Goal: Task Accomplishment & Management: Manage account settings

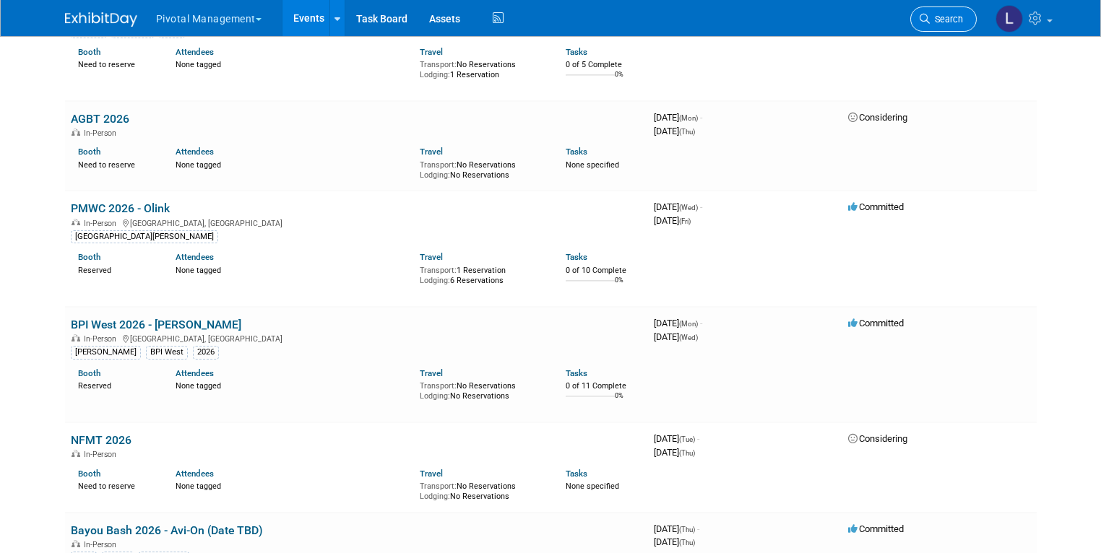
click at [944, 19] on span "Search" at bounding box center [946, 19] width 33 height 11
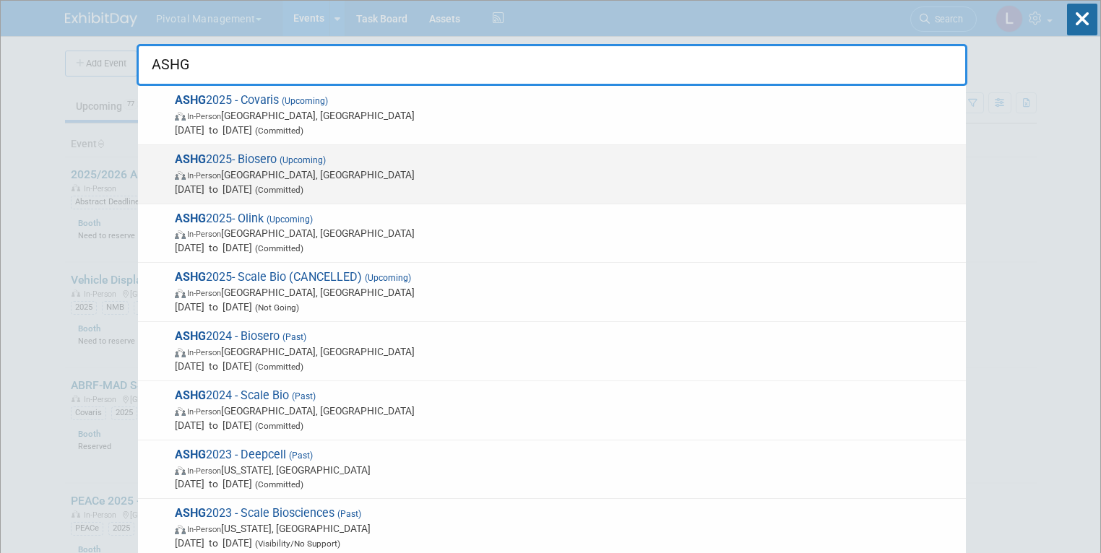
type input "ASHG"
click at [337, 153] on span "ASHG 2025- Biosero (Upcoming) In-Person Boston, MA Oct 15, 2025 to Oct 17, 2025…" at bounding box center [564, 174] width 788 height 44
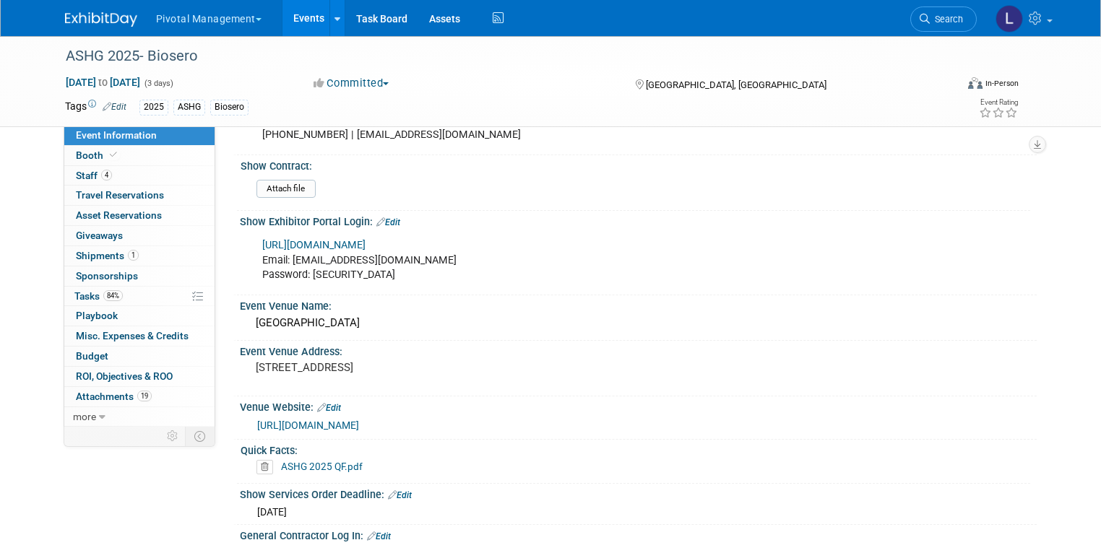
scroll to position [908, 0]
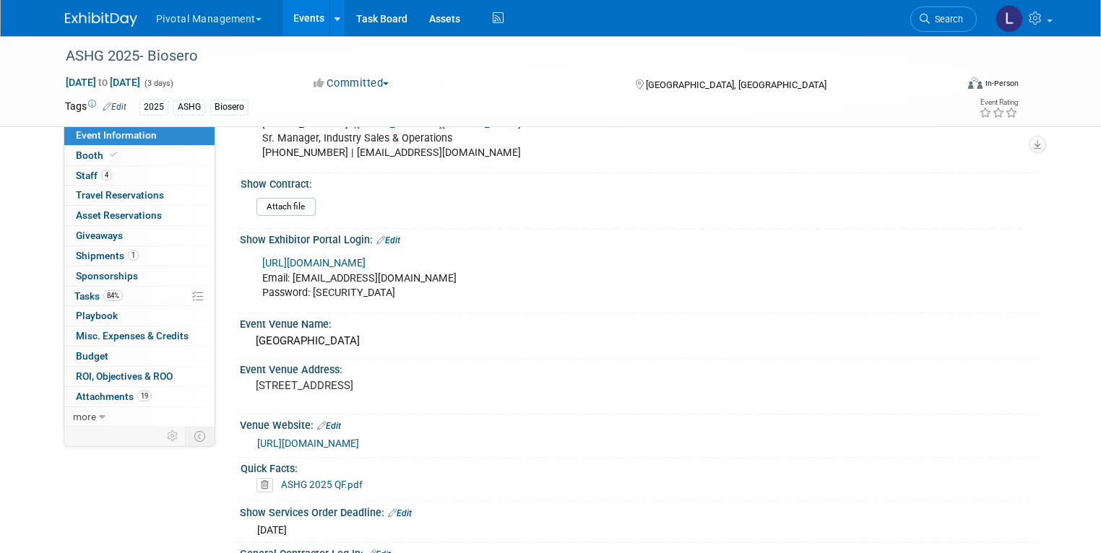
click at [366, 257] on link "https://ashg25.exh.mapyourshow.com/7_0/main/default" at bounding box center [313, 263] width 103 height 12
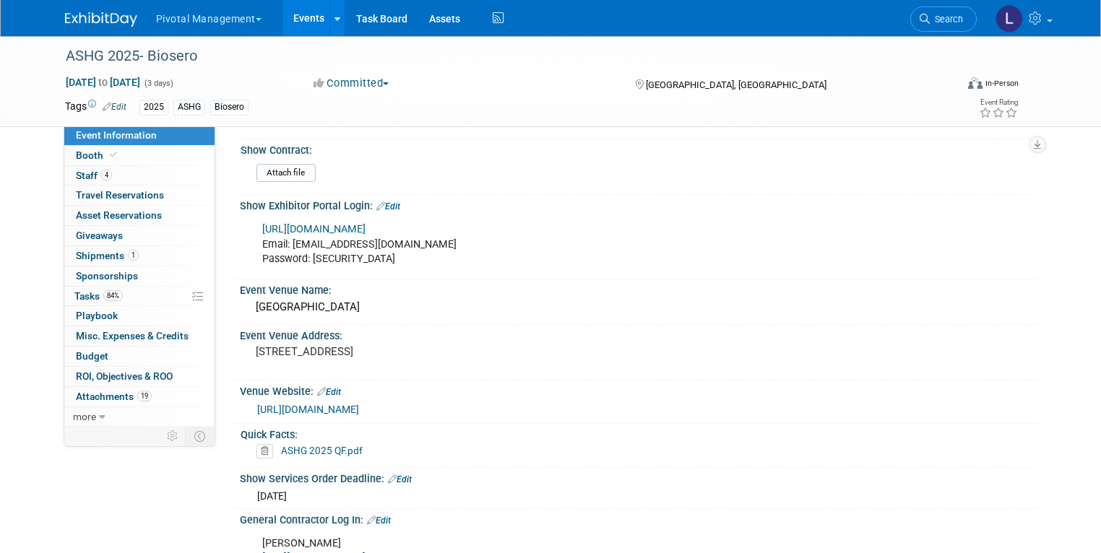
scroll to position [927, 0]
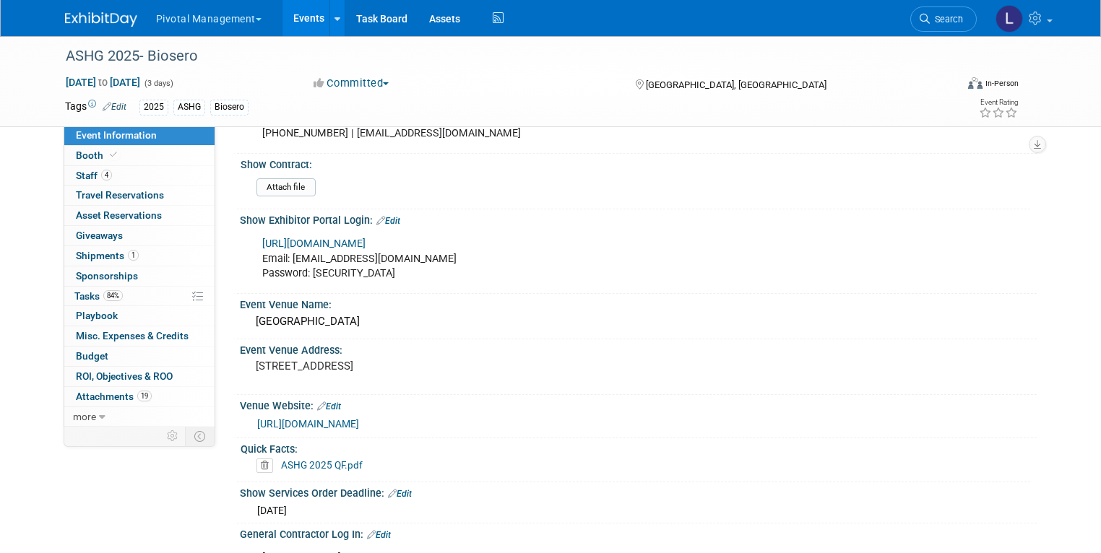
click at [366, 238] on link "https://ashg25.exh.mapyourshow.com/7_0/main/default" at bounding box center [313, 244] width 103 height 12
click at [81, 150] on span "Booth" at bounding box center [98, 156] width 44 height 12
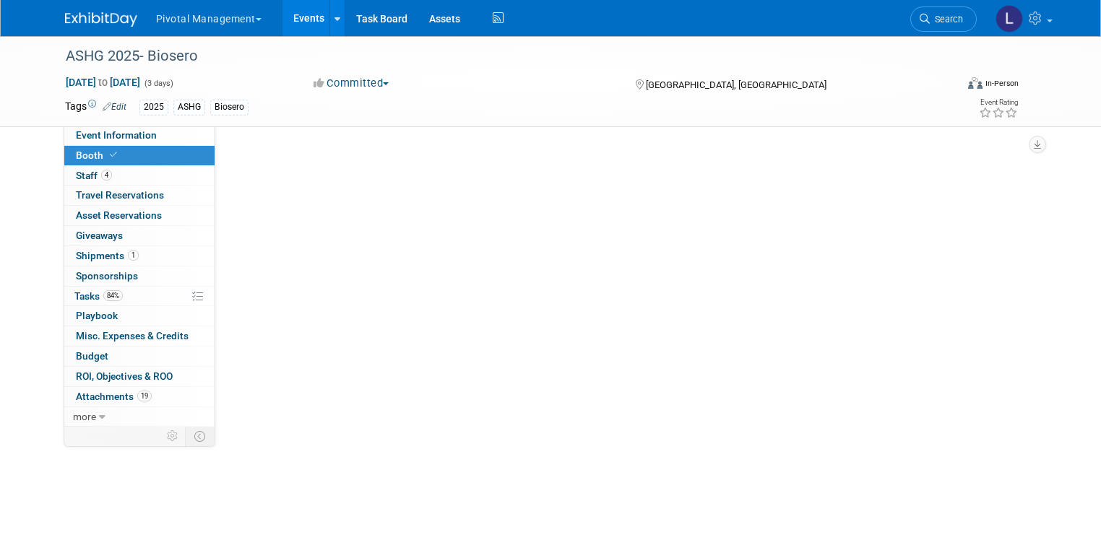
scroll to position [0, 0]
select select "Yes"
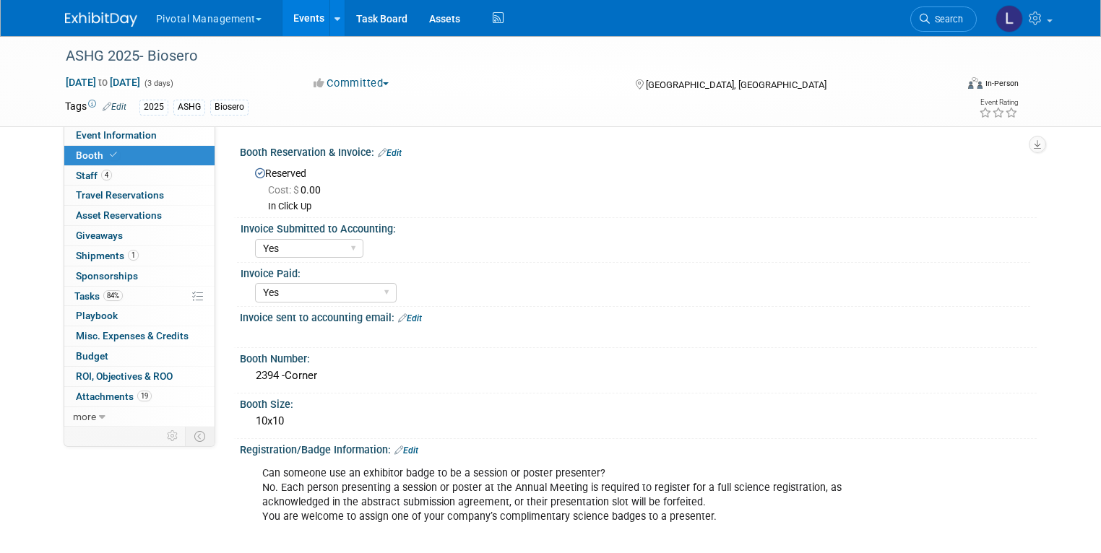
click at [386, 145] on div "Booth Reservation & Invoice: Edit" at bounding box center [638, 151] width 797 height 19
click at [381, 150] on link "Edit" at bounding box center [390, 153] width 24 height 10
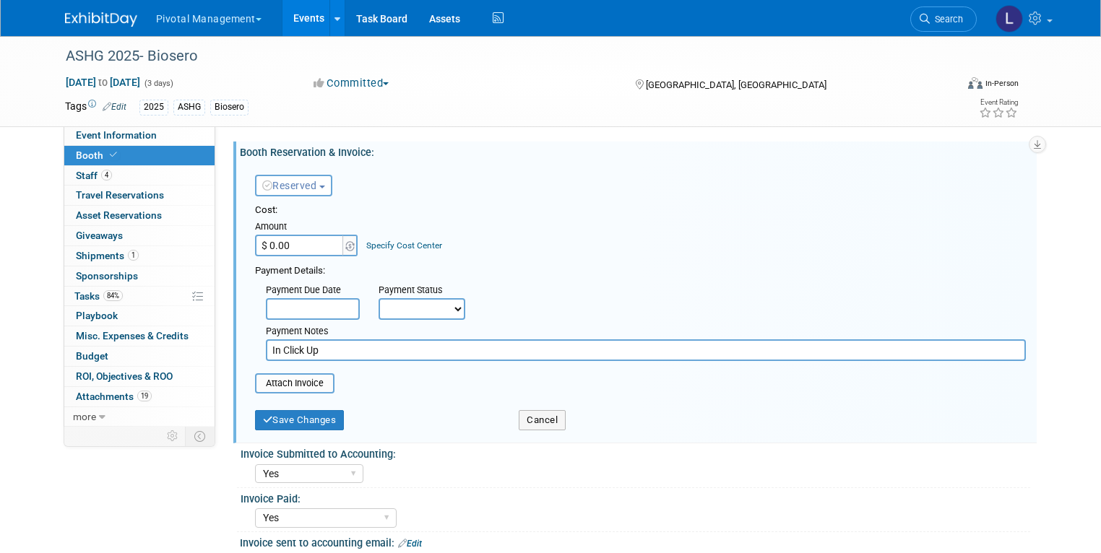
drag, startPoint x: 329, startPoint y: 347, endPoint x: 239, endPoint y: 344, distance: 90.4
click at [244, 344] on div "Payment Due Date Payment Status Not Paid Yet Partially Paid Paid in Full Next P…" at bounding box center [640, 319] width 792 height 83
click at [293, 381] on input "file" at bounding box center [247, 383] width 172 height 17
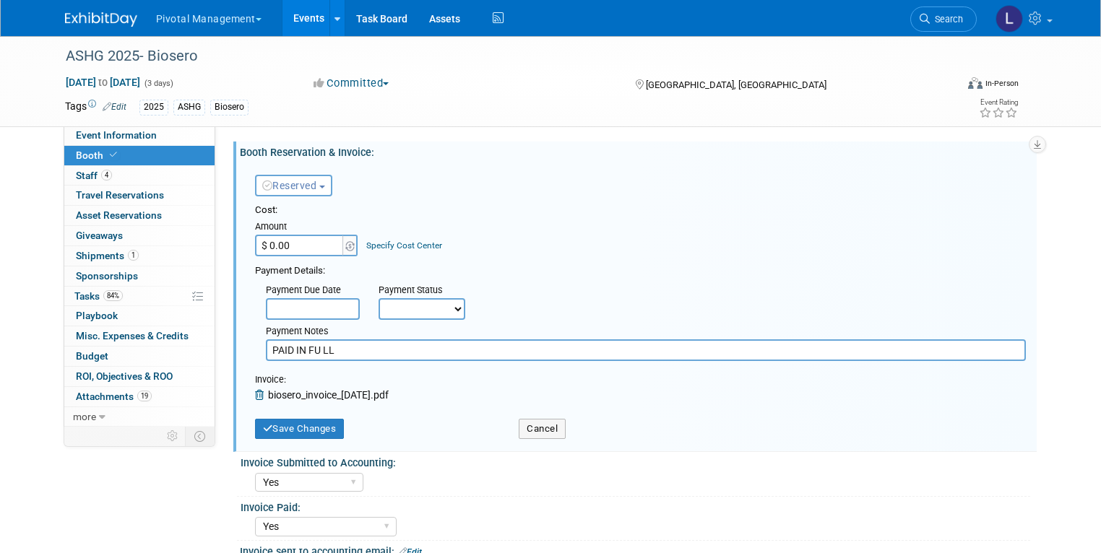
click at [313, 349] on input "PAID IN FU LL" at bounding box center [646, 350] width 760 height 22
click at [311, 351] on input "PAID IN FU LL" at bounding box center [646, 350] width 760 height 22
type input "PAID IN FULL"
click at [319, 420] on button "Save Changes" at bounding box center [300, 429] width 90 height 20
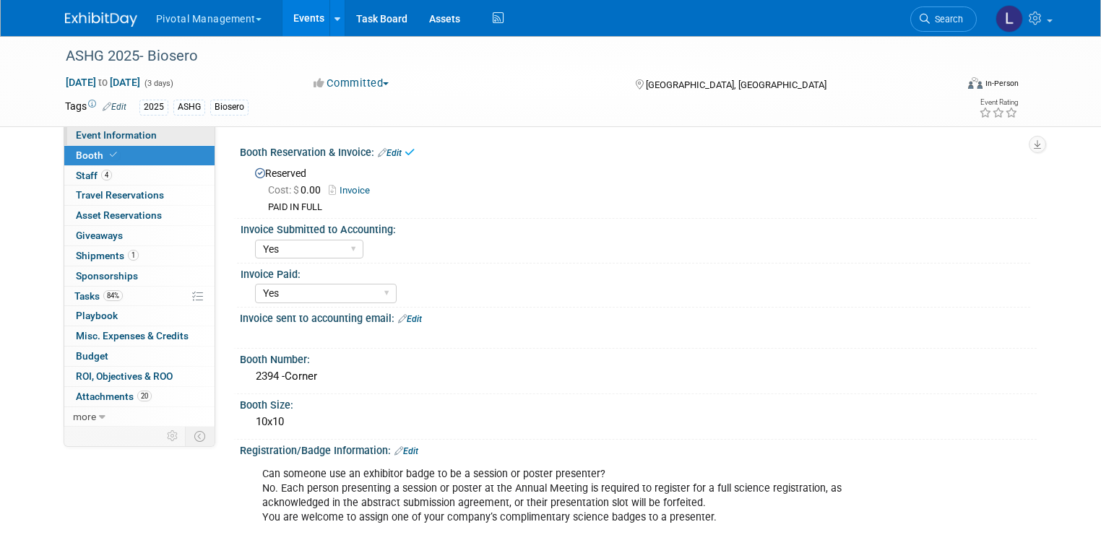
click at [80, 137] on span "Event Information" at bounding box center [116, 135] width 81 height 12
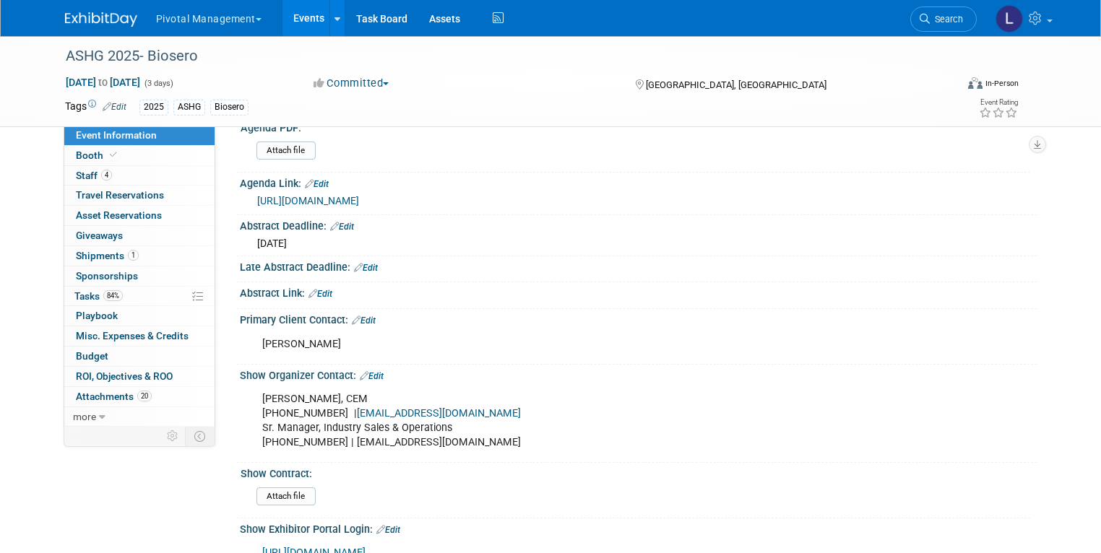
scroll to position [704, 0]
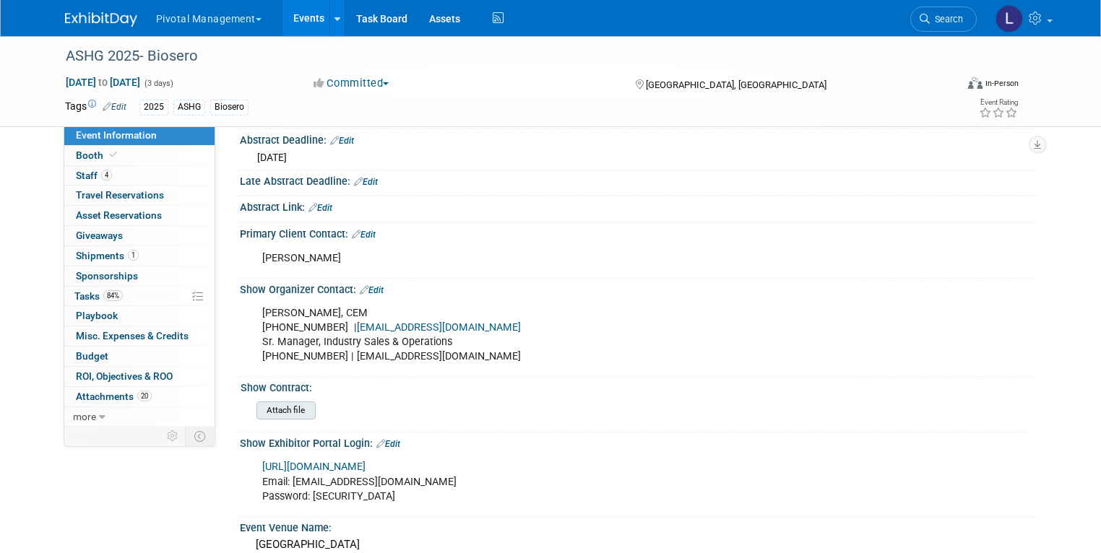
click at [272, 402] on input "file" at bounding box center [216, 410] width 196 height 17
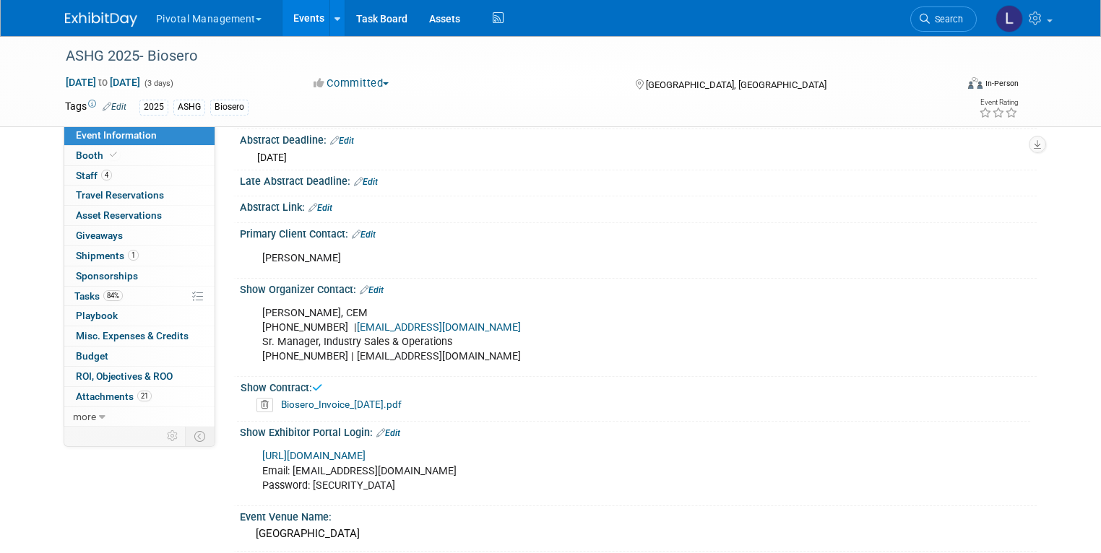
click at [321, 399] on link "Biosero_Invoice_2025-09-10.pdf" at bounding box center [341, 405] width 121 height 12
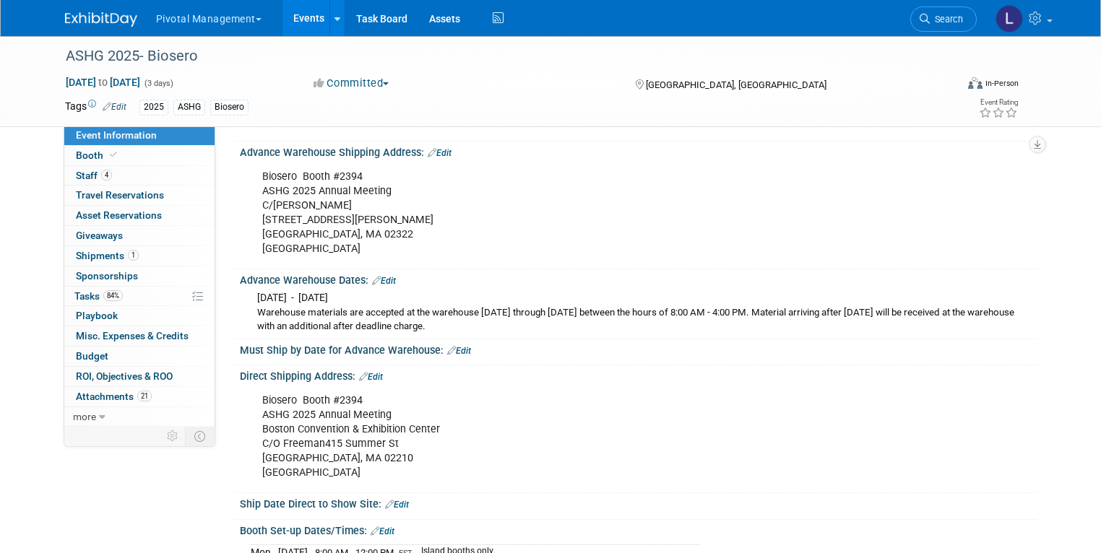
scroll to position [1593, 0]
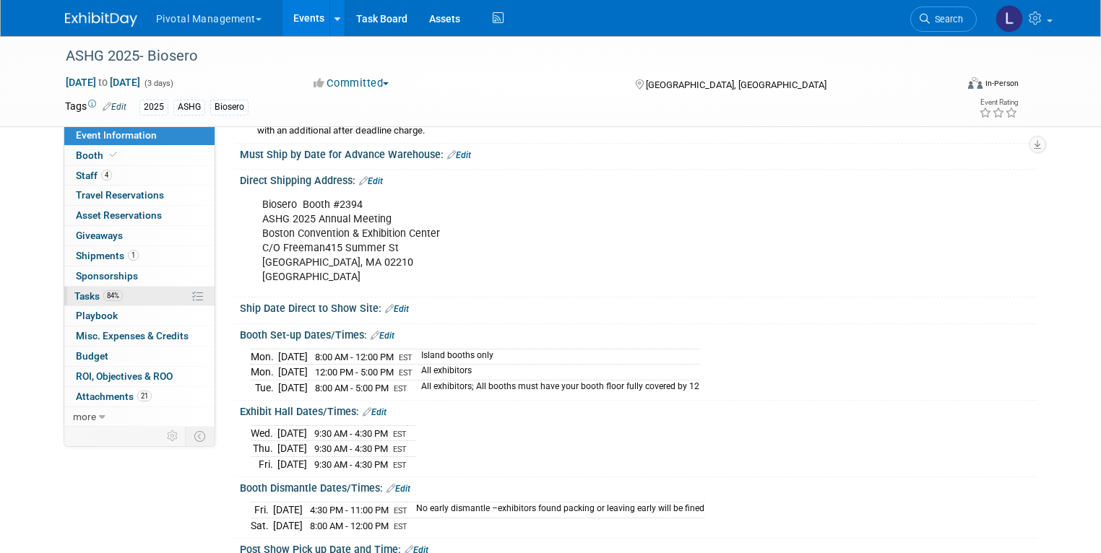
click at [103, 295] on span "84%" at bounding box center [113, 295] width 20 height 11
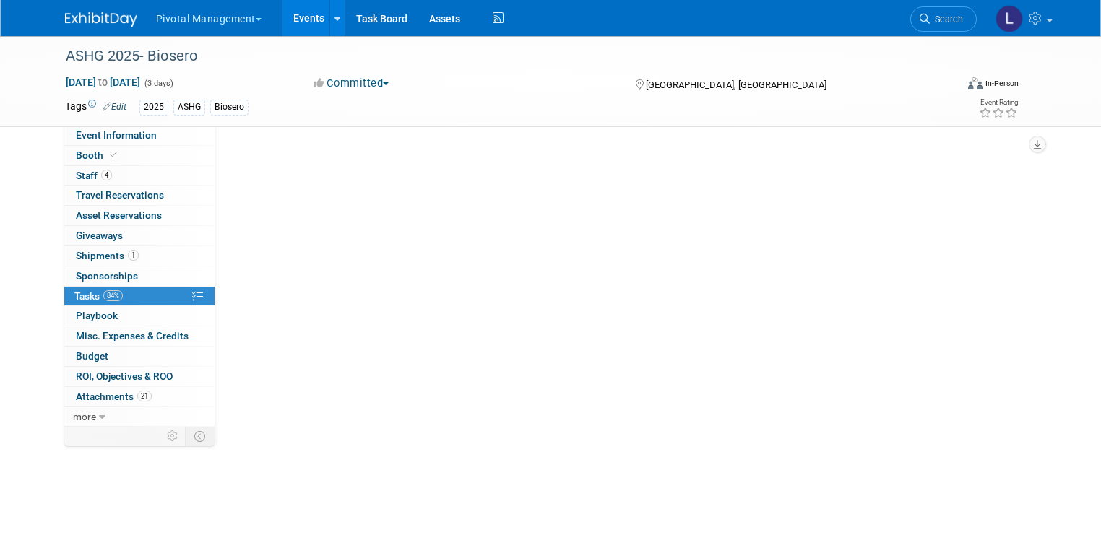
scroll to position [0, 0]
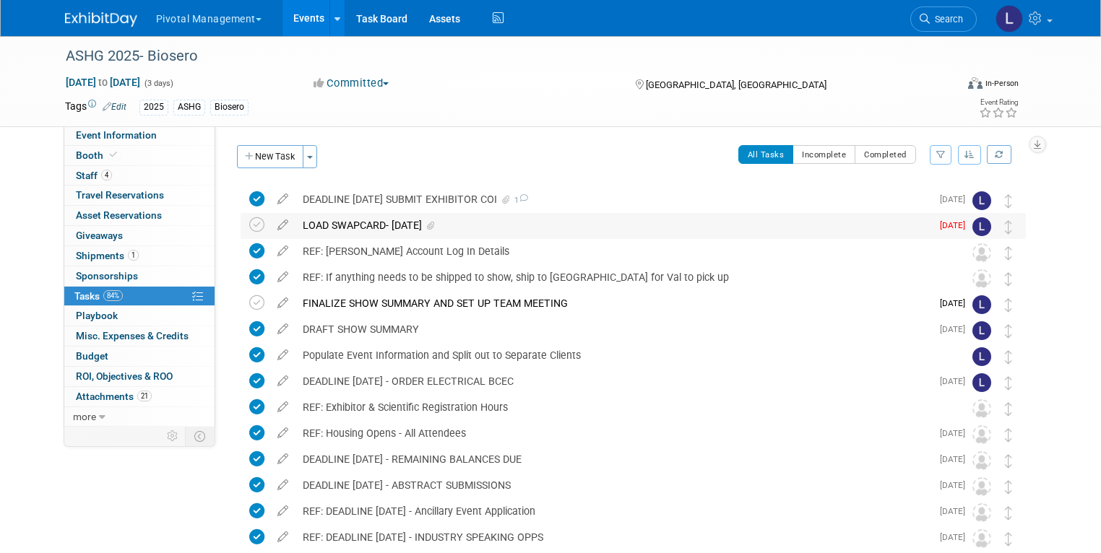
click at [340, 222] on div "LOAD SWAPCARD- SEPTEMBER 8" at bounding box center [613, 225] width 636 height 25
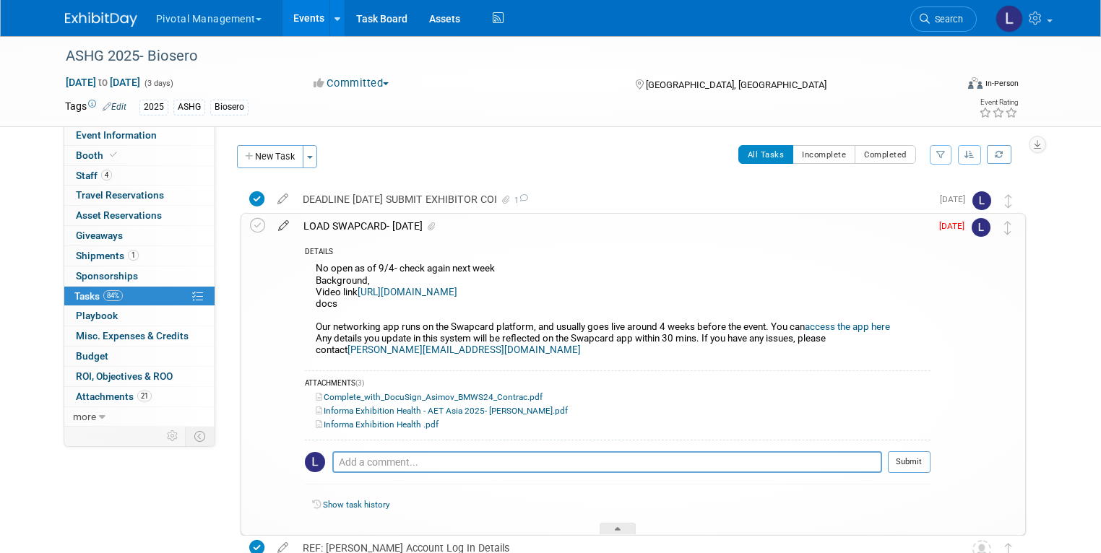
click at [272, 229] on icon at bounding box center [283, 223] width 25 height 18
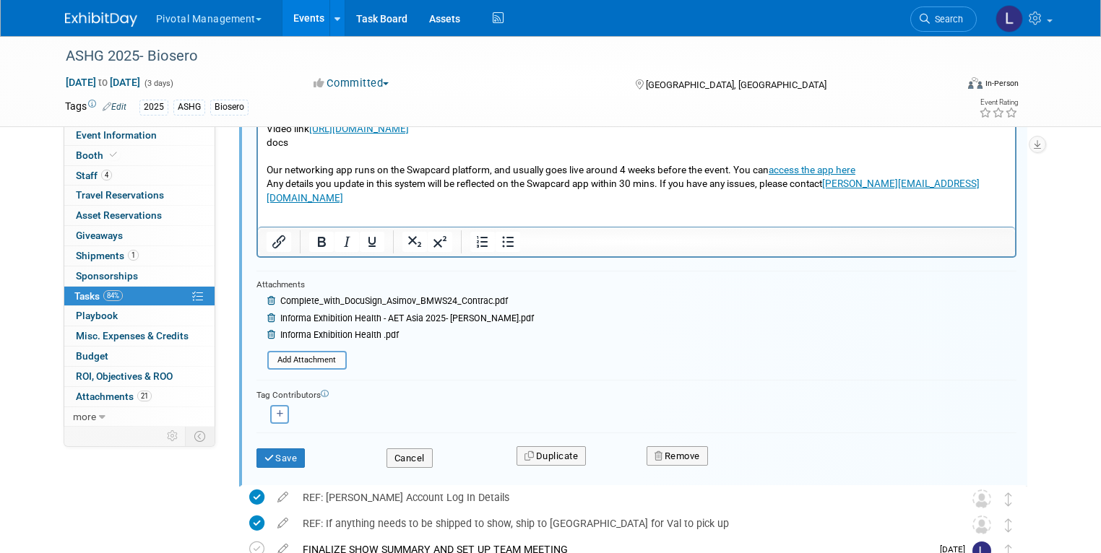
scroll to position [256, 0]
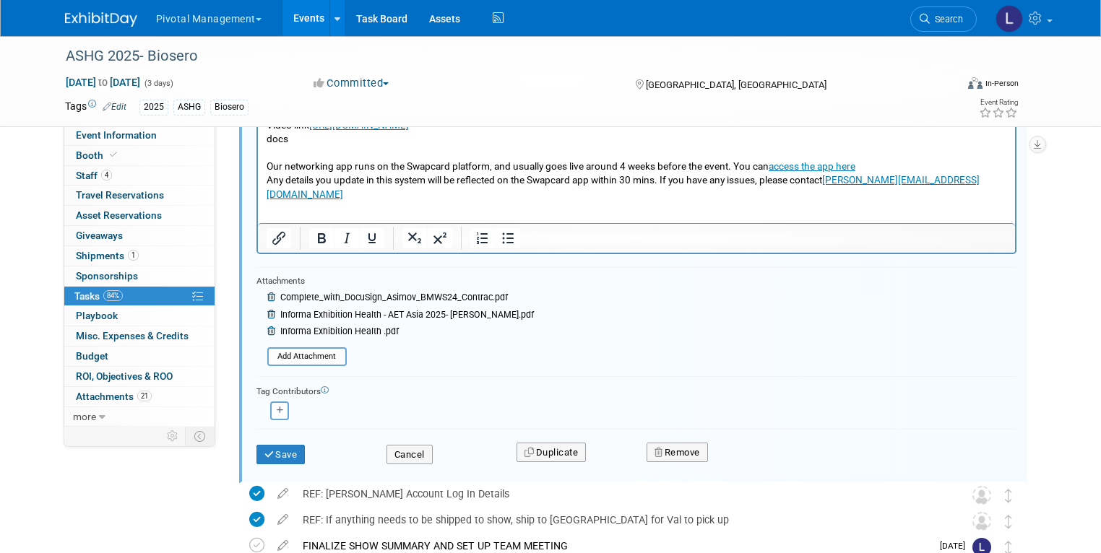
click at [267, 327] on icon at bounding box center [272, 331] width 11 height 9
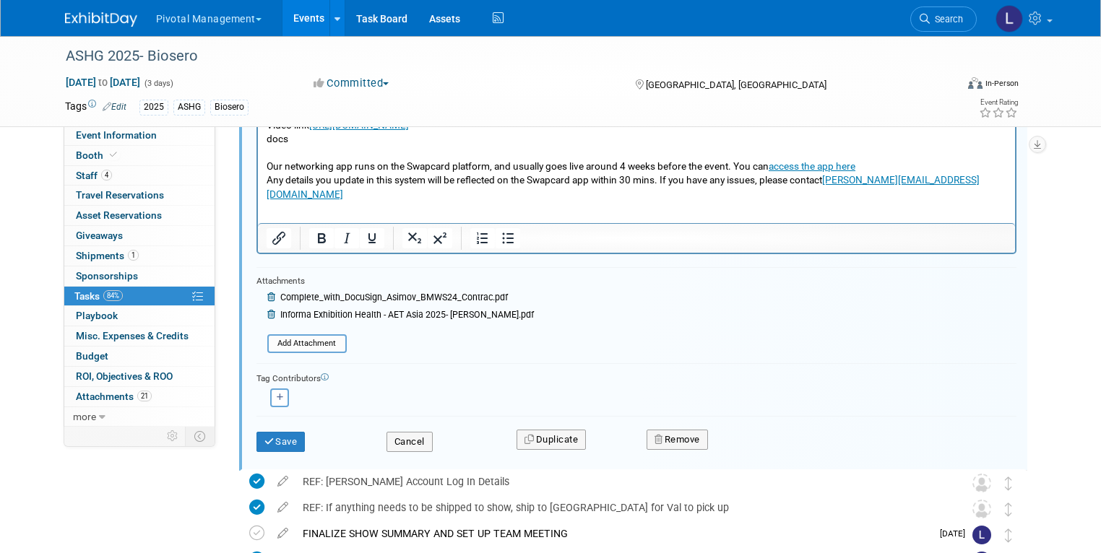
click at [267, 311] on icon at bounding box center [272, 315] width 11 height 9
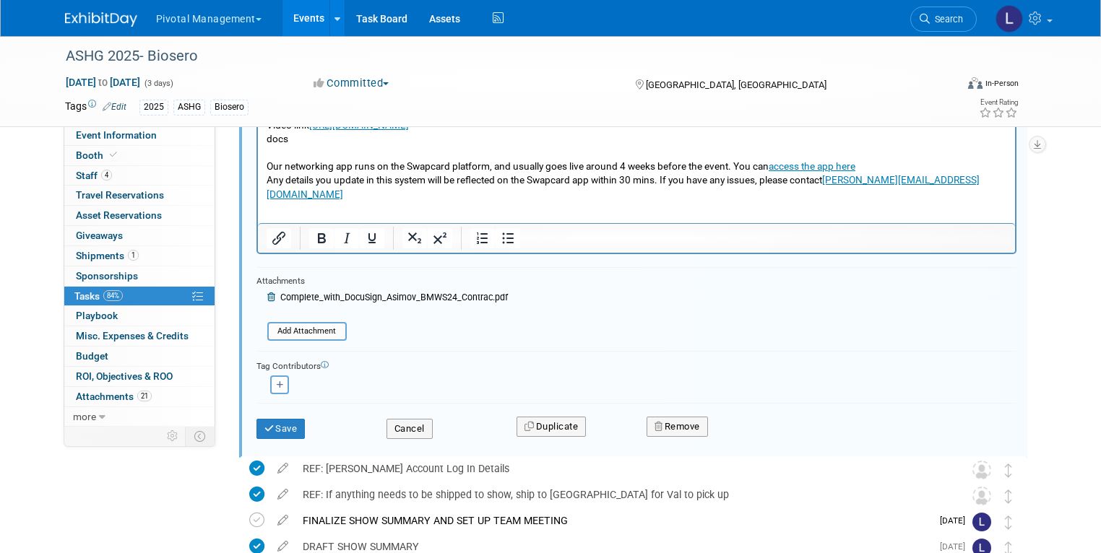
click at [267, 291] on div "Complete_with_DocuSign_Asimov_BMWS24_Contrac.pdf" at bounding box center [387, 299] width 241 height 17
click at [267, 293] on icon at bounding box center [272, 297] width 11 height 9
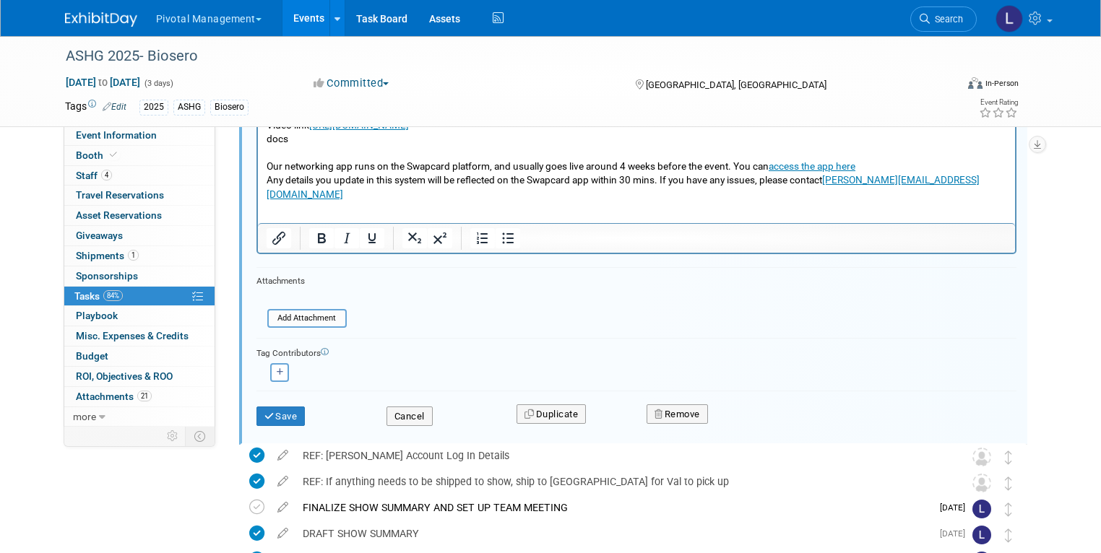
click at [654, 309] on form "Short Description LOAD SWAPCARD- SEPTEMBER 8 Status <i class="far fa-clock" sty…" at bounding box center [637, 205] width 782 height 472
click at [267, 417] on button "Save" at bounding box center [280, 417] width 49 height 20
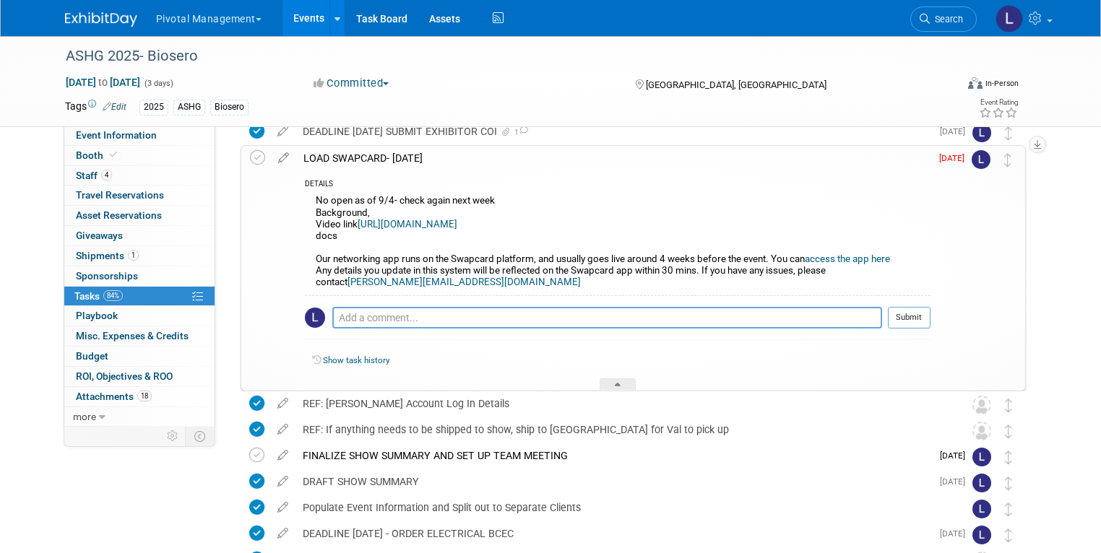
scroll to position [0, 0]
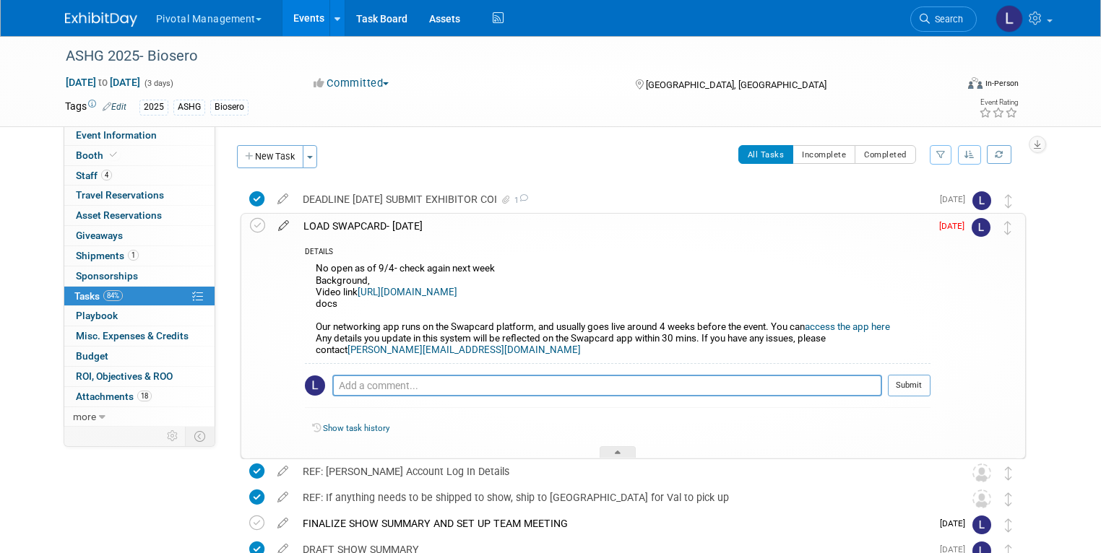
click at [276, 225] on icon at bounding box center [283, 223] width 25 height 18
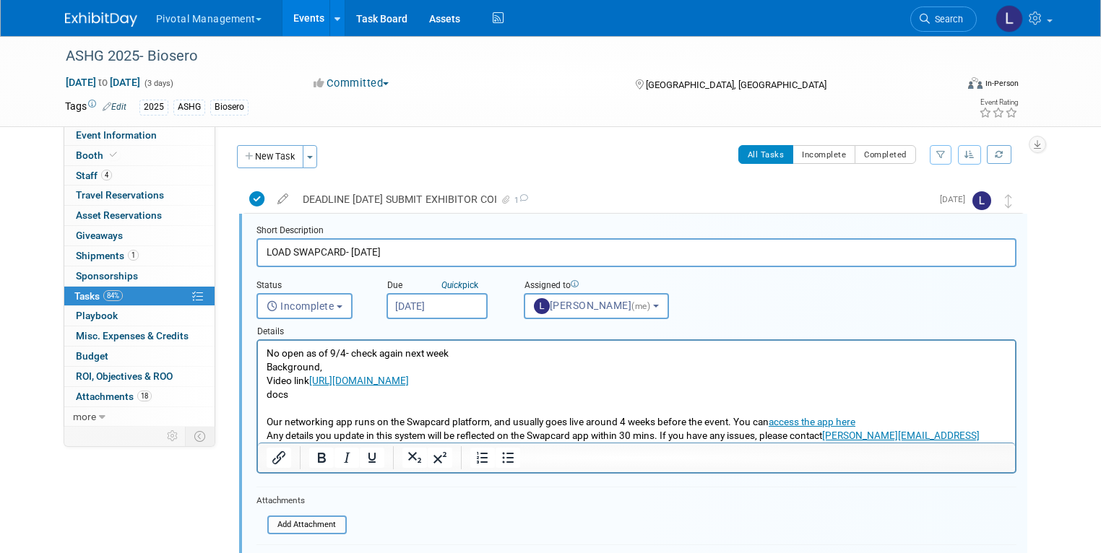
scroll to position [2, 0]
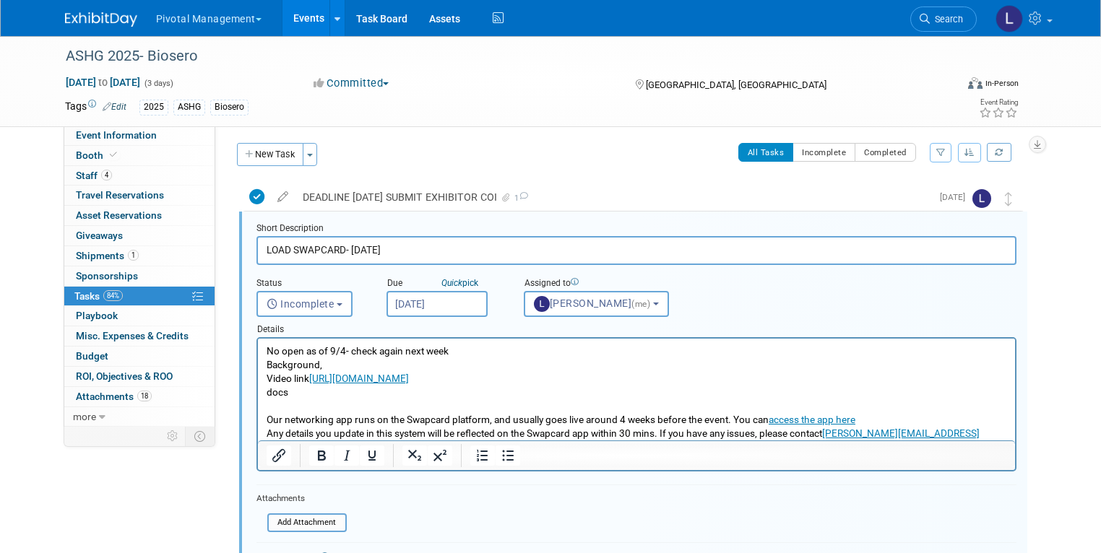
drag, startPoint x: 301, startPoint y: 363, endPoint x: 256, endPoint y: 360, distance: 45.6
click at [257, 360] on html "No open as of 9/4- check again next week Background, Video link https://youtu.b…" at bounding box center [635, 397] width 757 height 116
click at [457, 351] on p "No open as of 9/4- check again next week Video link https://youtu.be/unlNnrKMMD…" at bounding box center [636, 400] width 740 height 111
drag, startPoint x: 471, startPoint y: 350, endPoint x: 229, endPoint y: 345, distance: 242.0
click at [257, 345] on html "No open as of 9/4- check again next week Video link https://youtu.be/unlNnrKMMD…" at bounding box center [635, 397] width 757 height 116
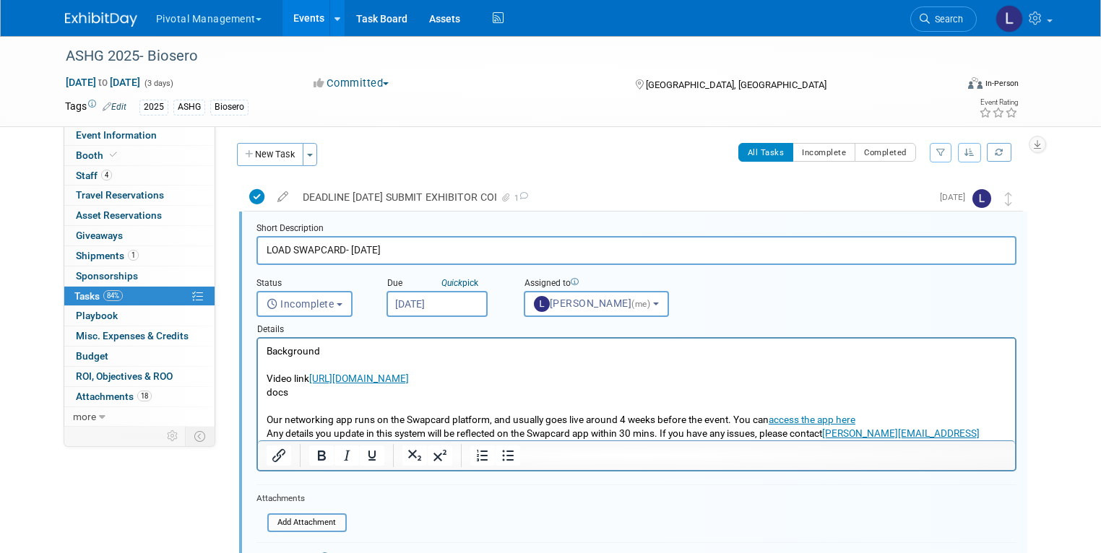
click at [262, 375] on html "Background Video link https://youtu.be/unlNnrKMMDU?si=W2C5HX2XAGqZj4DZ docs Our…" at bounding box center [635, 397] width 757 height 116
click at [265, 376] on body "Background Video link https://youtu.be/unlNnrKMMDU?si=W2C5HX2XAGqZj4DZ docs Our…" at bounding box center [636, 400] width 742 height 111
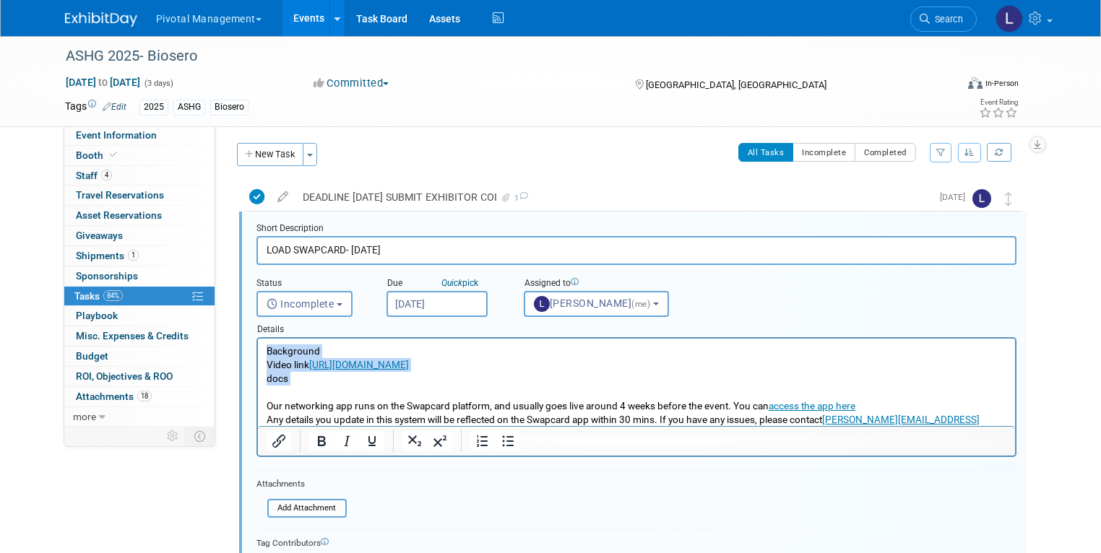
drag, startPoint x: 264, startPoint y: 349, endPoint x: 302, endPoint y: 386, distance: 53.1
click at [302, 386] on body "Background Video link https://youtu.be/unlNnrKMMDU?si=W2C5HX2XAGqZj4DZ docs Our…" at bounding box center [636, 393] width 742 height 97
click at [502, 436] on icon "Bullet list" at bounding box center [507, 441] width 17 height 17
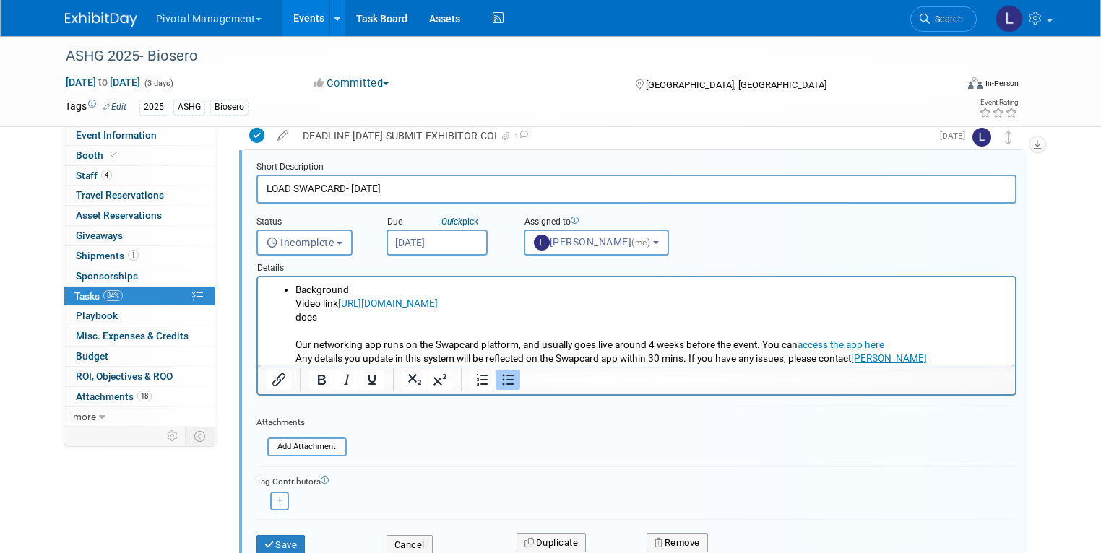
scroll to position [77, 0]
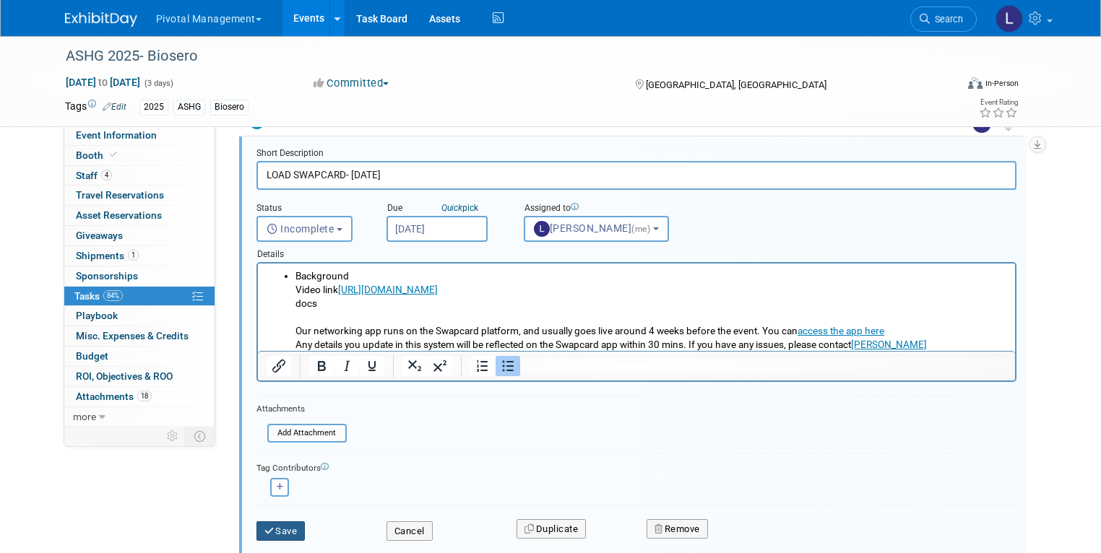
click at [272, 526] on button "Save" at bounding box center [280, 532] width 49 height 20
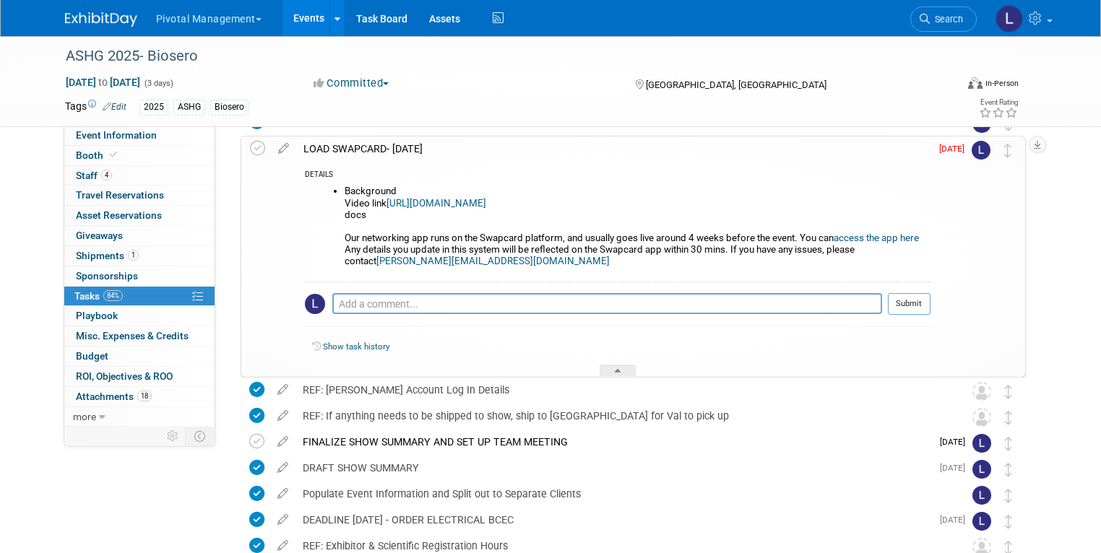
click at [930, 21] on icon at bounding box center [925, 19] width 10 height 10
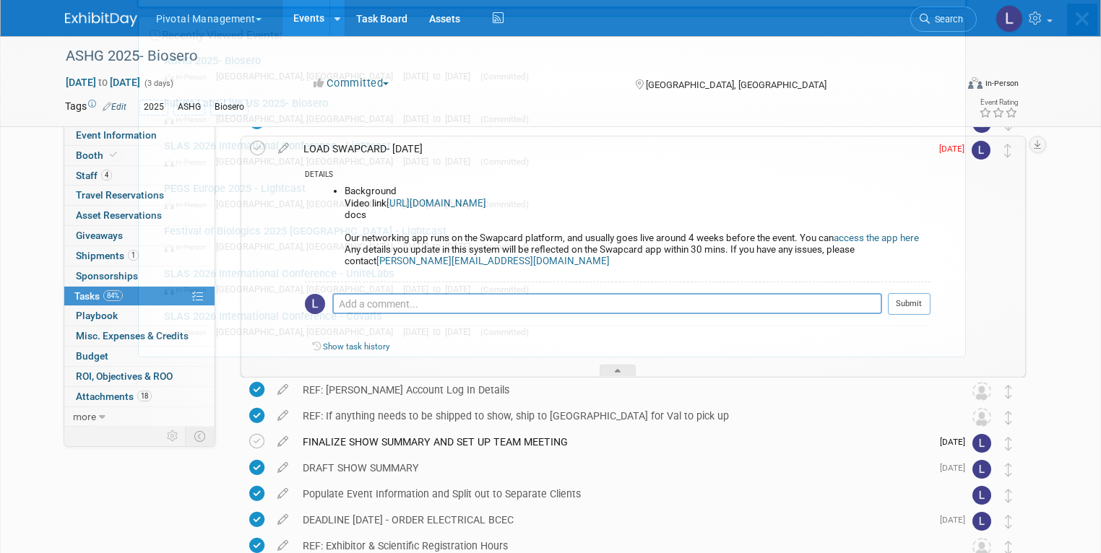
scroll to position [0, 0]
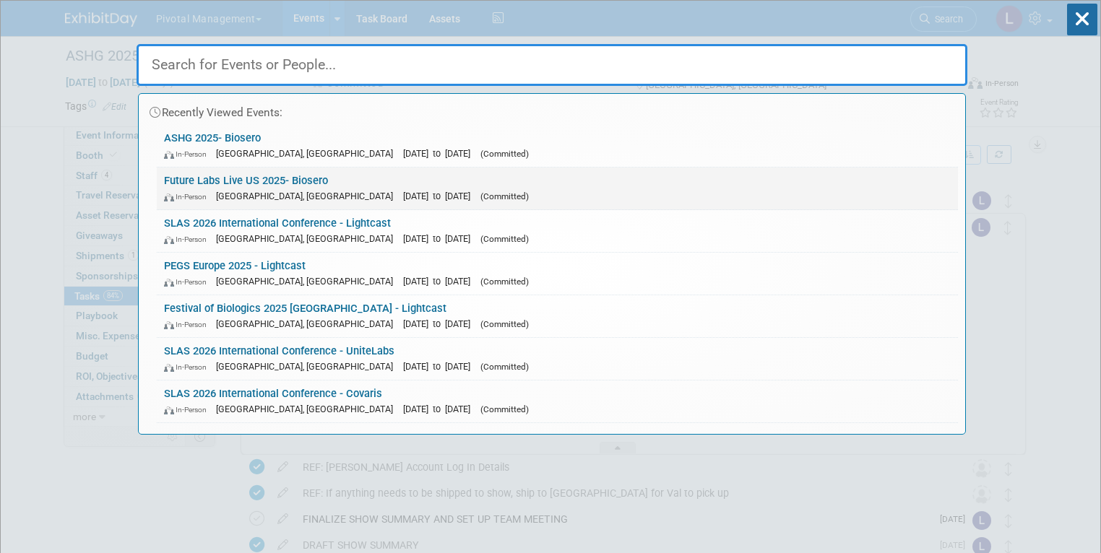
click at [403, 199] on span "[DATE] to [DATE]" at bounding box center [440, 196] width 74 height 11
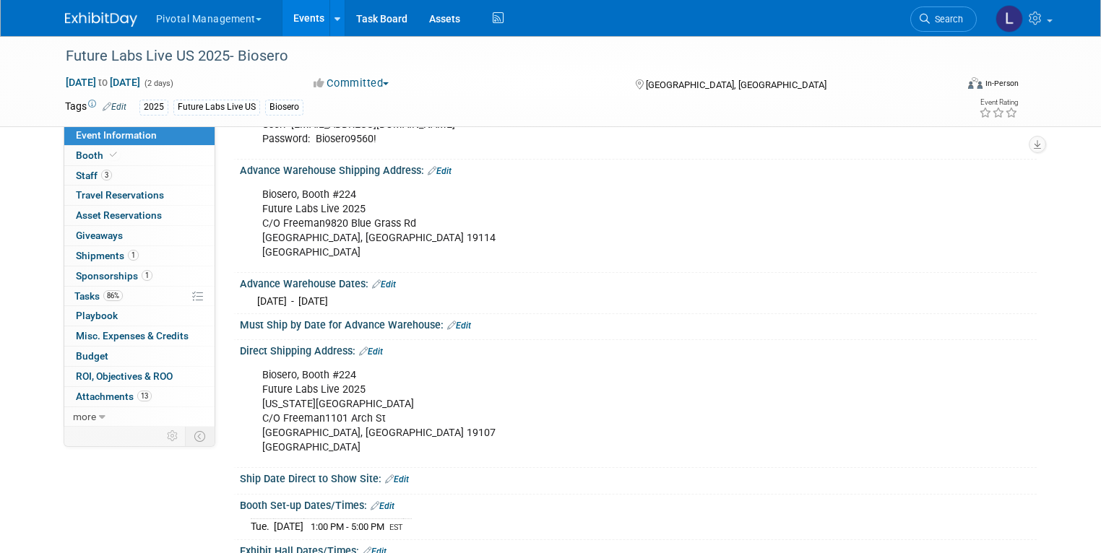
scroll to position [1501, 0]
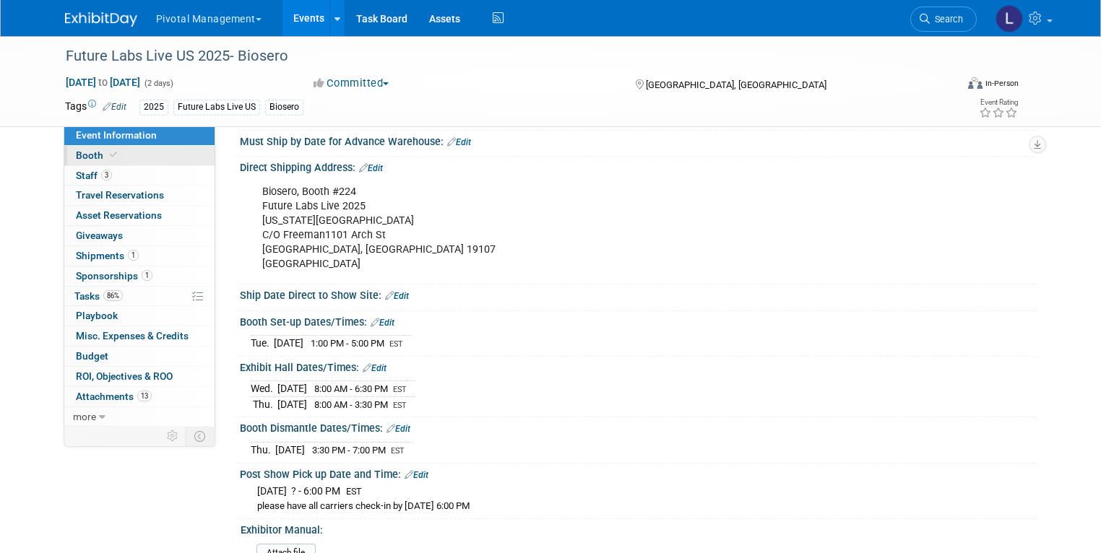
click at [86, 157] on span "Booth" at bounding box center [98, 156] width 44 height 12
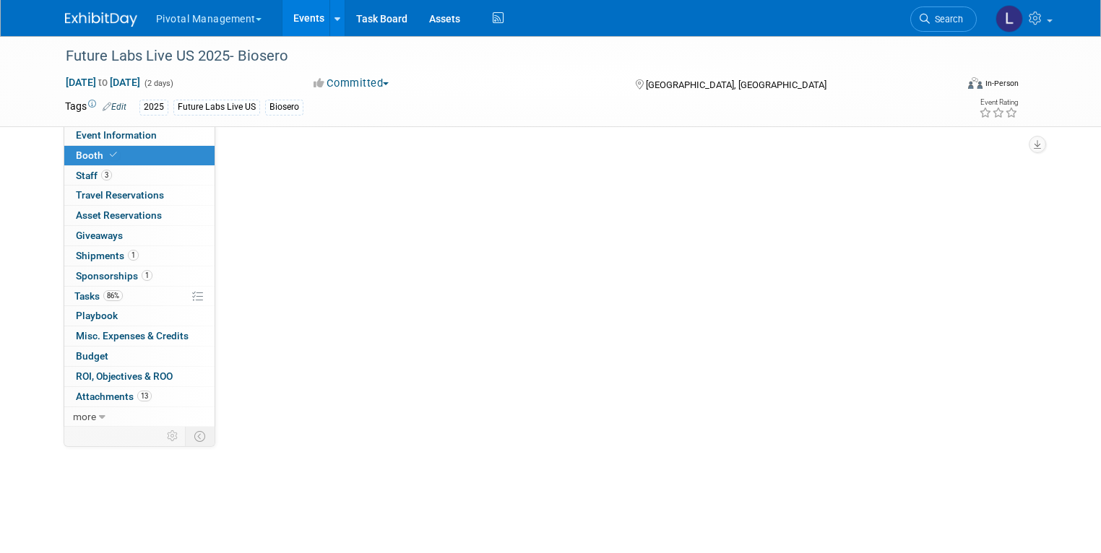
scroll to position [0, 0]
select select "Yes"
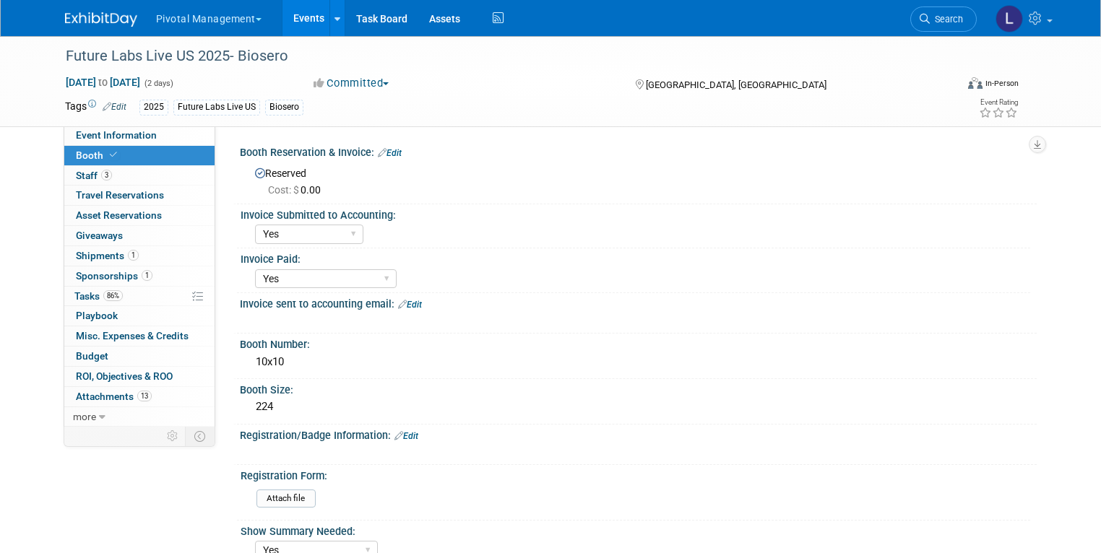
click at [402, 433] on link "Edit" at bounding box center [406, 436] width 24 height 10
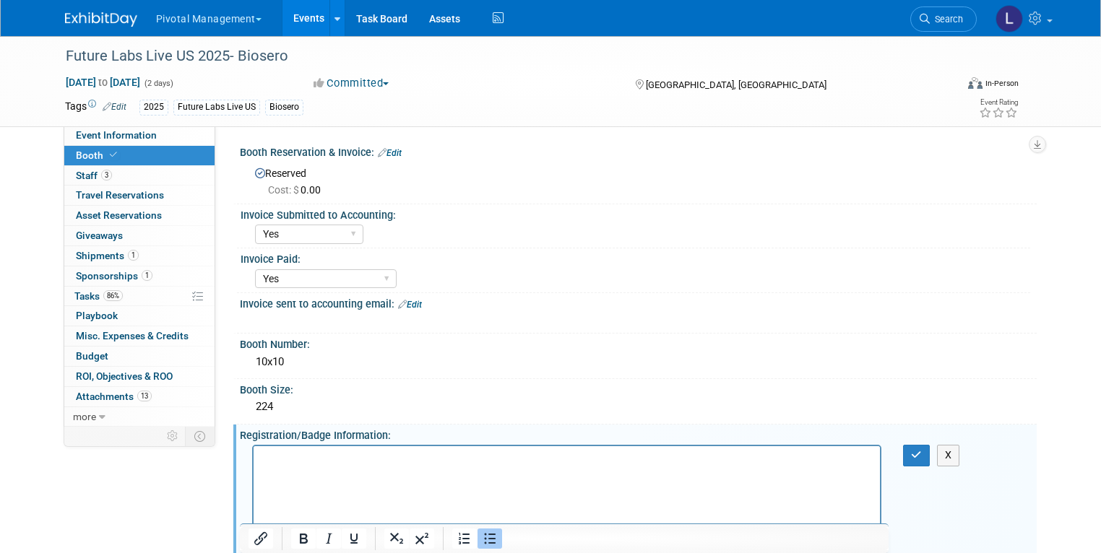
scroll to position [42, 0]
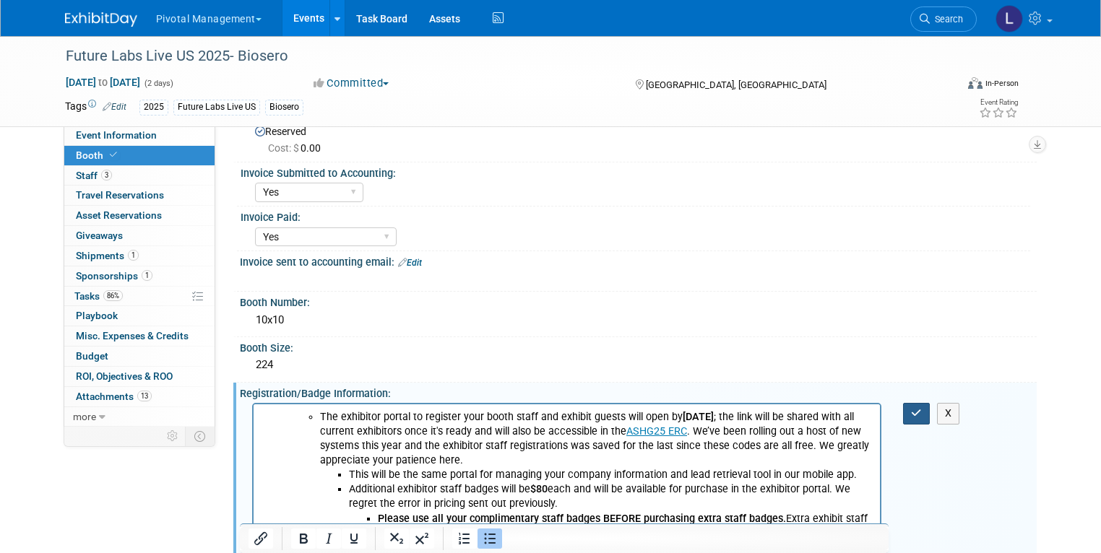
drag, startPoint x: 917, startPoint y: 414, endPoint x: 613, endPoint y: 6, distance: 509.0
click at [917, 414] on button "button" at bounding box center [916, 413] width 27 height 21
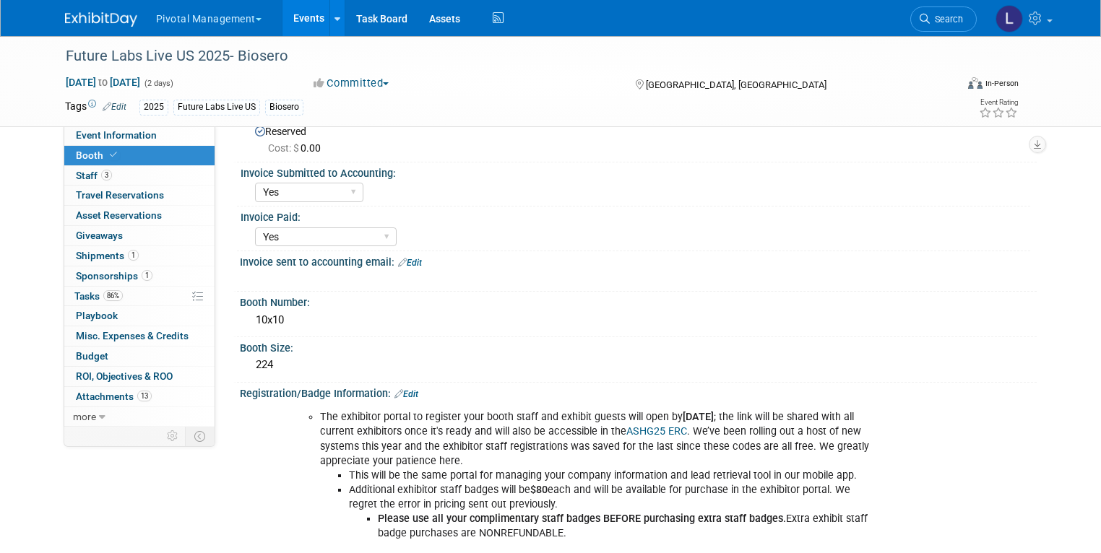
click at [402, 392] on link "Edit" at bounding box center [406, 394] width 24 height 10
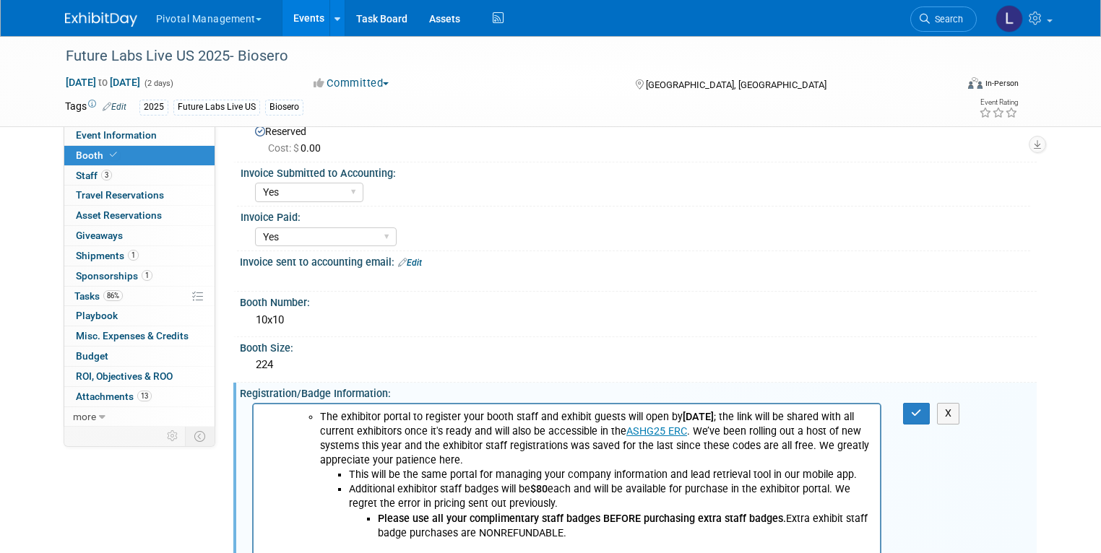
scroll to position [0, 0]
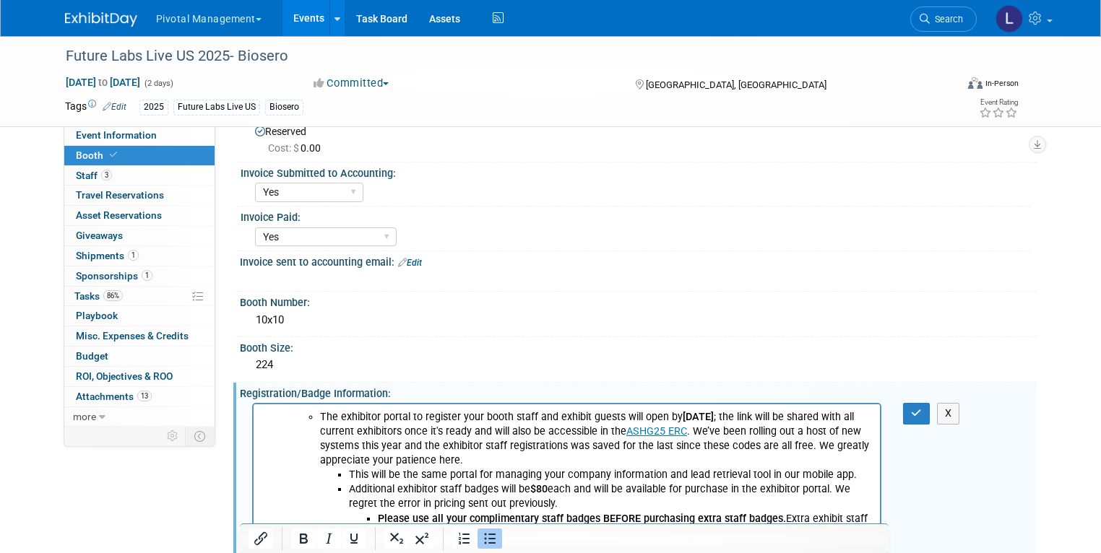
click at [317, 418] on ul "The exhibitor portal to register your booth staff and exhibit guests will open …" at bounding box center [580, 439] width 581 height 58
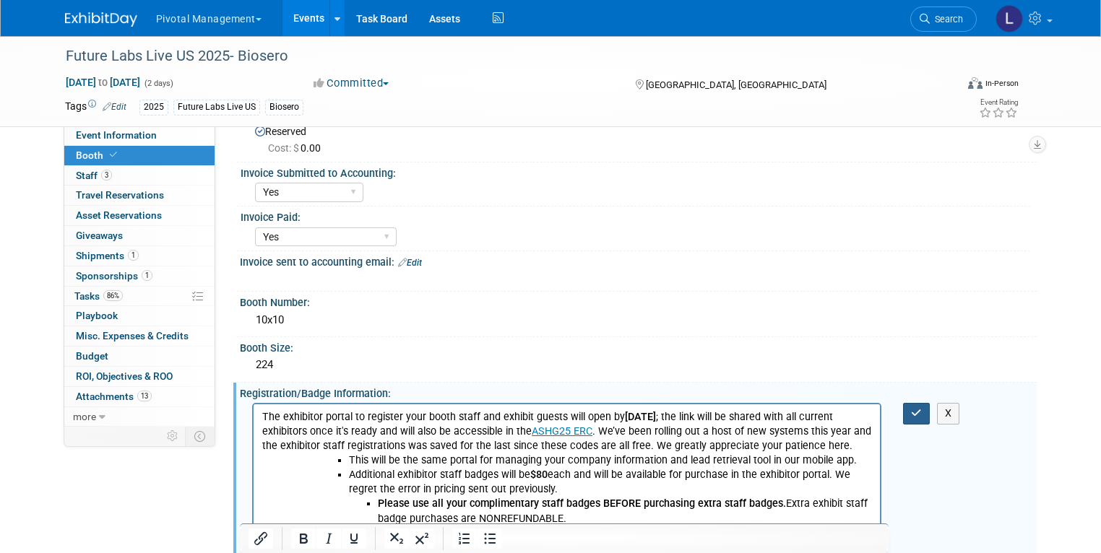
click at [922, 413] on icon "button" at bounding box center [916, 413] width 11 height 10
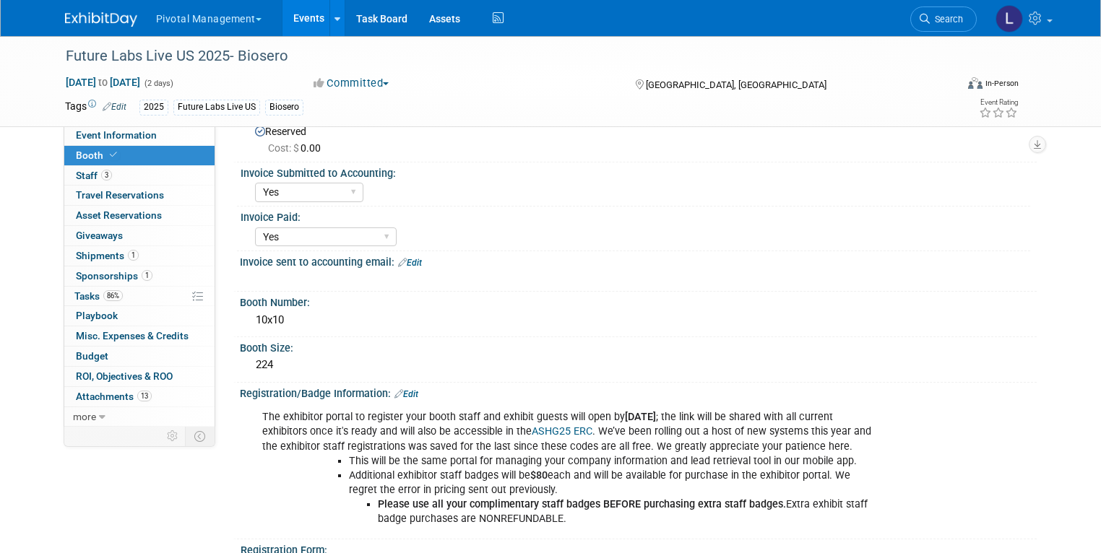
click at [399, 393] on link "Edit" at bounding box center [406, 394] width 24 height 10
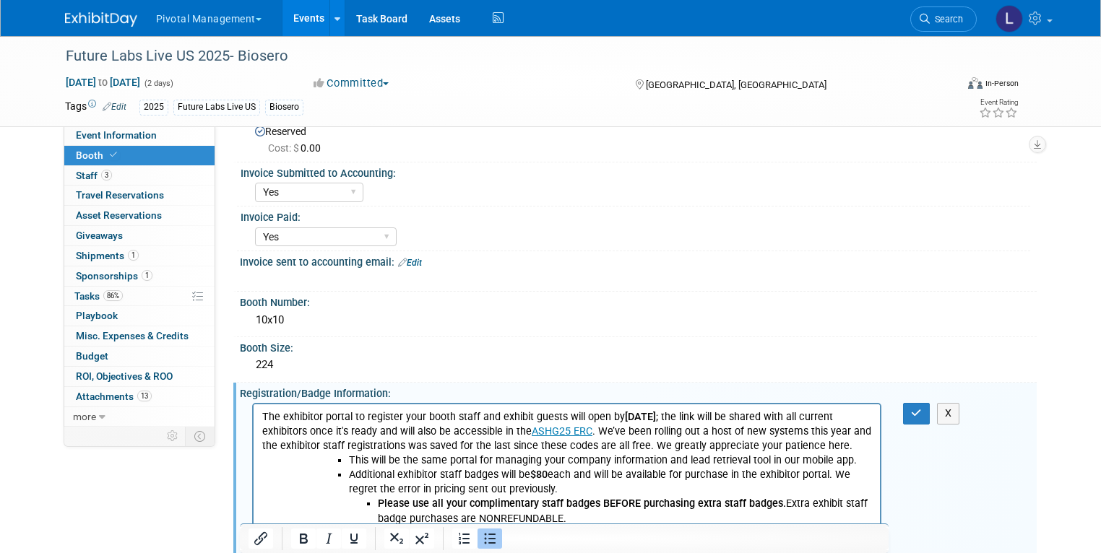
click at [345, 462] on ul "This will be the same portal for managing your company information and lead ret…" at bounding box center [595, 475] width 553 height 43
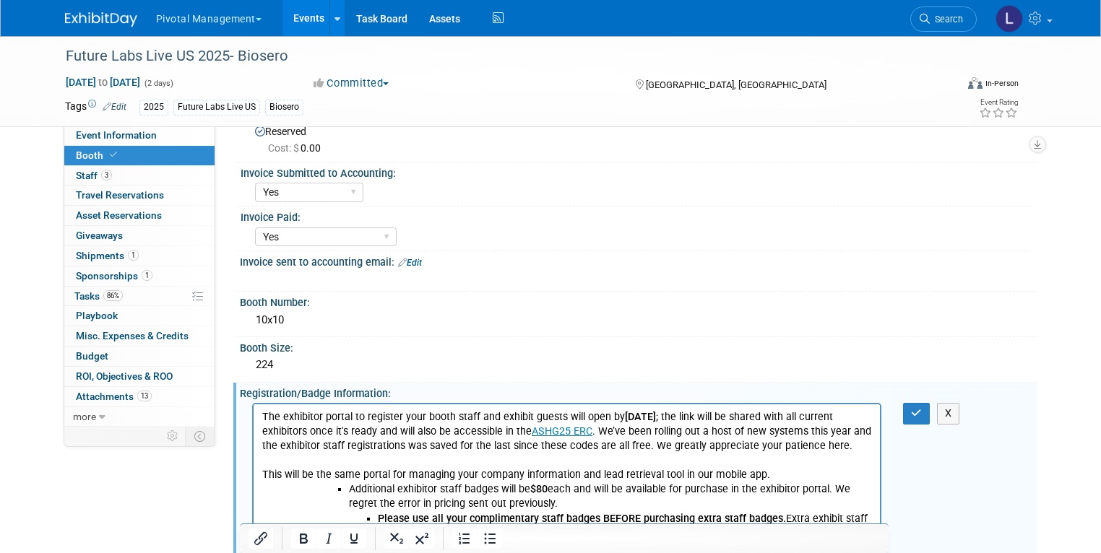
click at [343, 487] on ul "Additional exhibitor staff badges will be $80 each and will be available for pu…" at bounding box center [595, 497] width 553 height 29
click at [377, 515] on b "Please use all your complimentary staff badges BEFORE purchasing extra staff ba…" at bounding box center [581, 519] width 408 height 12
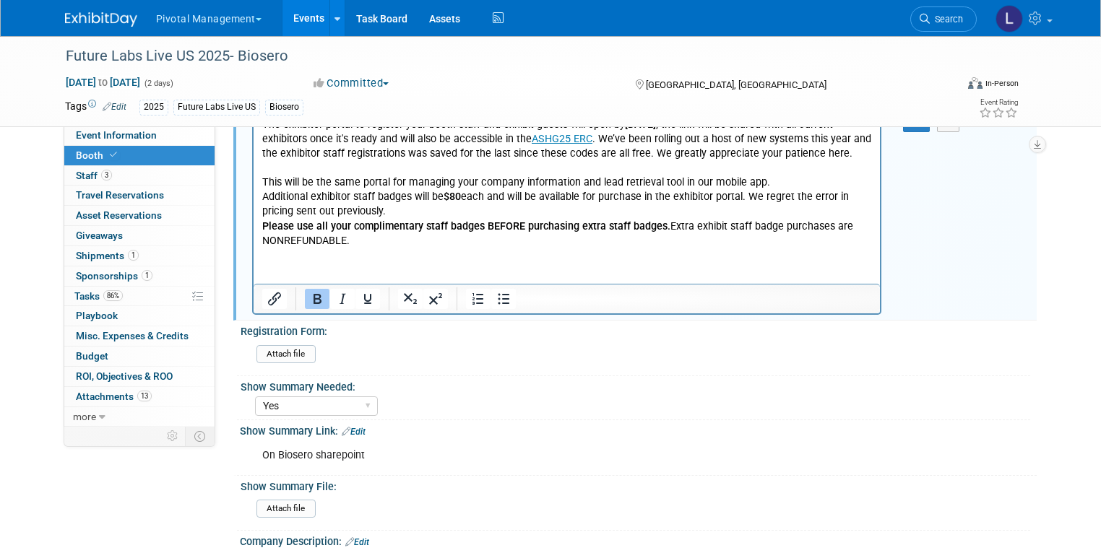
scroll to position [332, 0]
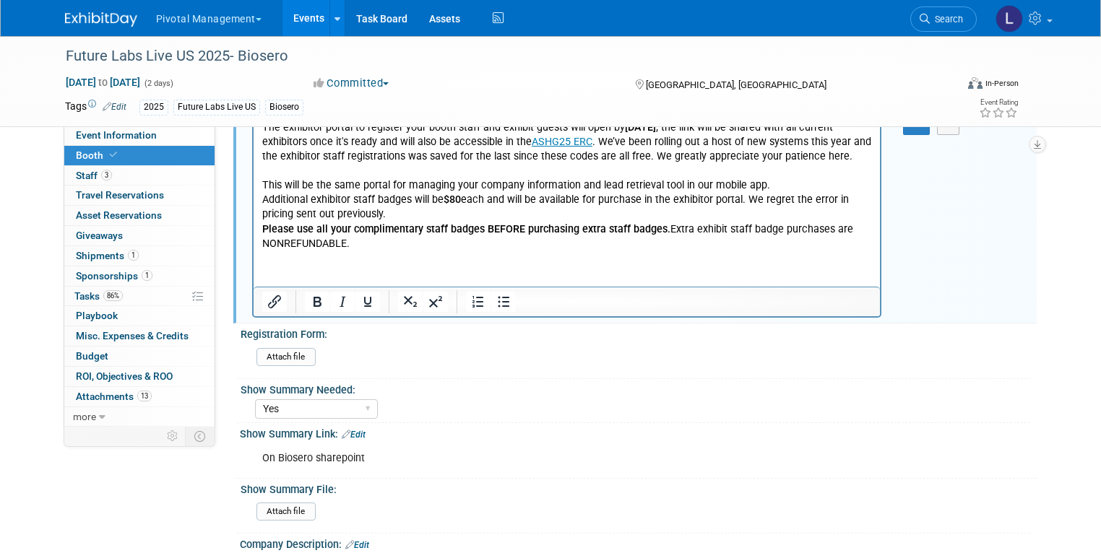
drag, startPoint x: 262, startPoint y: 184, endPoint x: 371, endPoint y: 251, distance: 127.5
click at [371, 251] on html "The exhibitor portal to register your booth staff and exhibit guests will open …" at bounding box center [566, 183] width 627 height 137
drag, startPoint x: 483, startPoint y: 301, endPoint x: 497, endPoint y: 290, distance: 18.1
click at [495, 300] on icon "Bullet list" at bounding box center [503, 301] width 17 height 17
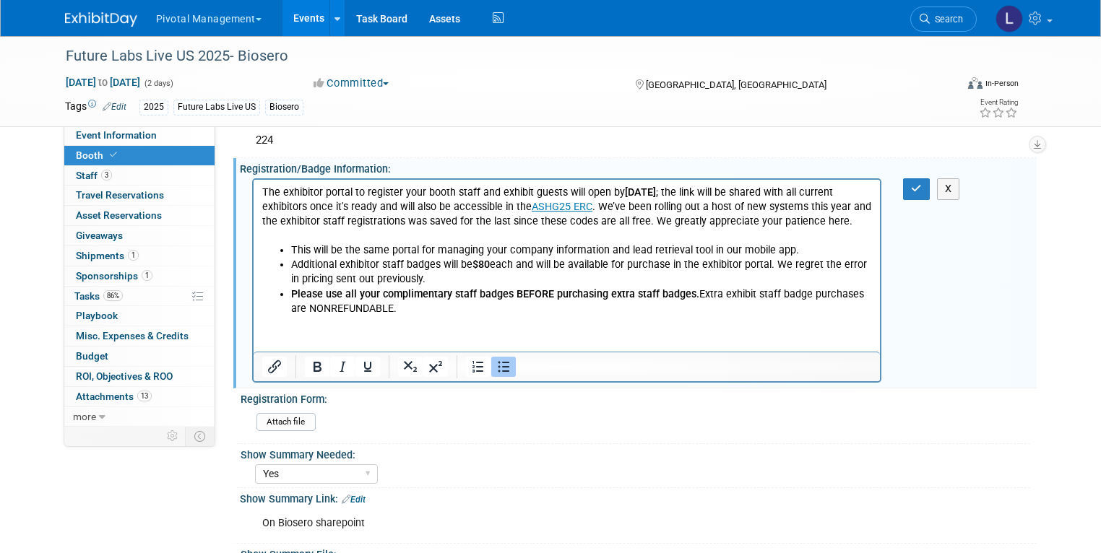
scroll to position [257, 0]
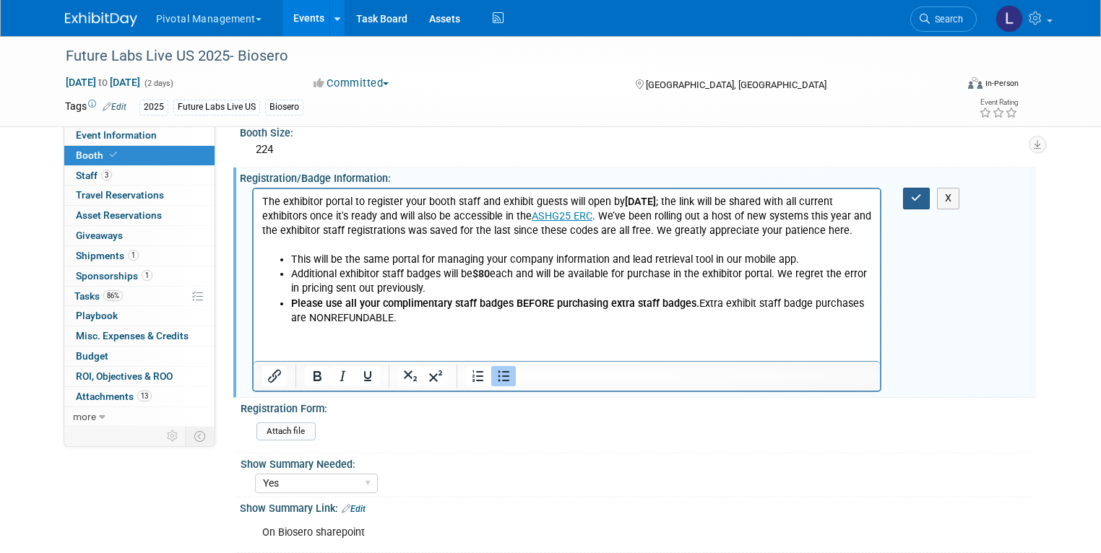
click at [925, 202] on button "button" at bounding box center [916, 198] width 27 height 21
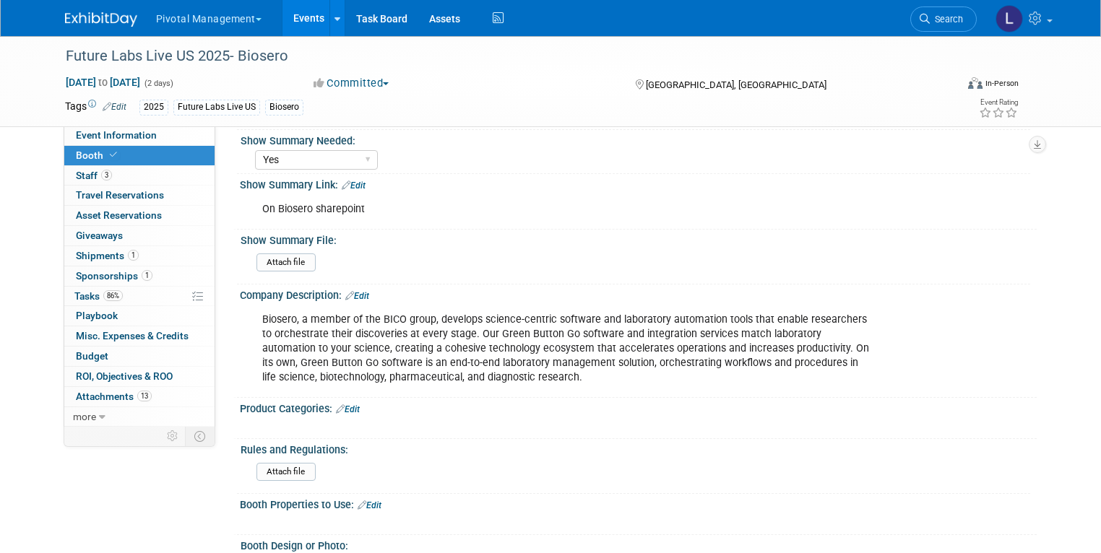
scroll to position [474, 0]
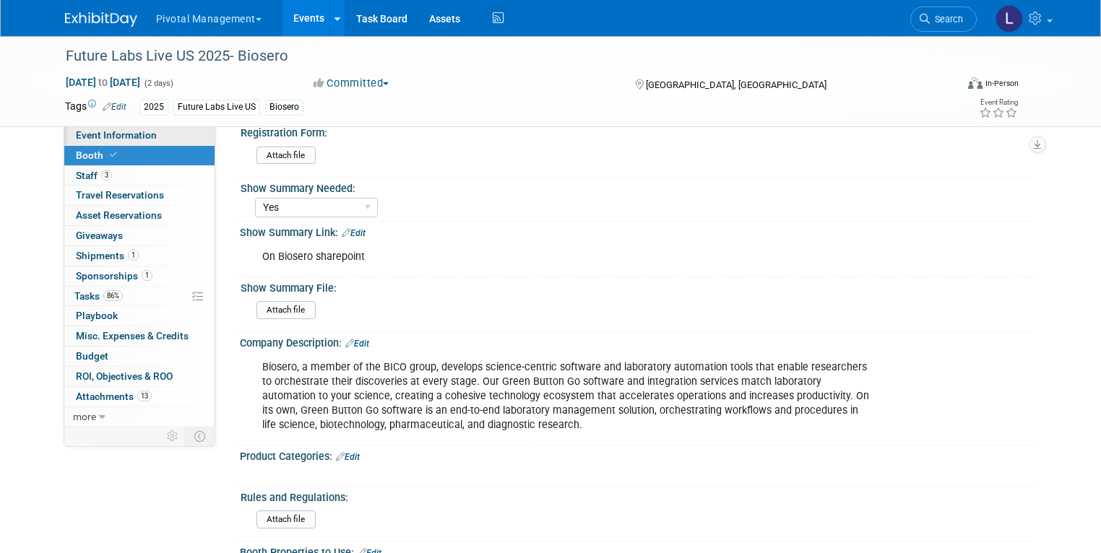
click at [90, 139] on span "Event Information" at bounding box center [116, 135] width 81 height 12
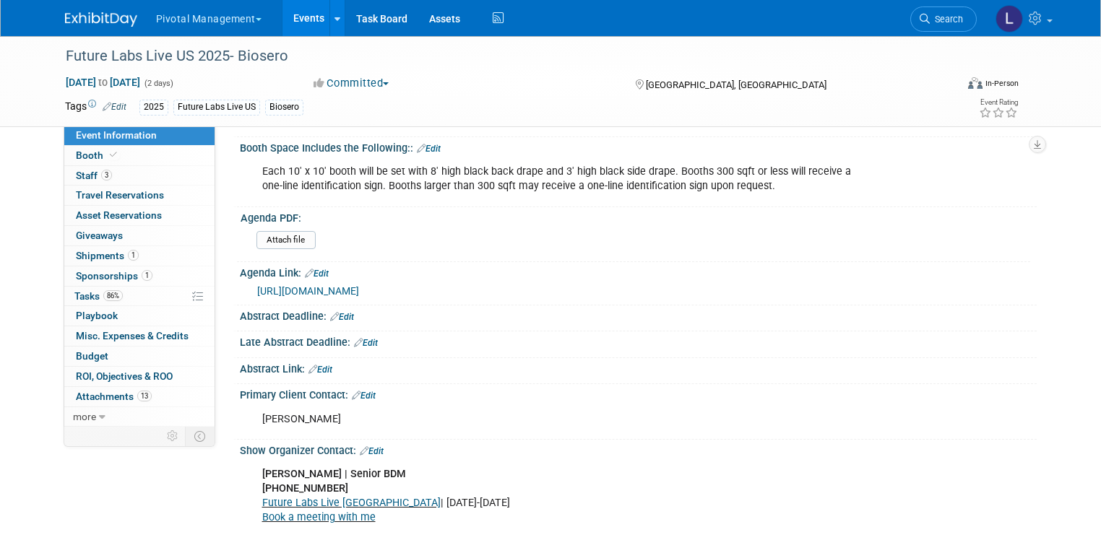
scroll to position [372, 0]
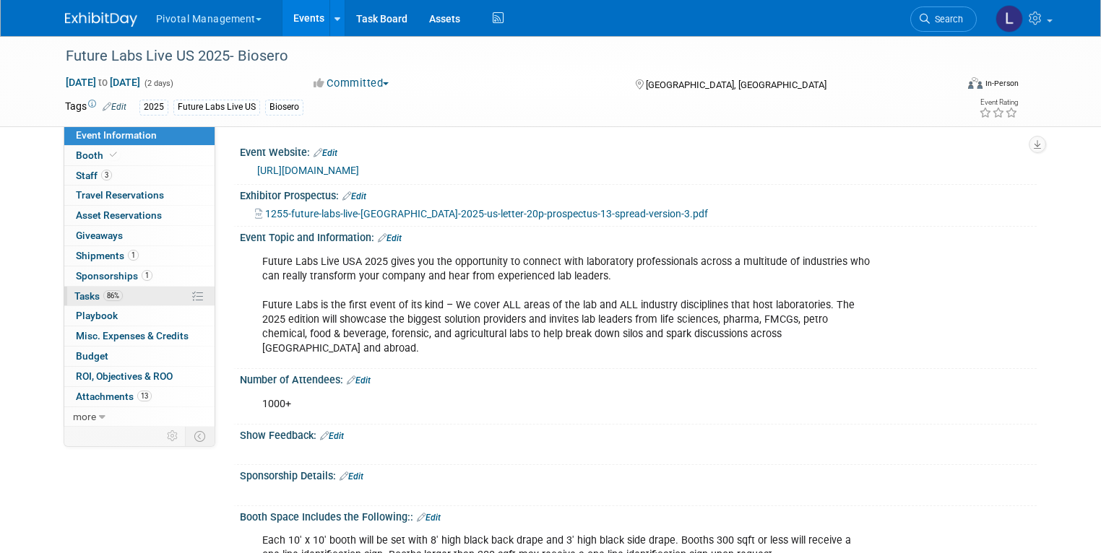
click at [78, 293] on span "Tasks 86%" at bounding box center [98, 296] width 48 height 12
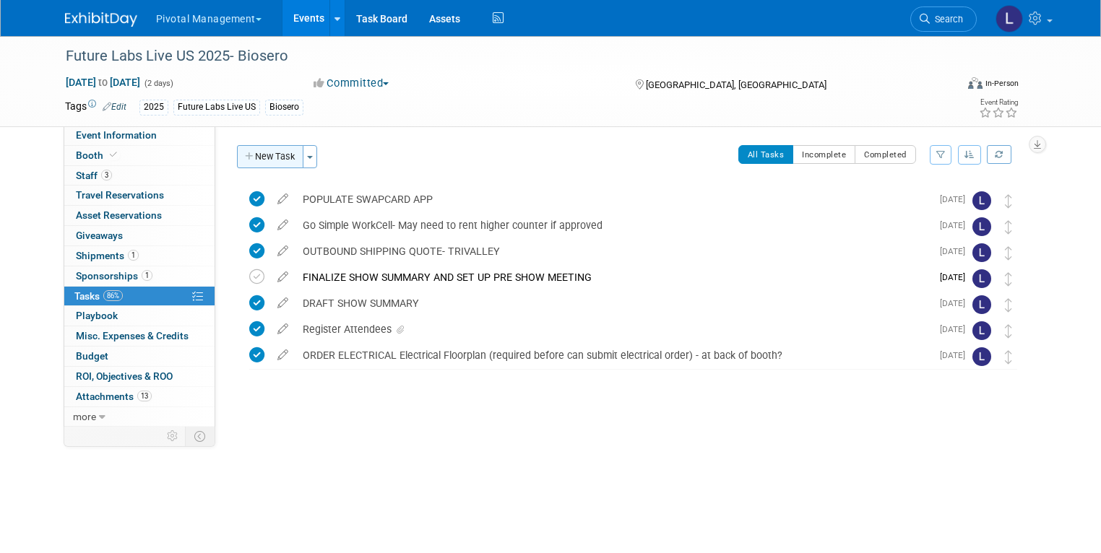
click at [245, 157] on icon "button" at bounding box center [250, 156] width 10 height 9
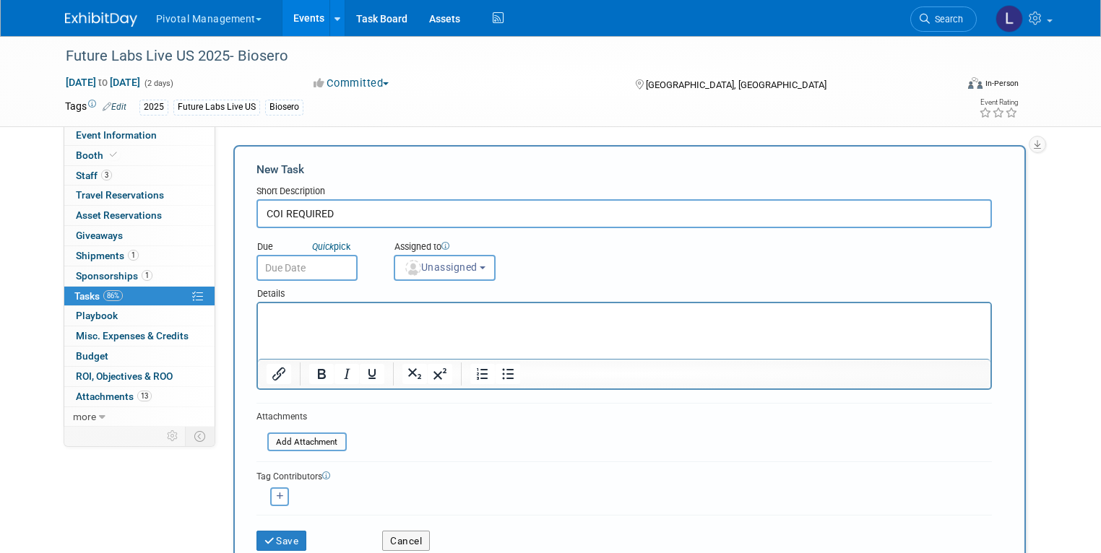
type input "COI REQUIRED"
click at [285, 317] on p "Rich Text Area. Press ALT-0 for help." at bounding box center [624, 316] width 716 height 14
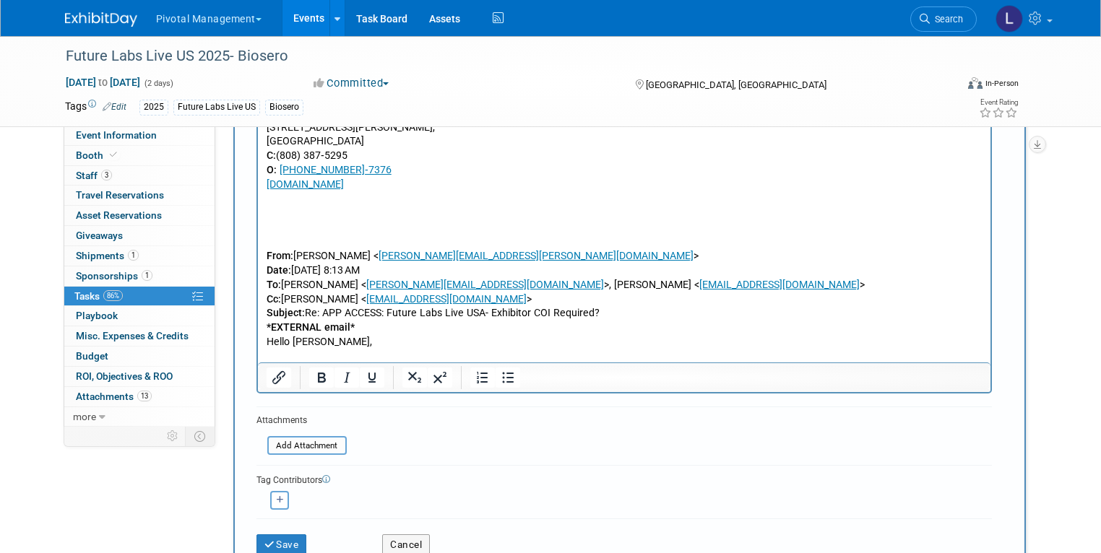
scroll to position [306, 0]
click at [282, 541] on button "Save" at bounding box center [281, 544] width 51 height 20
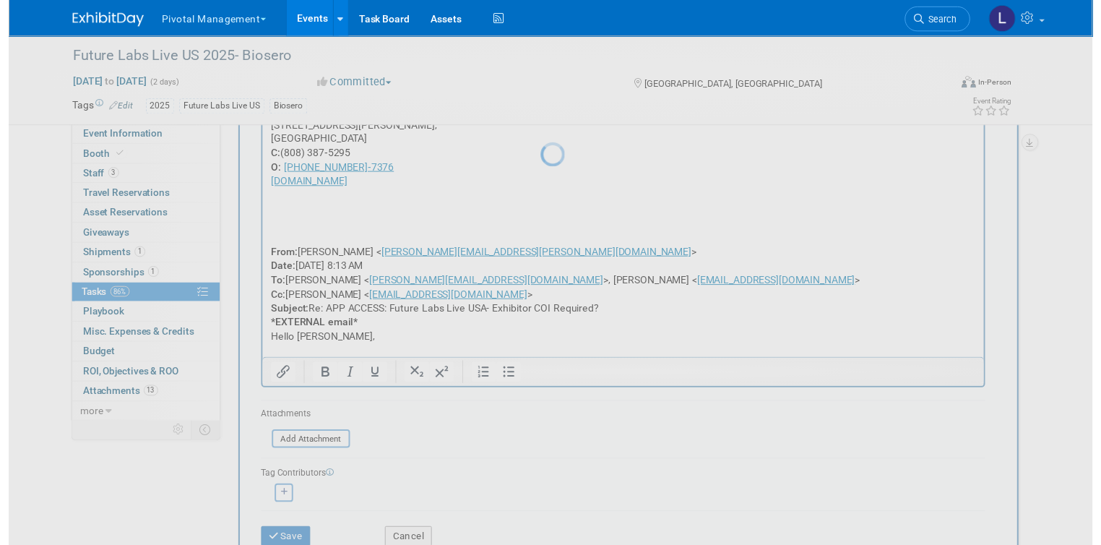
scroll to position [0, 0]
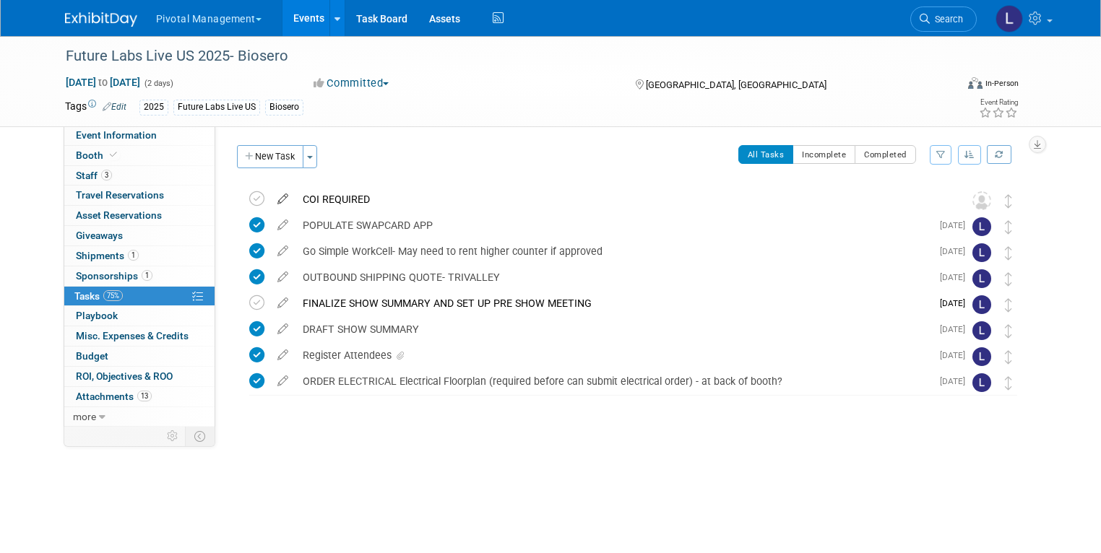
click at [270, 196] on icon at bounding box center [282, 196] width 25 height 18
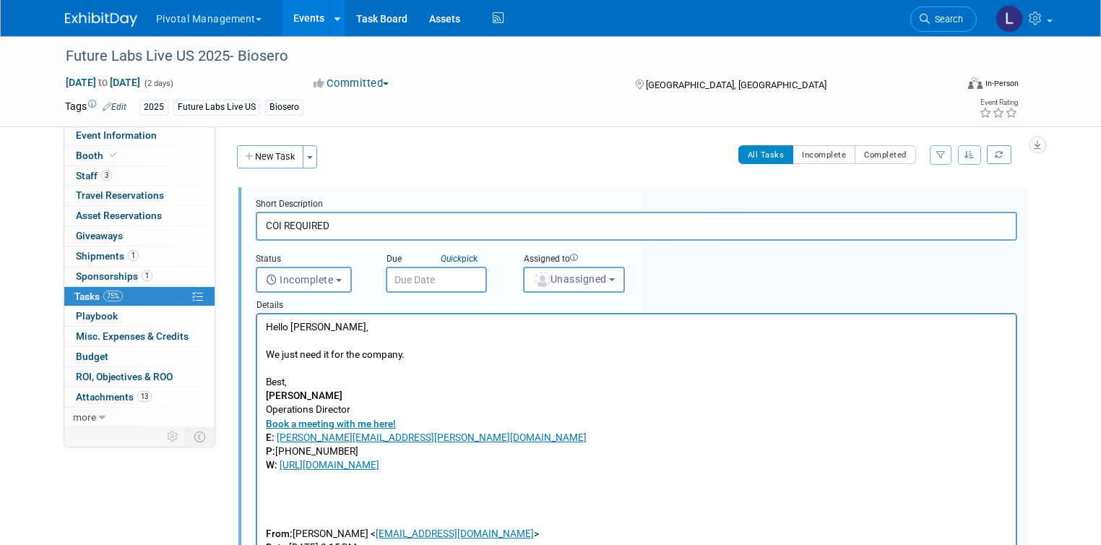
click at [404, 273] on input "text" at bounding box center [436, 280] width 101 height 26
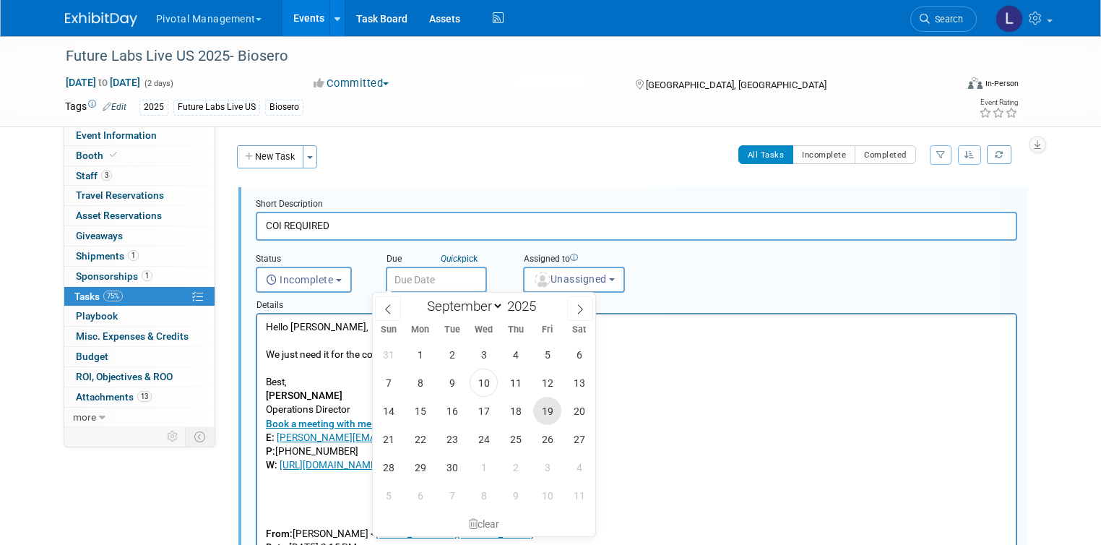
click at [538, 409] on span "19" at bounding box center [547, 411] width 28 height 28
type input "Sep 19, 2025"
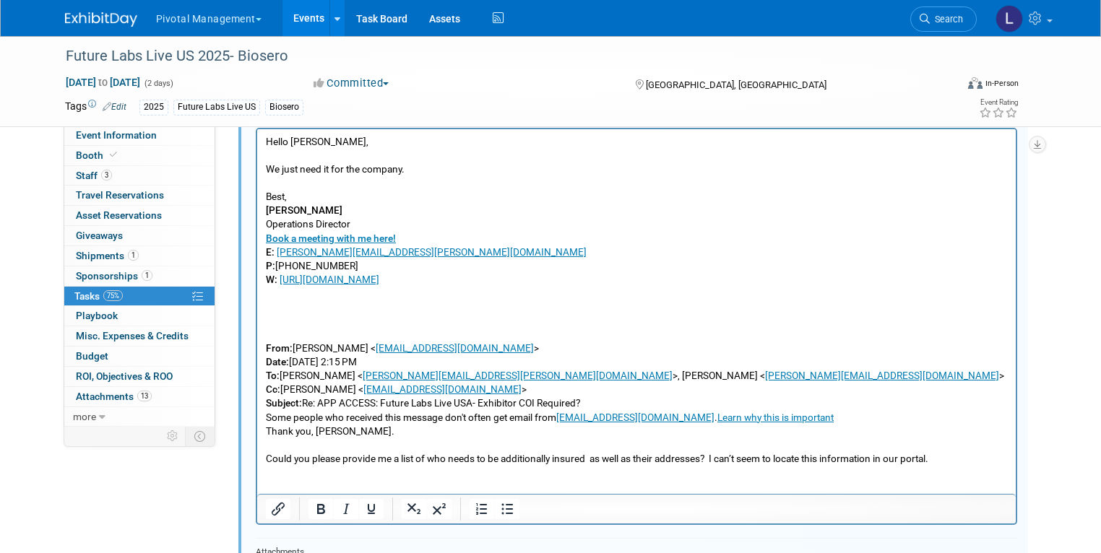
drag, startPoint x: 1102, startPoint y: 214, endPoint x: 529, endPoint y: 254, distance: 575.0
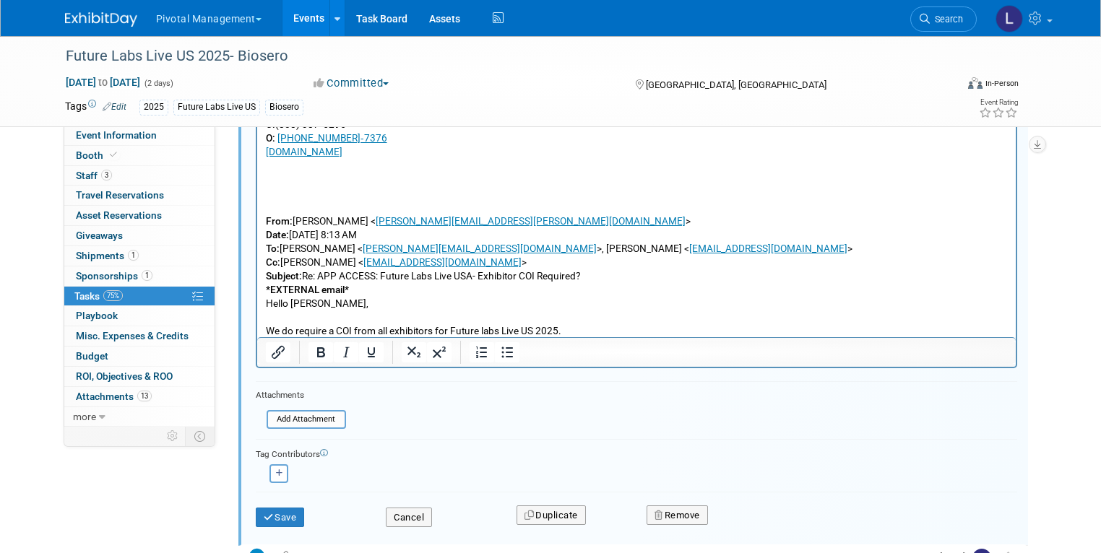
scroll to position [392, 0]
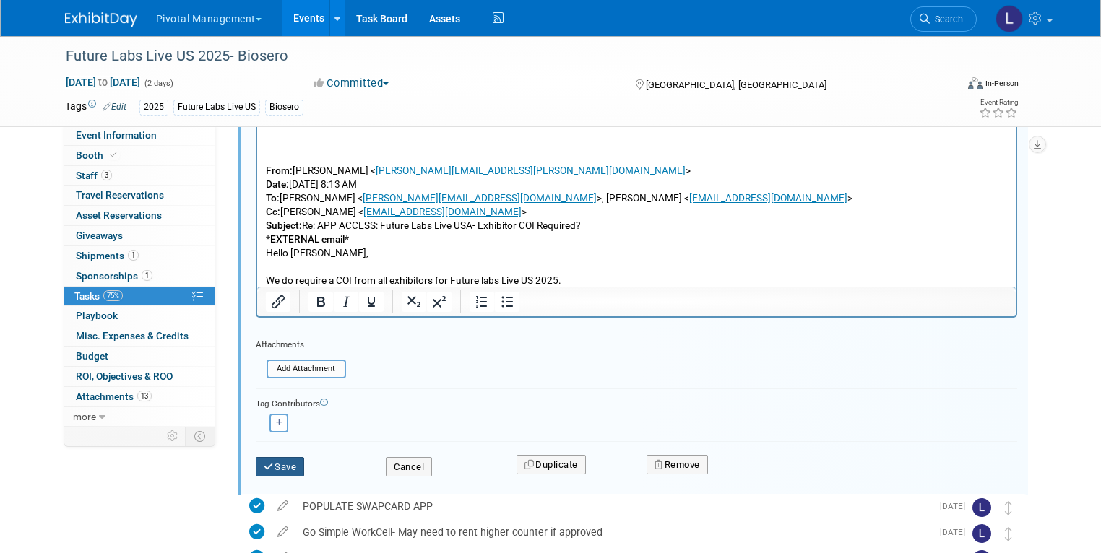
click at [269, 460] on button "Save" at bounding box center [280, 467] width 49 height 20
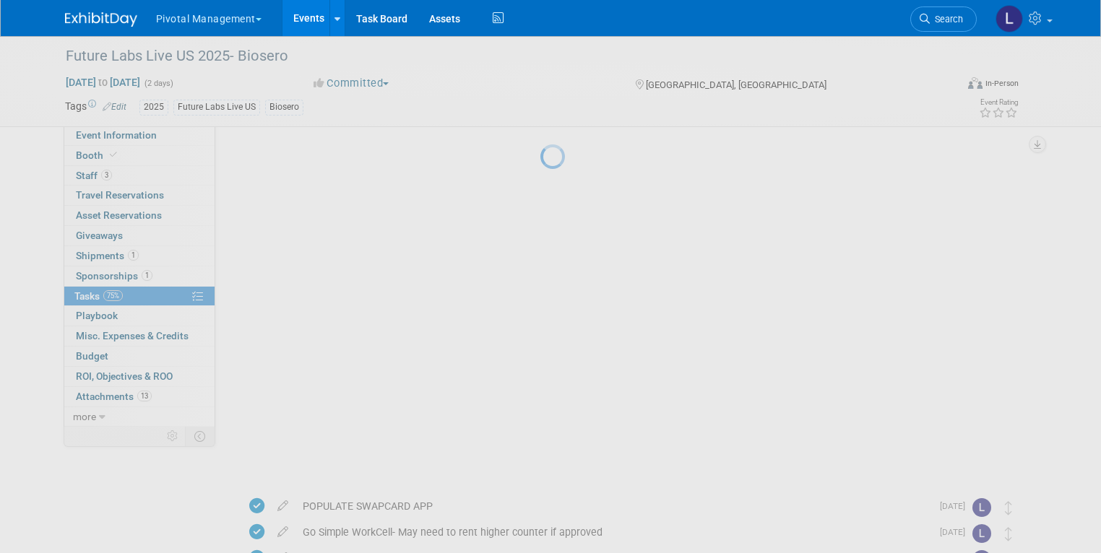
scroll to position [0, 0]
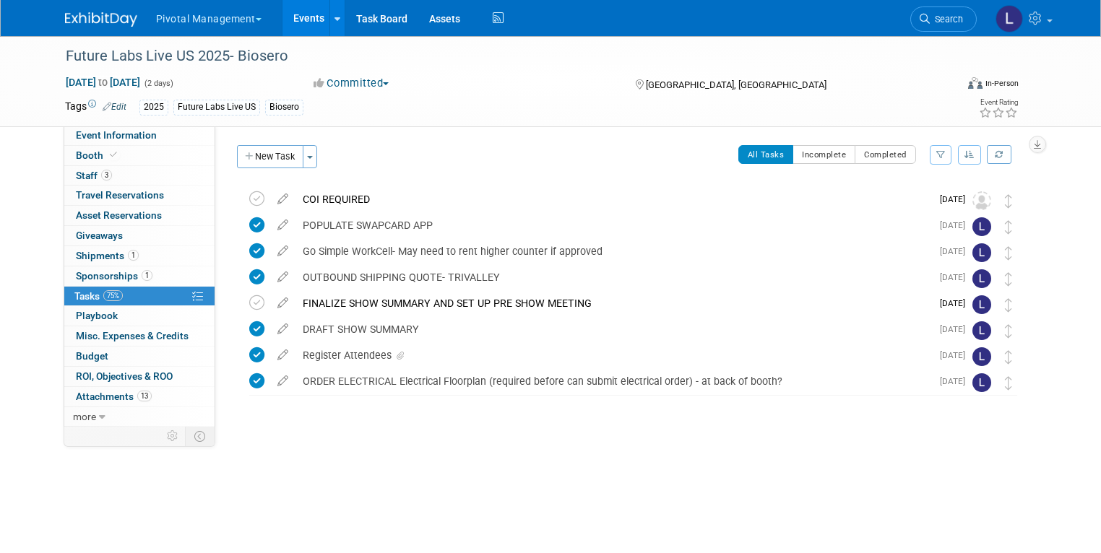
drag, startPoint x: 1109, startPoint y: 186, endPoint x: 932, endPoint y: 33, distance: 234.0
click at [932, 33] on html "Pivotal Management Choose Workspace: Pivotal Management Watchmaker Genomics Eve…" at bounding box center [550, 276] width 1101 height 553
click at [949, 16] on span "Search" at bounding box center [946, 19] width 33 height 11
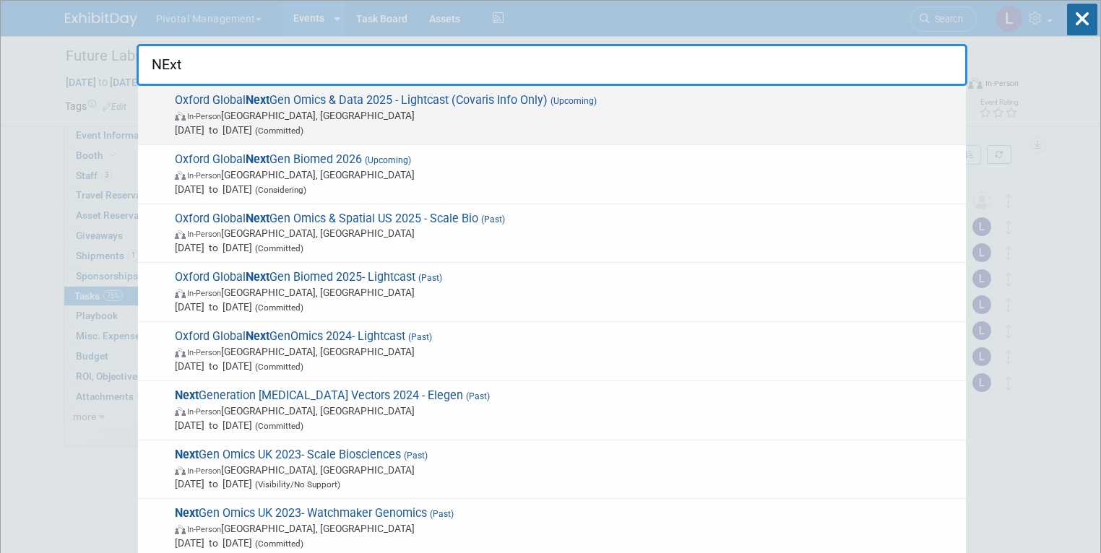
type input "NExt"
click at [467, 116] on span "In-Person England, United Kingdom" at bounding box center [567, 115] width 784 height 14
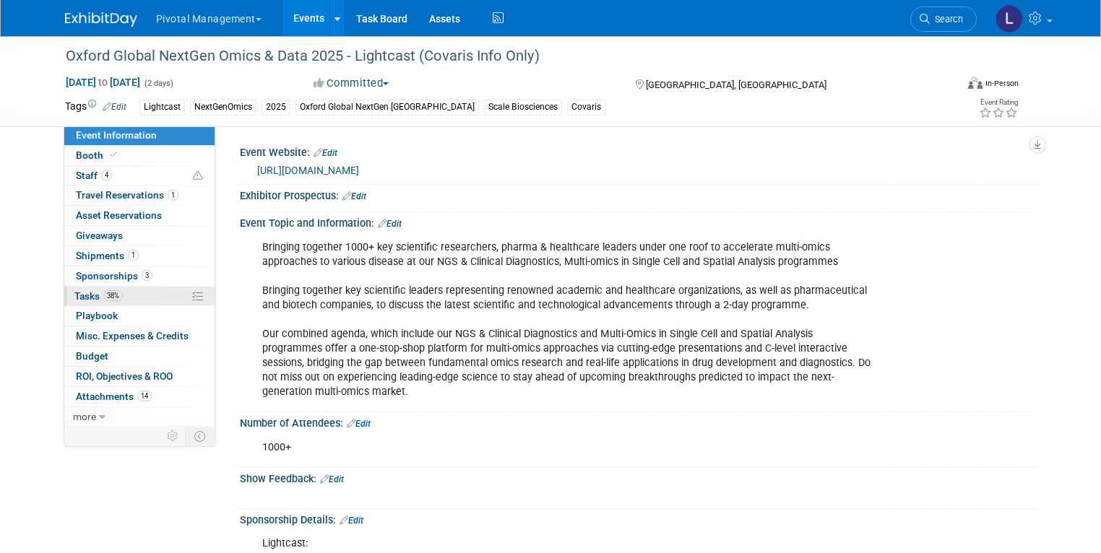
click at [68, 301] on link "38% Tasks 38%" at bounding box center [139, 297] width 150 height 20
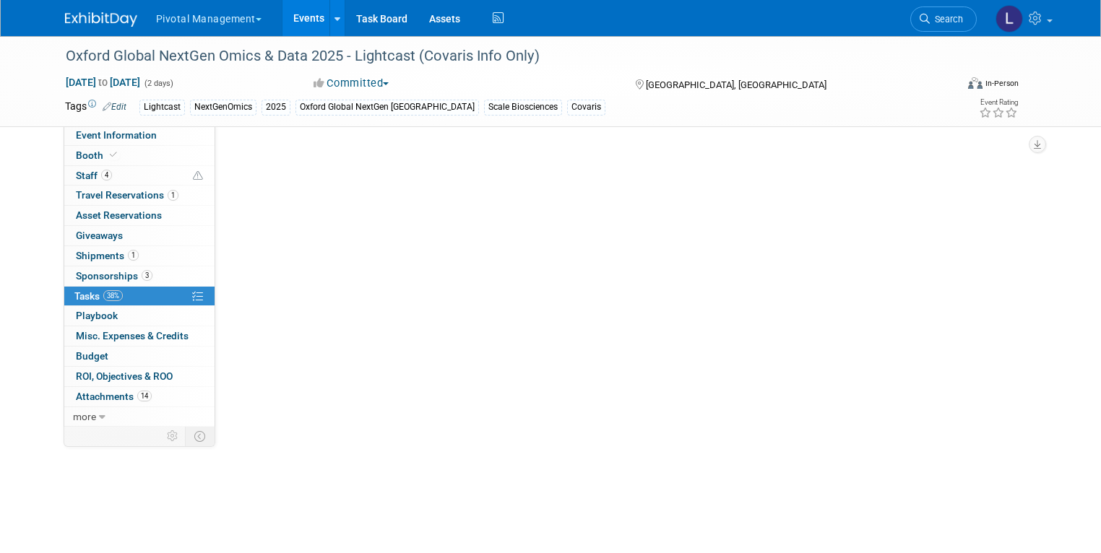
click at [74, 300] on span "Tasks 38%" at bounding box center [98, 296] width 48 height 12
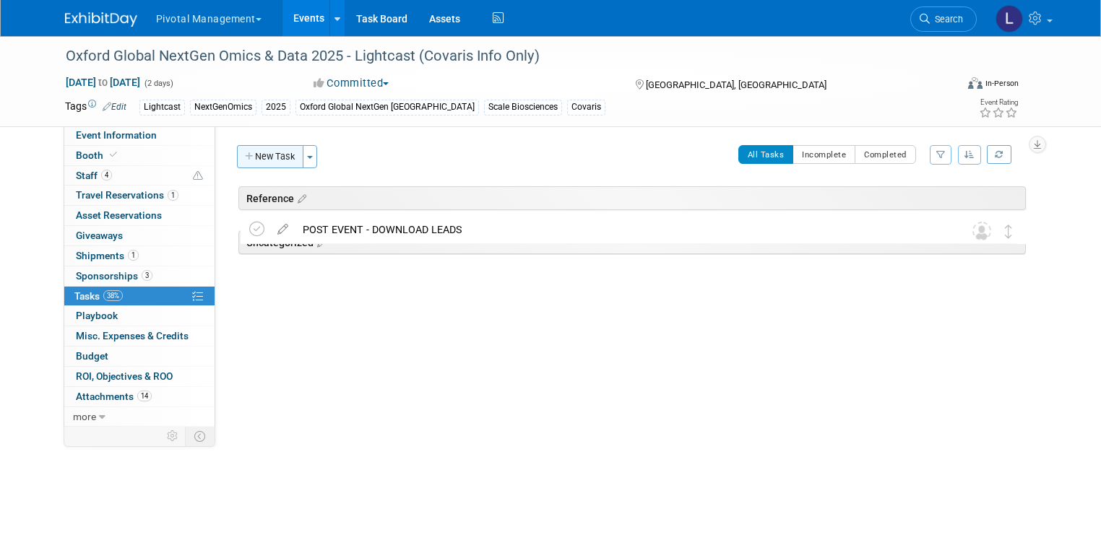
click at [253, 157] on button "New Task" at bounding box center [270, 156] width 66 height 23
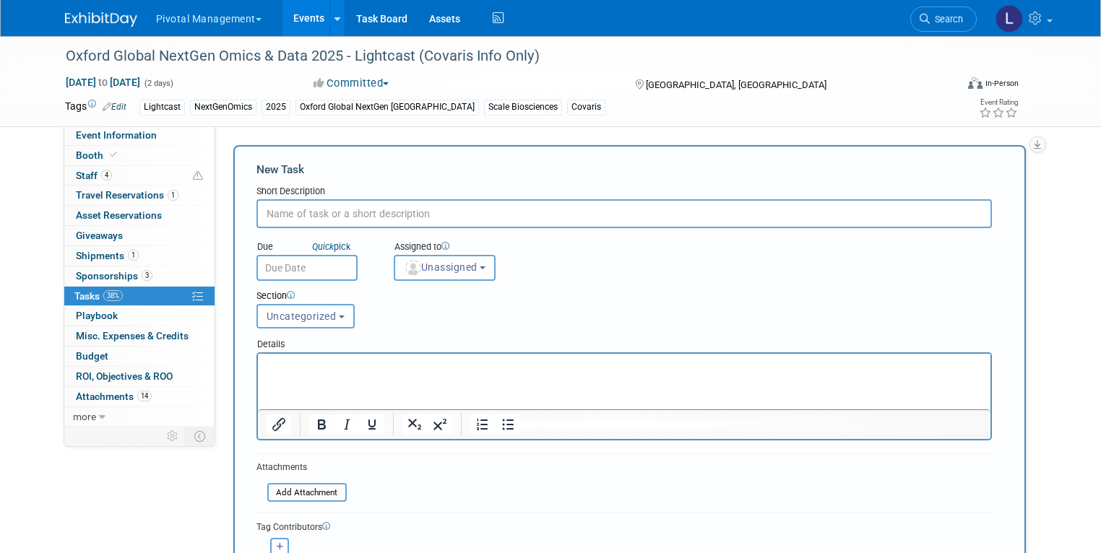
click at [328, 212] on input "text" at bounding box center [623, 213] width 735 height 29
click at [332, 312] on button "Uncategorized" at bounding box center [305, 316] width 98 height 25
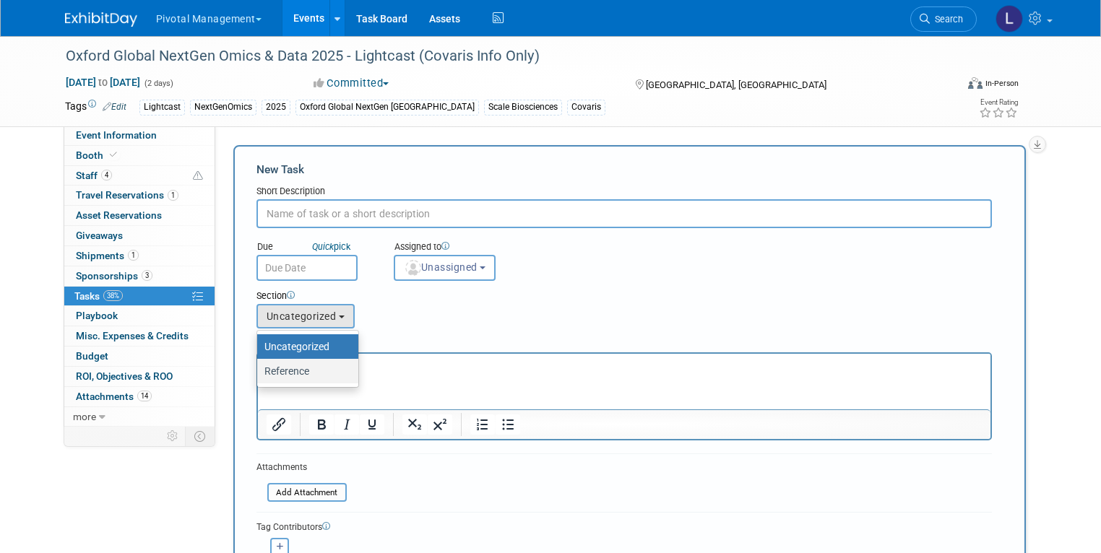
click at [310, 368] on label "Reference" at bounding box center [303, 371] width 79 height 19
click at [259, 368] on input "Reference" at bounding box center [254, 371] width 9 height 9
select select "11258603"
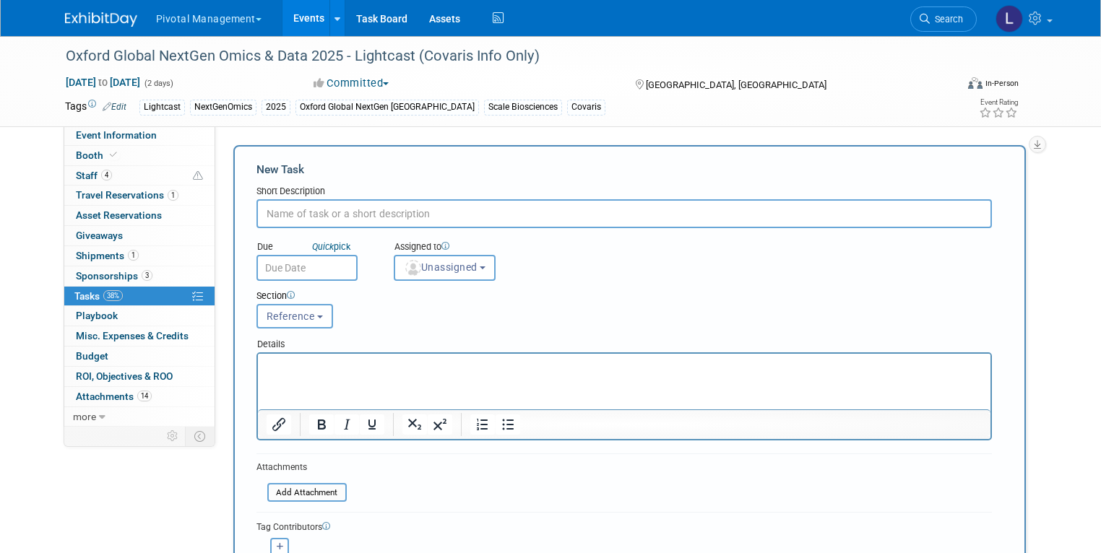
click at [259, 204] on input "text" at bounding box center [623, 213] width 735 height 29
click at [293, 211] on input "text" at bounding box center [623, 213] width 735 height 29
click at [444, 206] on input "text" at bounding box center [623, 213] width 735 height 29
click at [506, 410] on div at bounding box center [624, 425] width 732 height 30
click at [366, 364] on p "Rich Text Area. Press ALT-0 for help." at bounding box center [624, 367] width 716 height 14
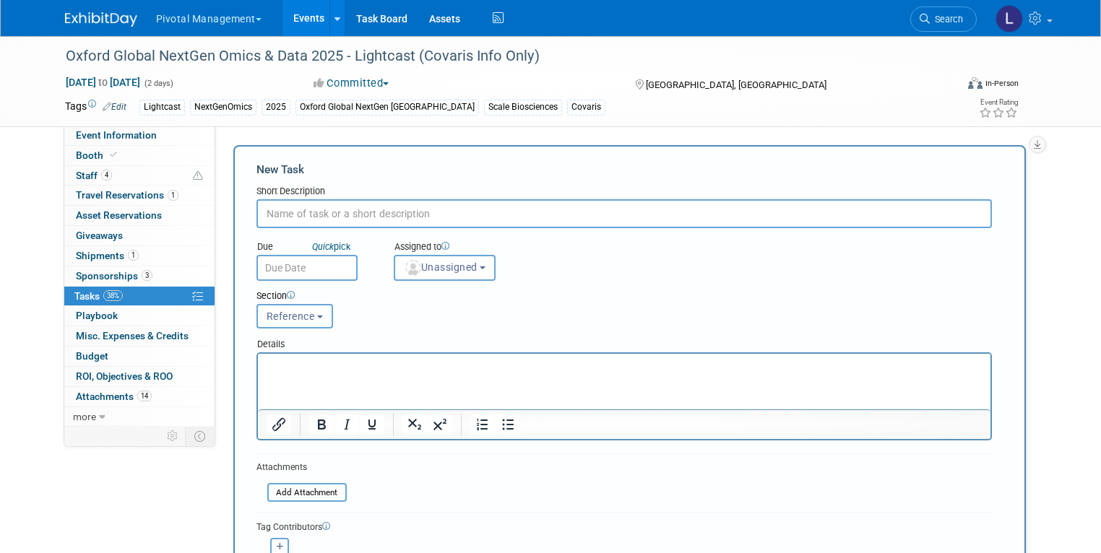
click at [334, 210] on input "text" at bounding box center [623, 213] width 735 height 29
click at [293, 267] on input "text" at bounding box center [306, 268] width 101 height 26
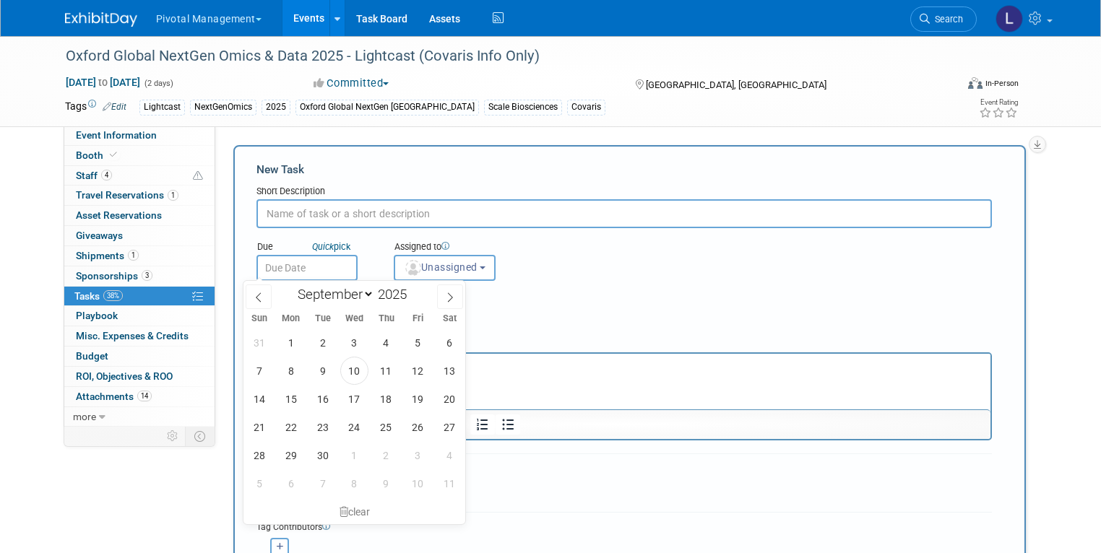
click at [427, 215] on input "text" at bounding box center [623, 213] width 735 height 29
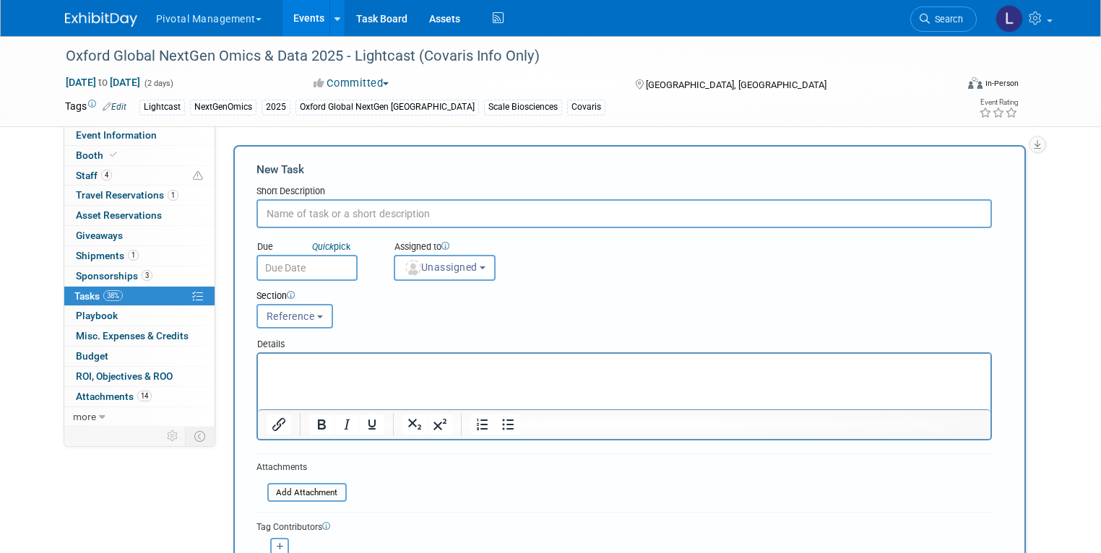
click at [322, 203] on input "text" at bounding box center [623, 213] width 735 height 29
click at [295, 217] on input "text" at bounding box center [623, 213] width 735 height 29
click at [371, 374] on html at bounding box center [623, 364] width 732 height 20
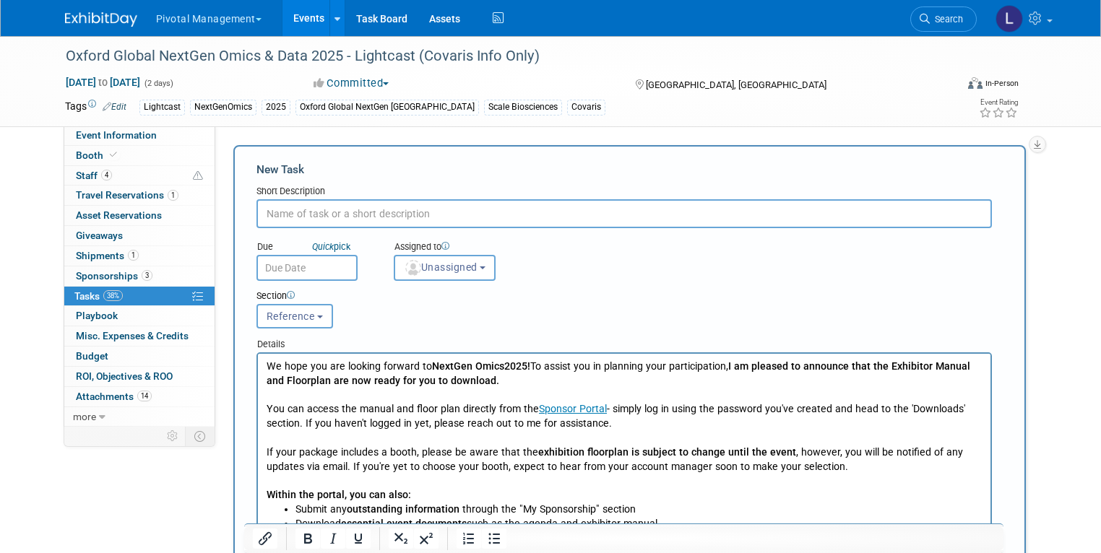
click at [332, 204] on input "text" at bounding box center [623, 213] width 735 height 29
click at [330, 210] on input "text" at bounding box center [623, 213] width 735 height 29
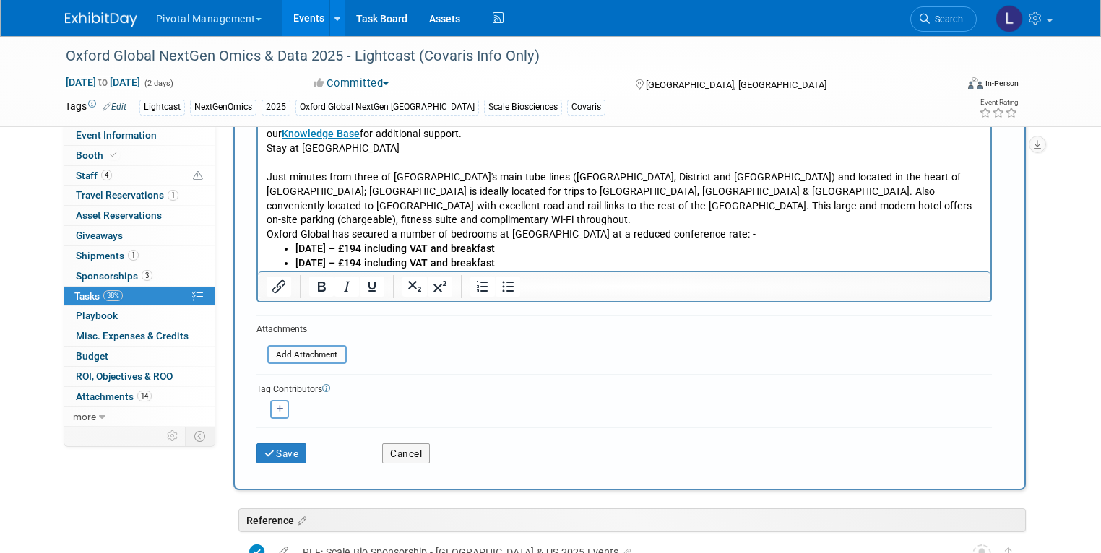
scroll to position [446, 0]
click at [274, 444] on button "Save" at bounding box center [281, 454] width 51 height 20
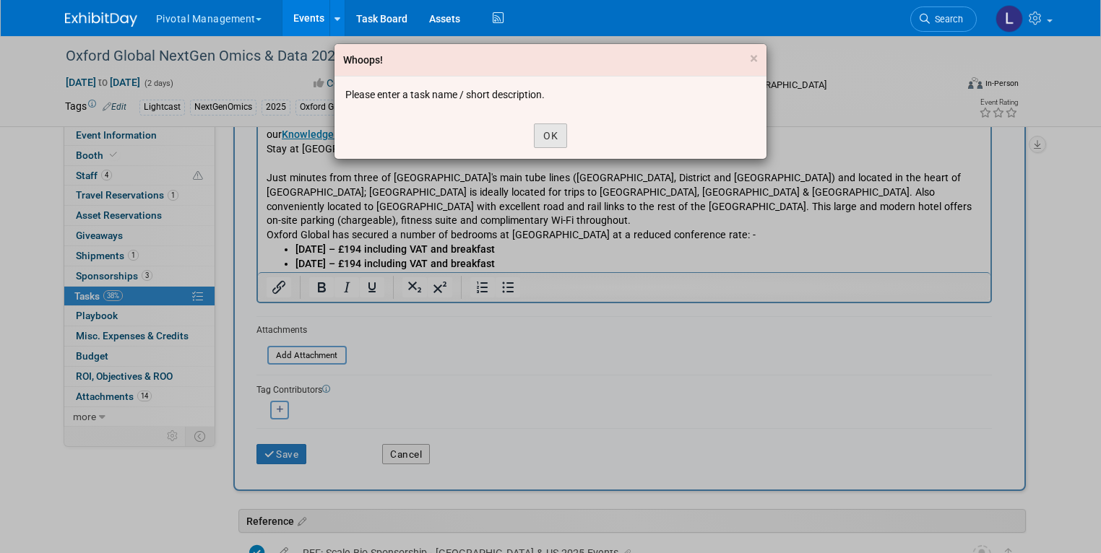
click at [557, 142] on button "OK" at bounding box center [550, 136] width 33 height 25
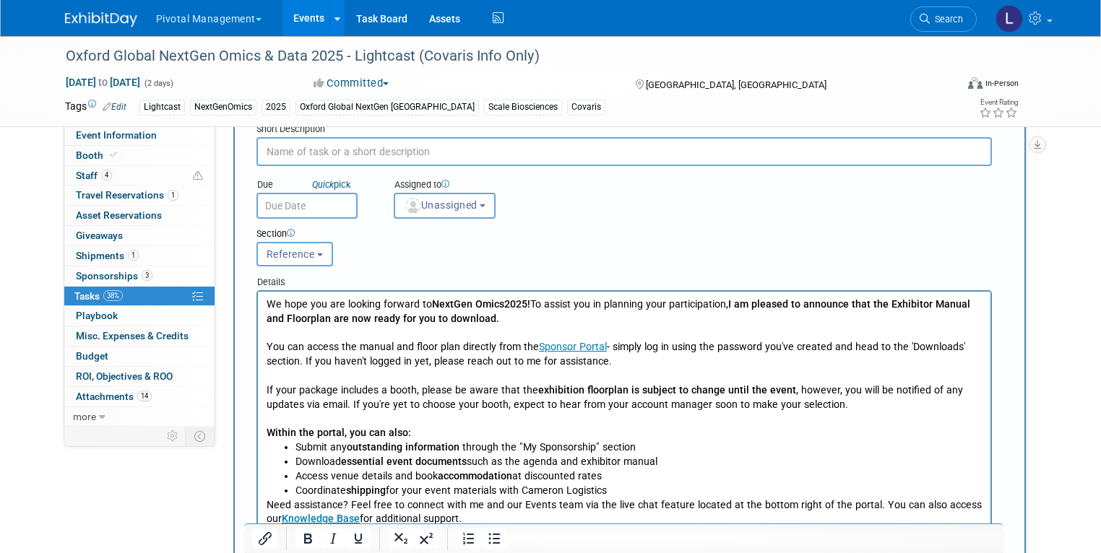
scroll to position [0, 0]
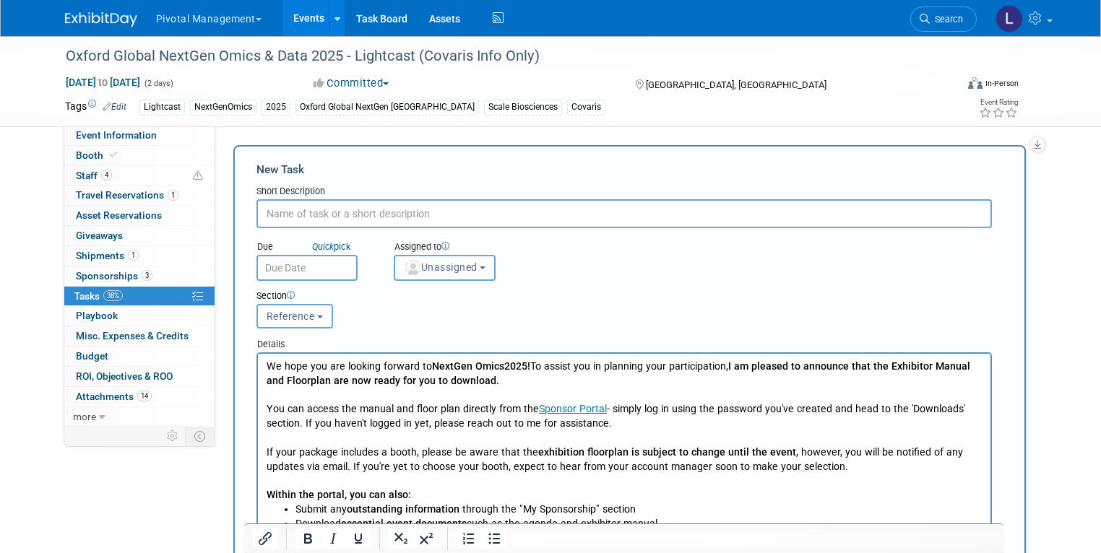
click at [292, 220] on input "text" at bounding box center [623, 213] width 735 height 29
click at [267, 212] on input "text" at bounding box center [623, 213] width 735 height 29
drag, startPoint x: 996, startPoint y: 212, endPoint x: 204, endPoint y: 207, distance: 791.7
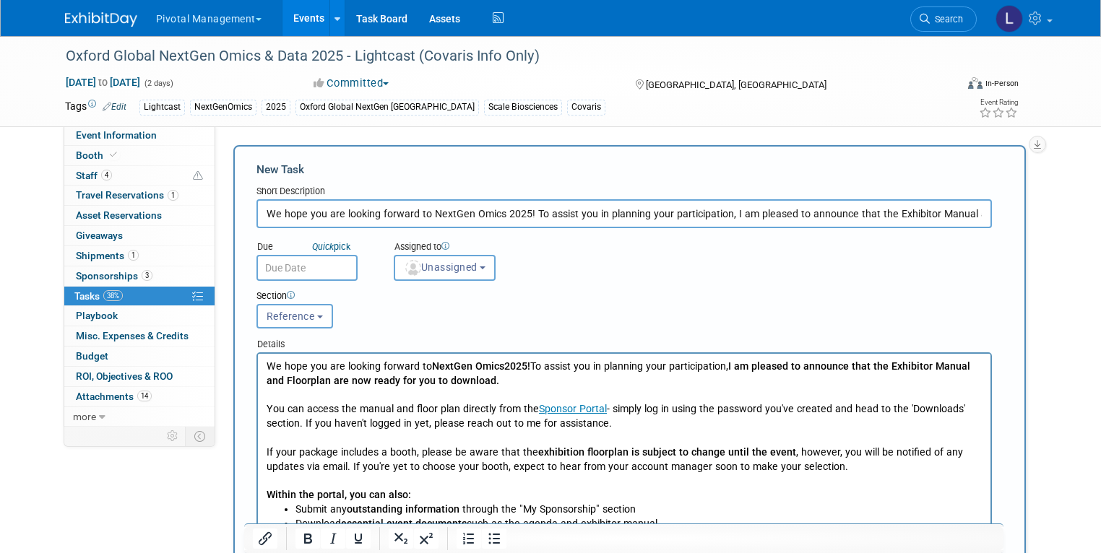
click at [215, 207] on div "Event Website: Edit https://oxfordglobal.com/precision-medicine/events/nextgen-…" at bounding box center [625, 276] width 821 height 300
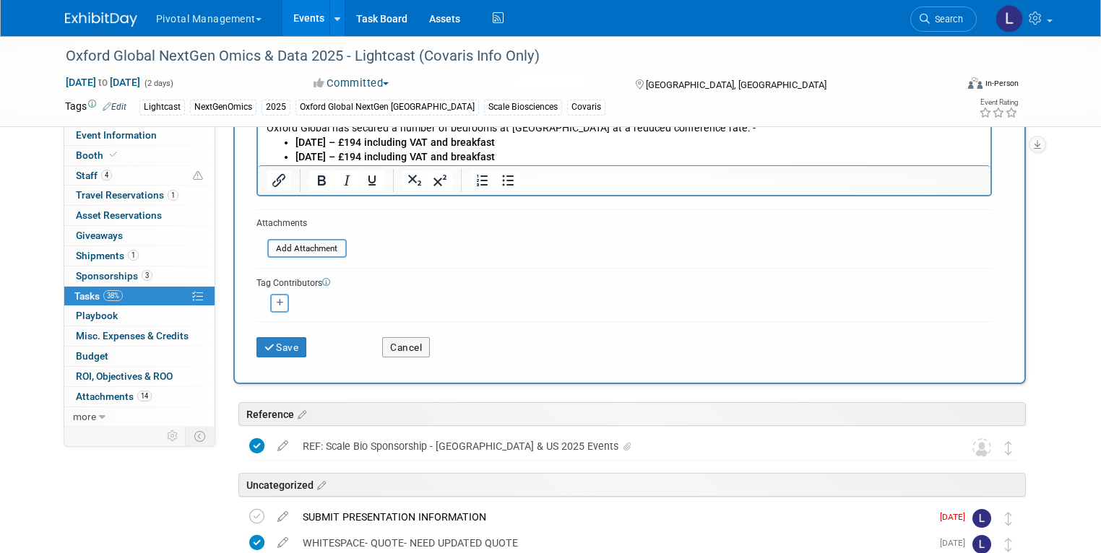
scroll to position [552, 0]
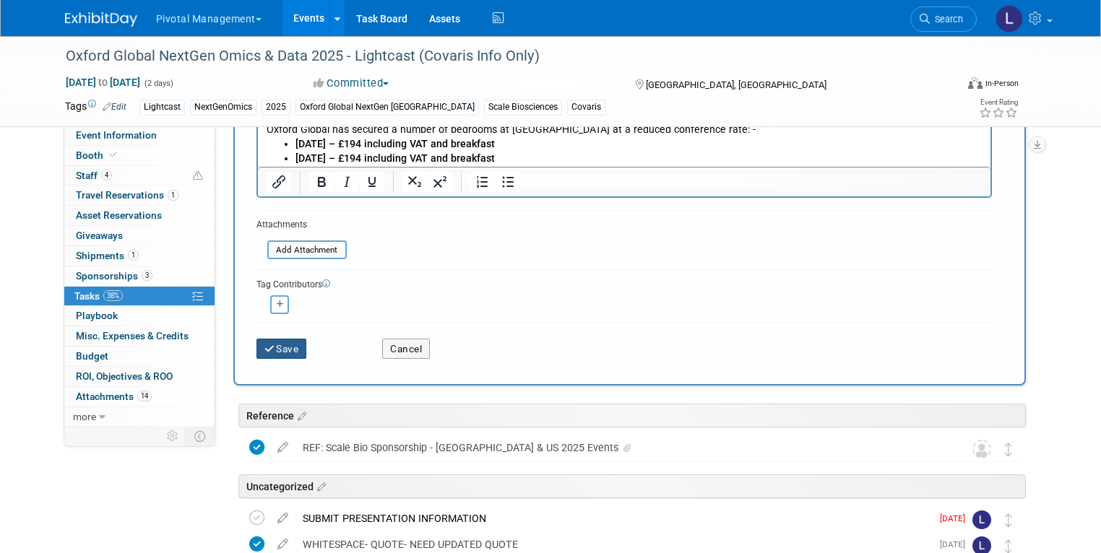
type input "REFERENCE: EXHIBITOR MANUAL EMAIL 9/10/25"
click at [293, 341] on button "Save" at bounding box center [281, 349] width 51 height 20
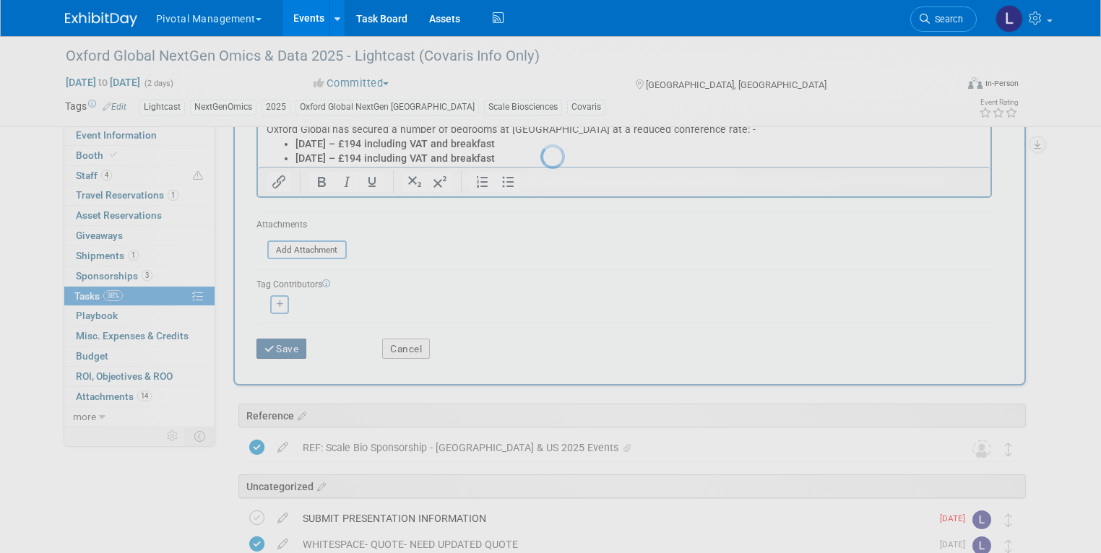
scroll to position [0, 0]
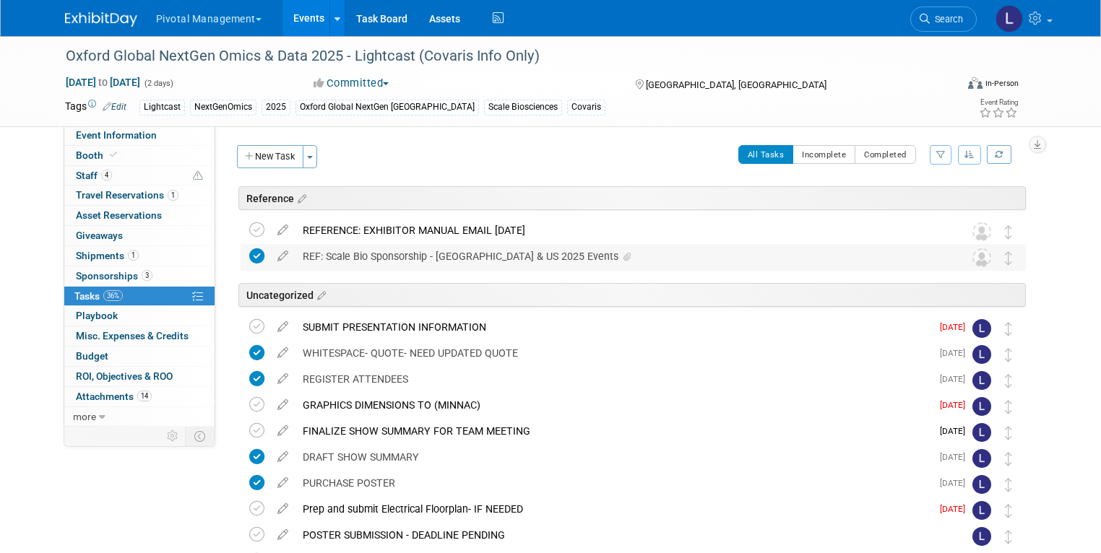
click at [339, 255] on div "REF: Scale Bio Sponsorship - UK & US 2025 Events" at bounding box center [619, 256] width 648 height 25
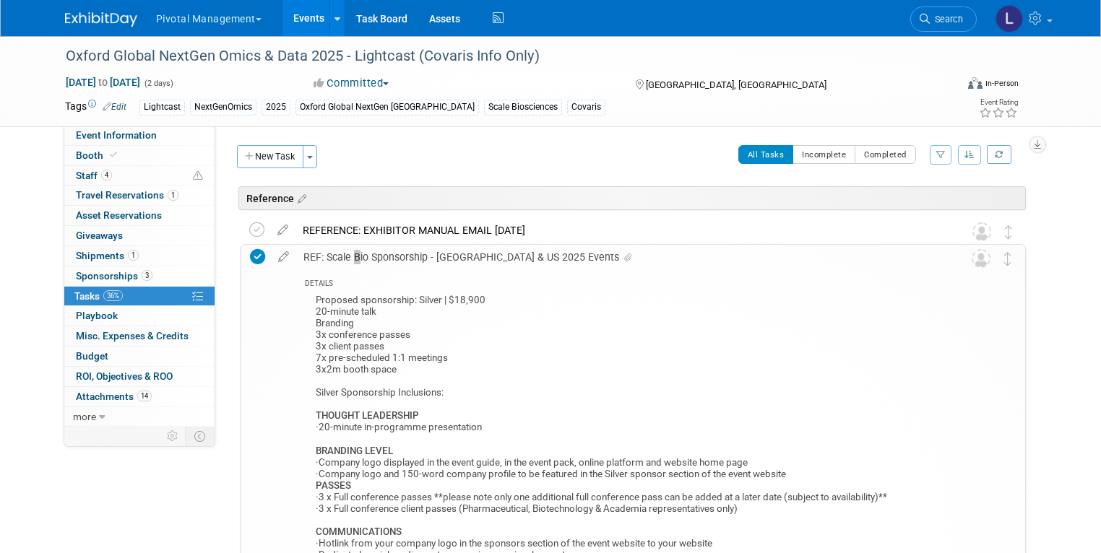
click at [339, 254] on div "REF: Scale Bio Sponsorship - UK & US 2025 Events" at bounding box center [619, 257] width 646 height 25
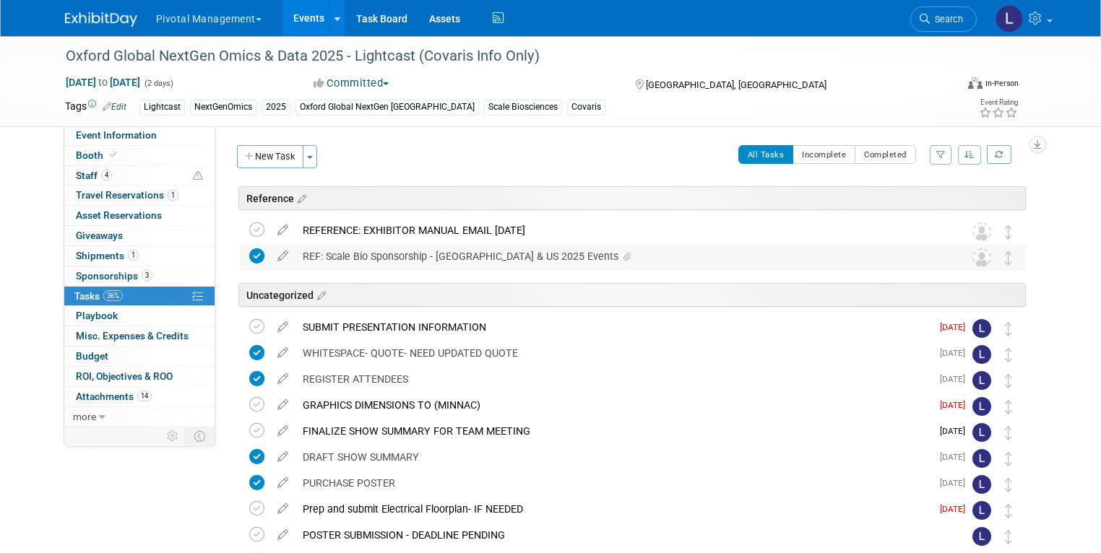
click at [313, 260] on div "REF: Scale Bio Sponsorship - UK & US 2025 Events" at bounding box center [619, 256] width 648 height 25
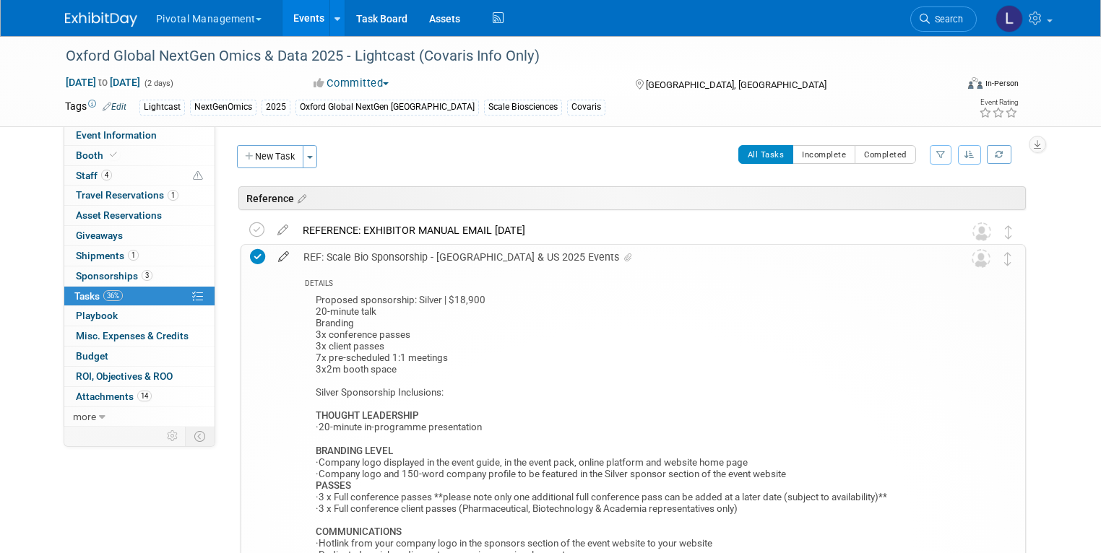
click at [273, 254] on icon at bounding box center [283, 254] width 25 height 18
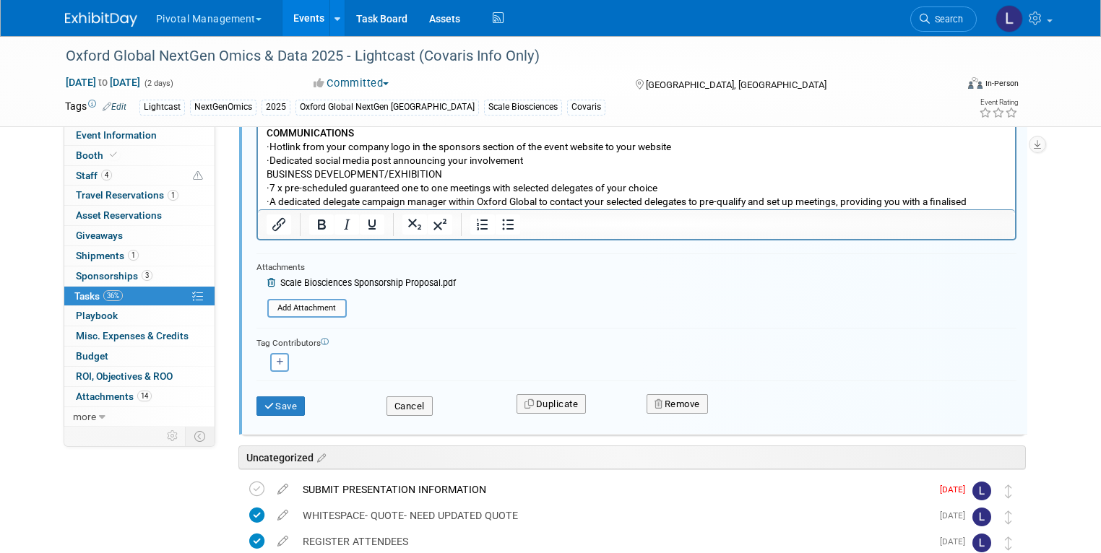
scroll to position [583, 0]
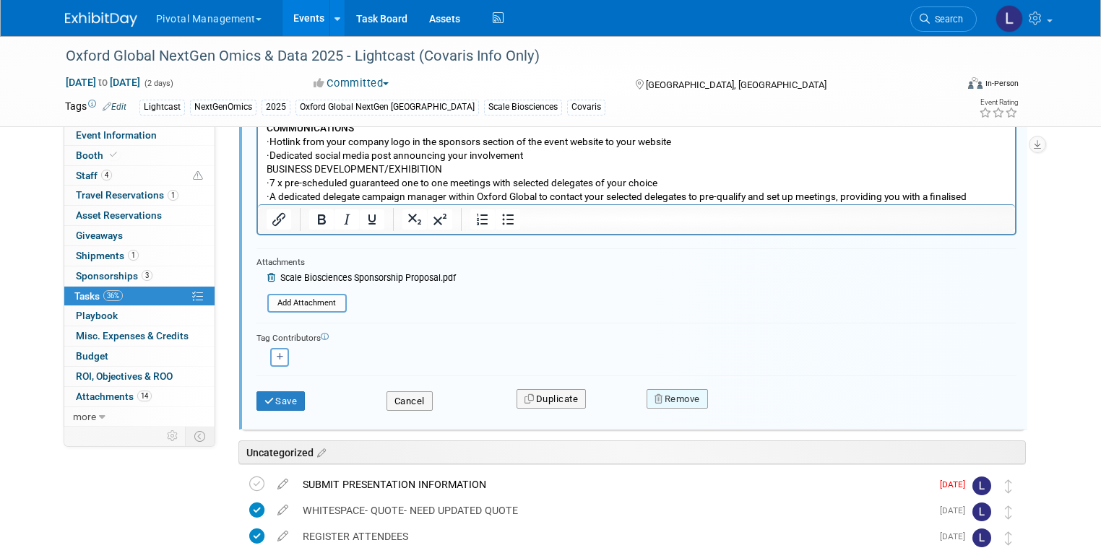
click at [683, 392] on button "Remove" at bounding box center [676, 399] width 61 height 20
click at [754, 412] on link "Yes" at bounding box center [759, 410] width 42 height 23
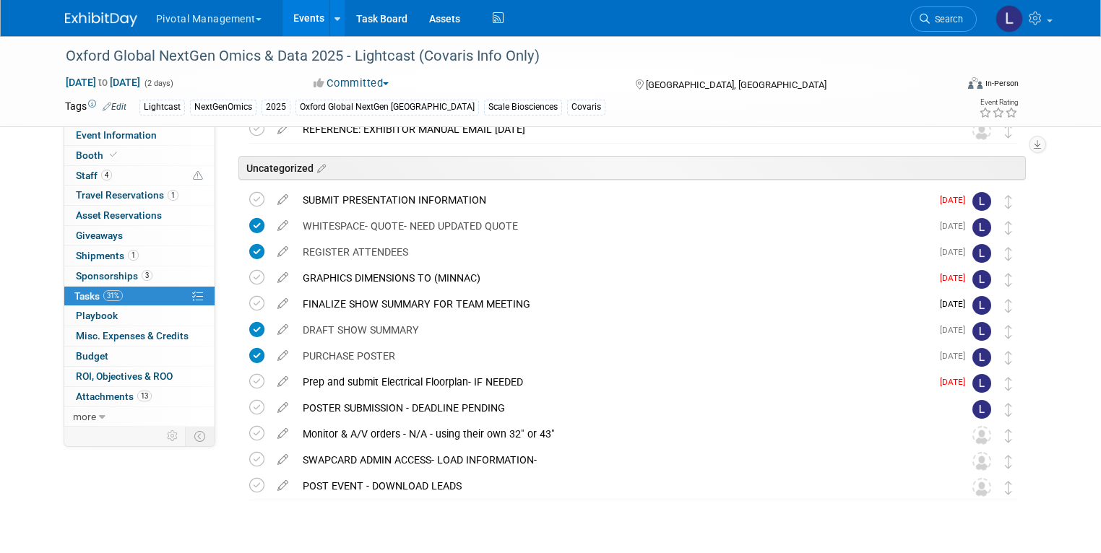
scroll to position [0, 0]
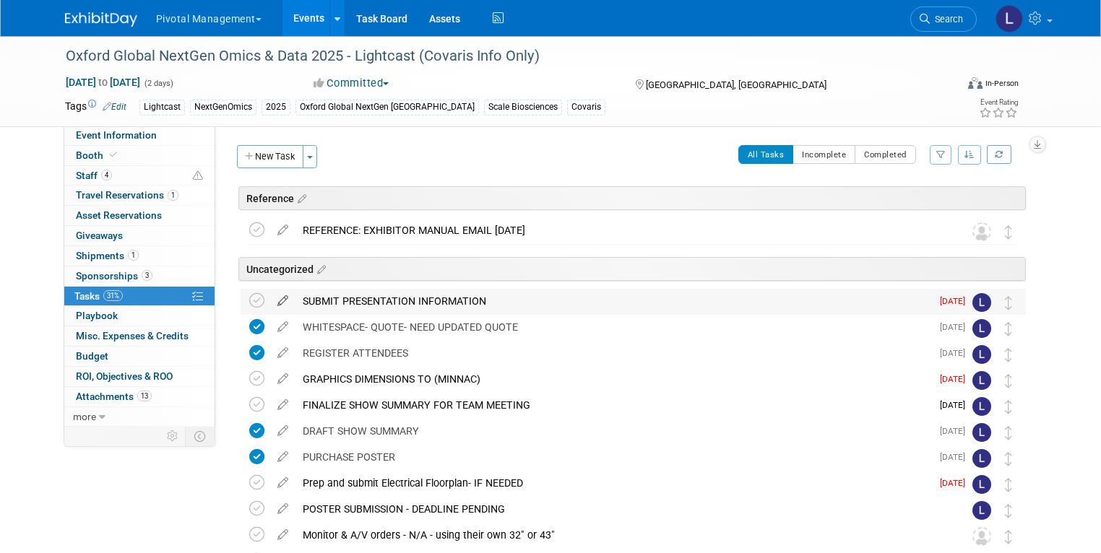
click at [270, 296] on icon at bounding box center [282, 298] width 25 height 18
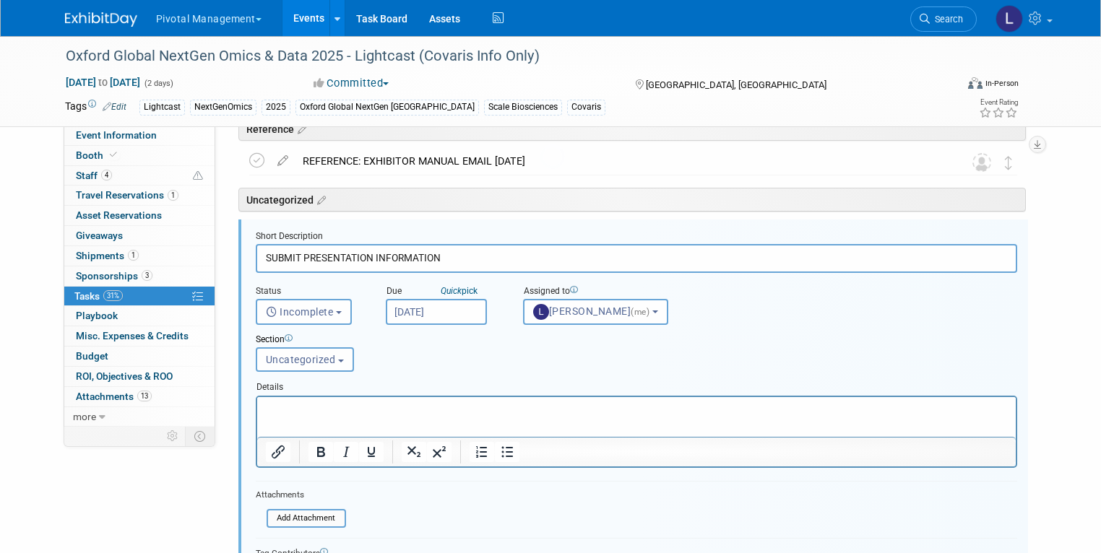
scroll to position [77, 0]
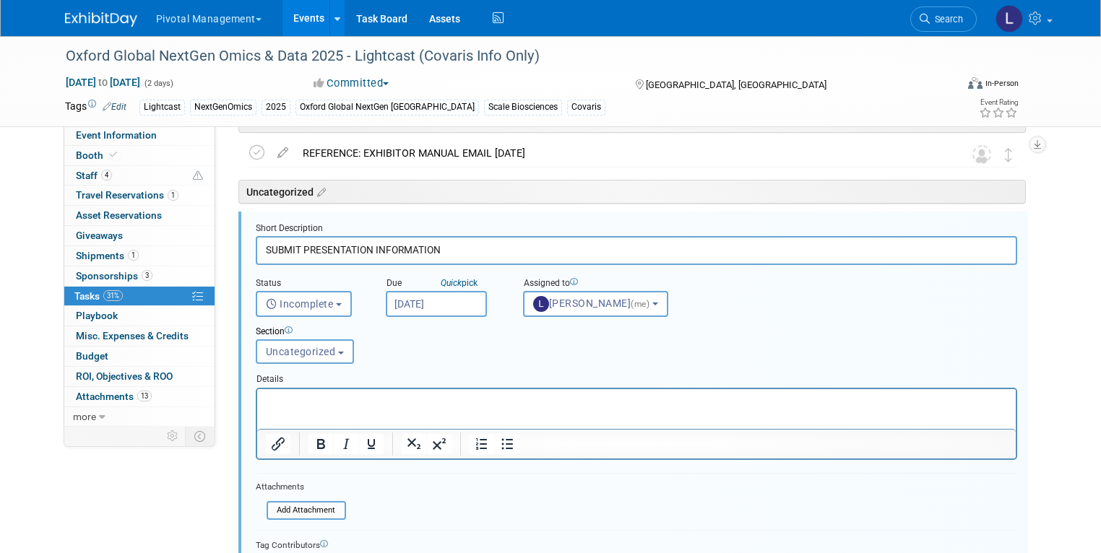
click at [425, 300] on input "Aug 13, 2025" at bounding box center [436, 304] width 101 height 26
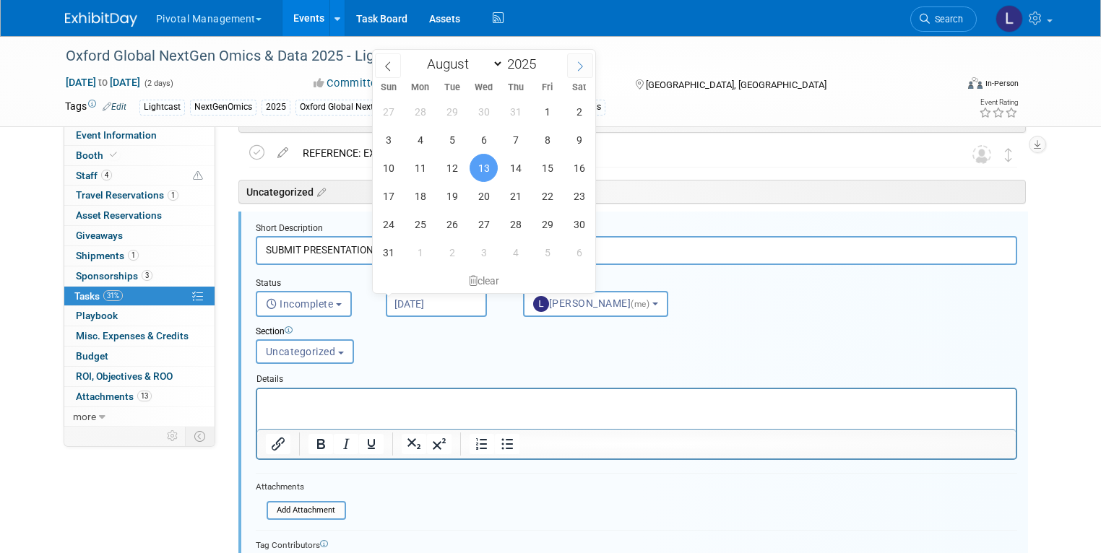
click at [578, 65] on icon at bounding box center [580, 66] width 10 height 10
select select "8"
click at [549, 165] on span "19" at bounding box center [547, 168] width 28 height 28
type input "Sep 19, 2025"
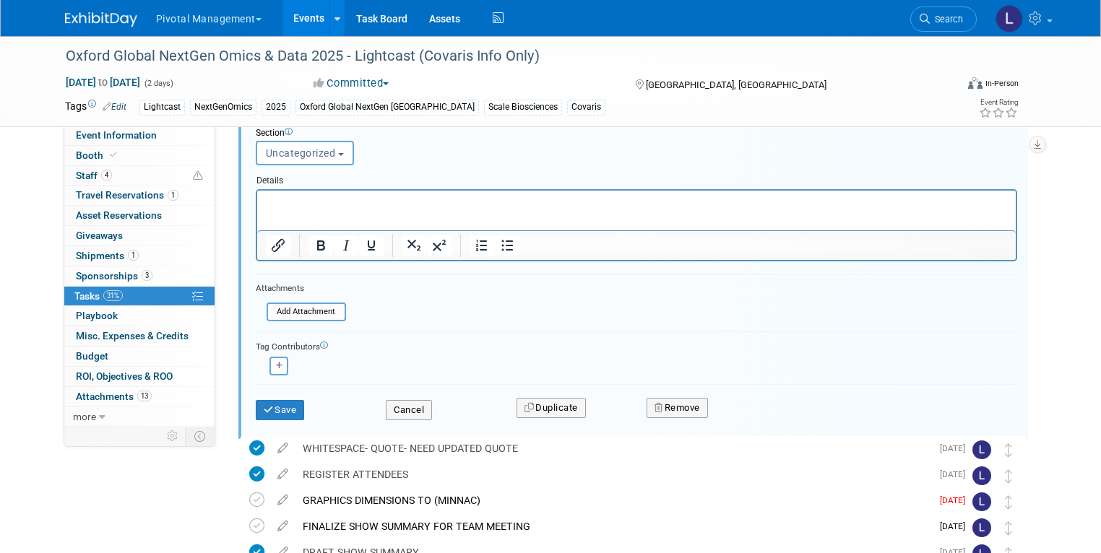
scroll to position [277, 0]
click at [279, 408] on button "Save" at bounding box center [280, 409] width 49 height 20
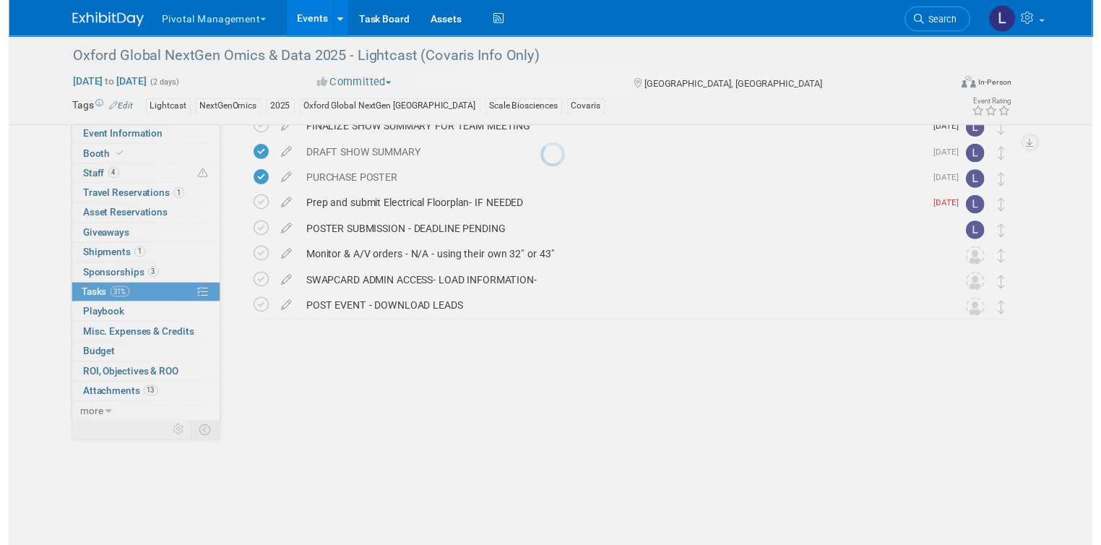
scroll to position [135, 0]
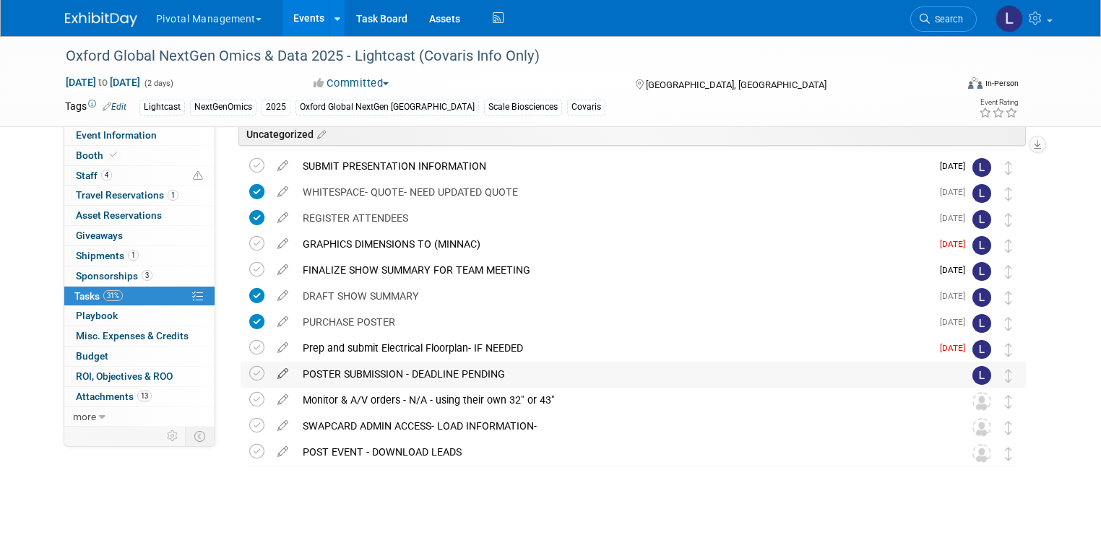
click at [270, 371] on icon at bounding box center [282, 371] width 25 height 18
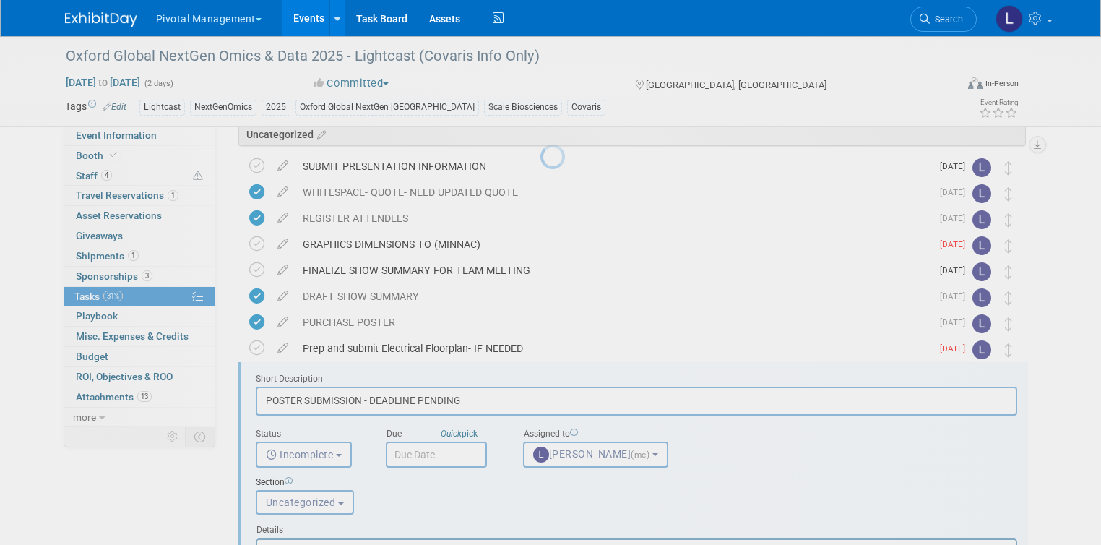
scroll to position [0, 0]
click at [268, 371] on body "Pivotal Management Choose Workspace: Pivotal Management Watchmaker Genomics Eve…" at bounding box center [550, 137] width 1101 height 545
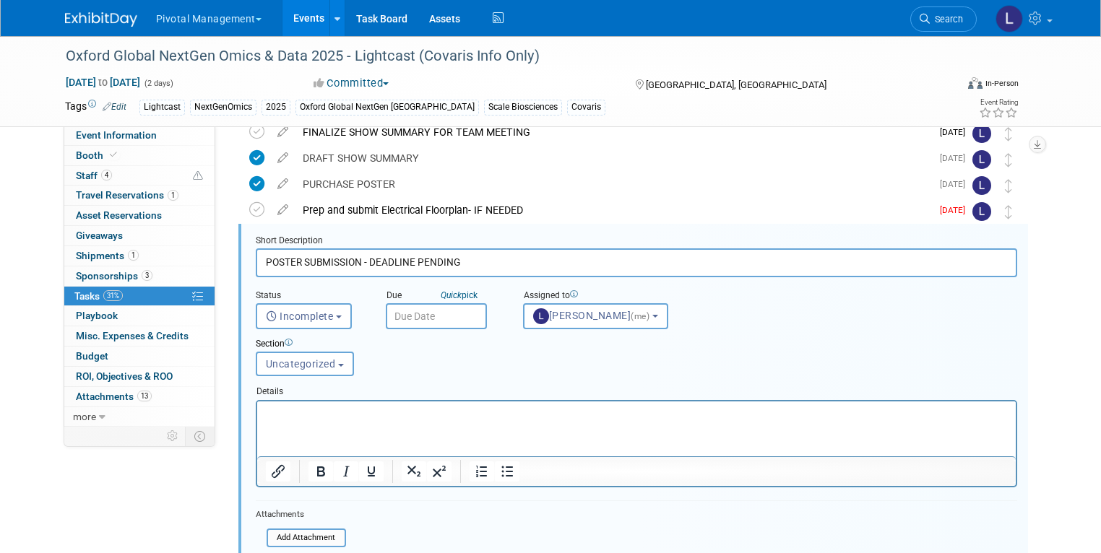
scroll to position [285, 0]
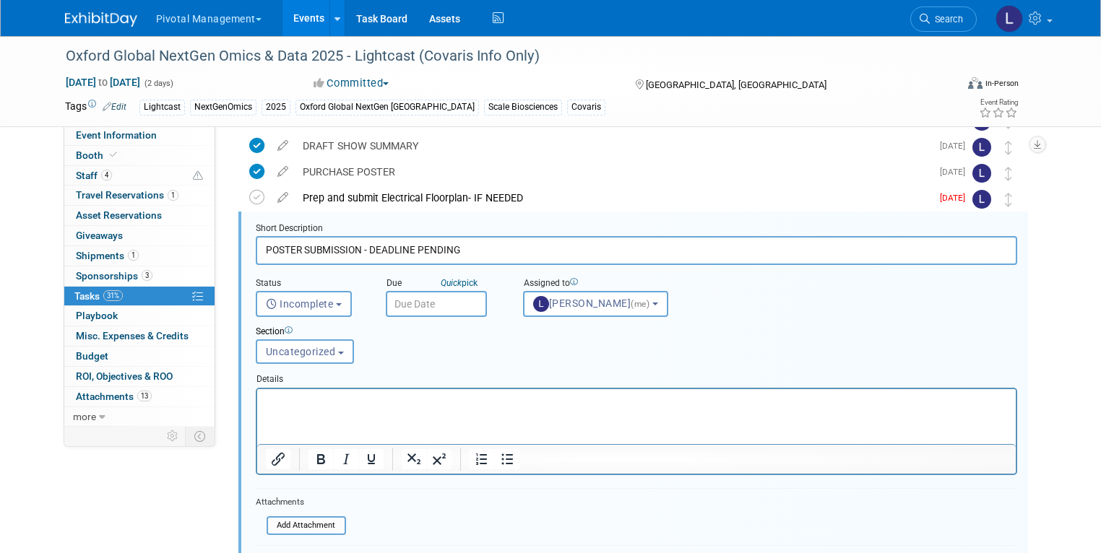
click at [447, 236] on input "POSTER SUBMISSION - DEADLINE PENDING" at bounding box center [636, 250] width 761 height 28
click at [352, 252] on input "POSTER SUBMISSION - DEADLINE PENDING" at bounding box center [636, 250] width 761 height 28
drag, startPoint x: 357, startPoint y: 250, endPoint x: 549, endPoint y: 255, distance: 192.2
click at [549, 255] on input "POSTER SUBMISSION - DEADLINE PENDING" at bounding box center [636, 250] width 761 height 28
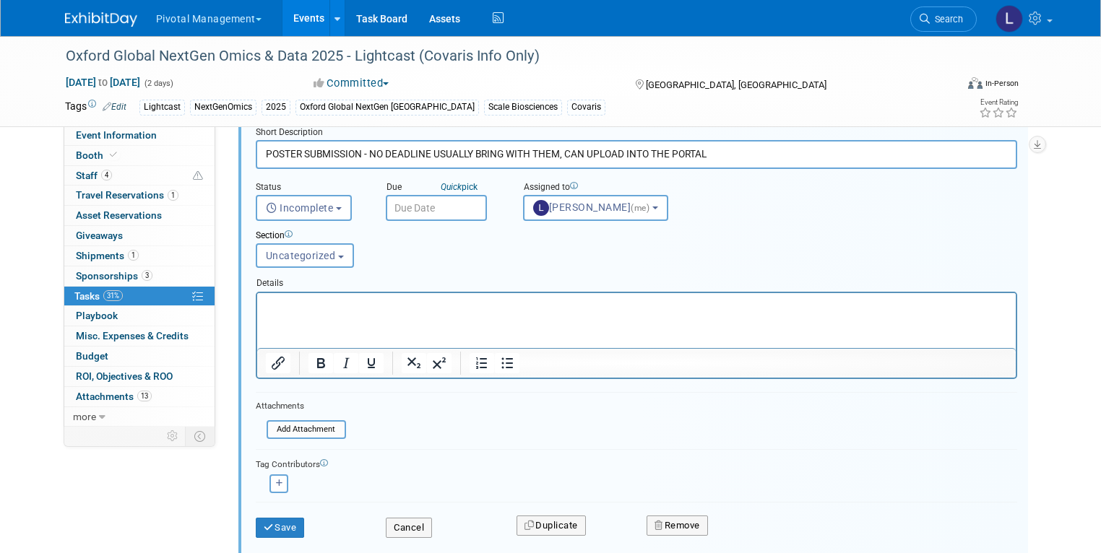
scroll to position [382, 0]
type input "POSTER SUBMISSION - NO DEADLINE USUALLY BRING WITH THEM, CAN UPLOAD INTO THE PO…"
click at [271, 526] on button "Save" at bounding box center [280, 527] width 49 height 20
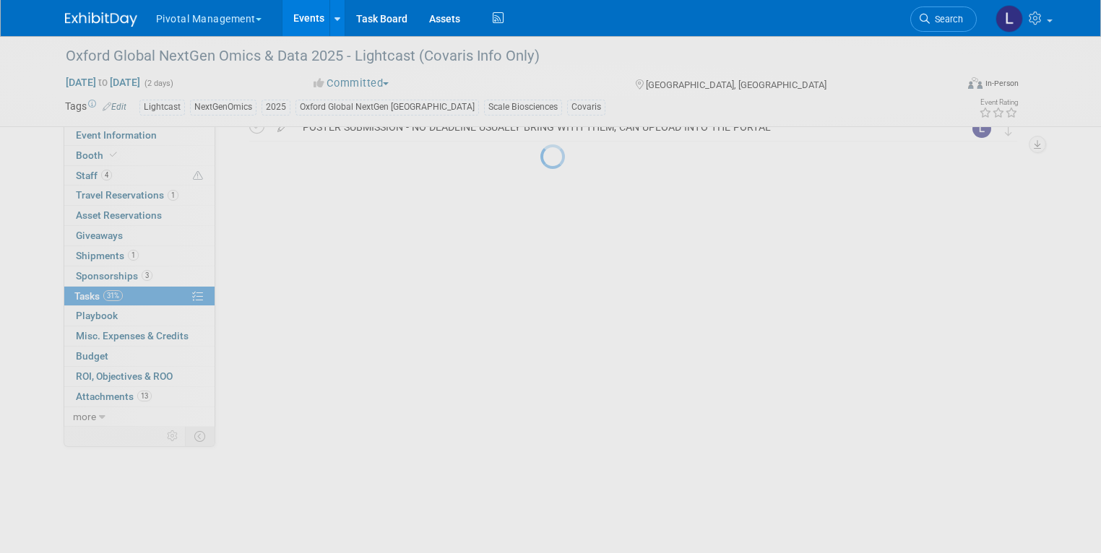
scroll to position [135, 0]
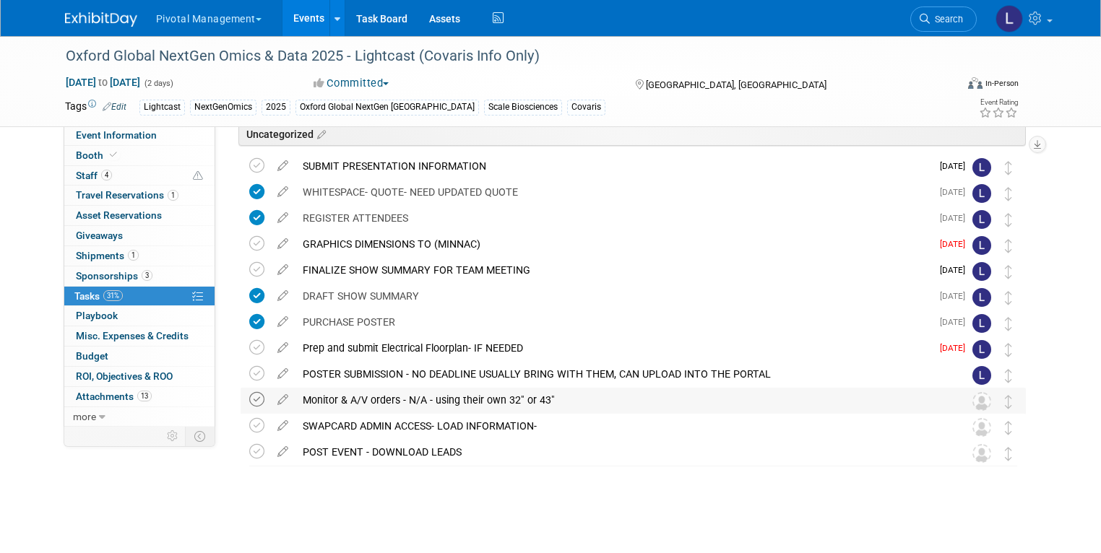
click at [249, 401] on icon at bounding box center [256, 399] width 15 height 15
click at [271, 398] on icon at bounding box center [282, 397] width 25 height 18
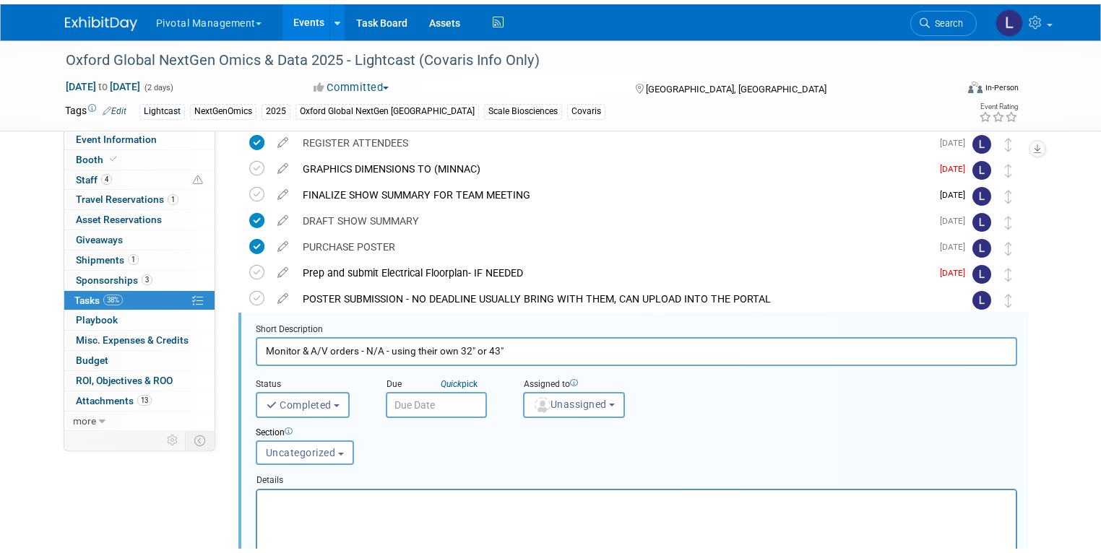
scroll to position [311, 0]
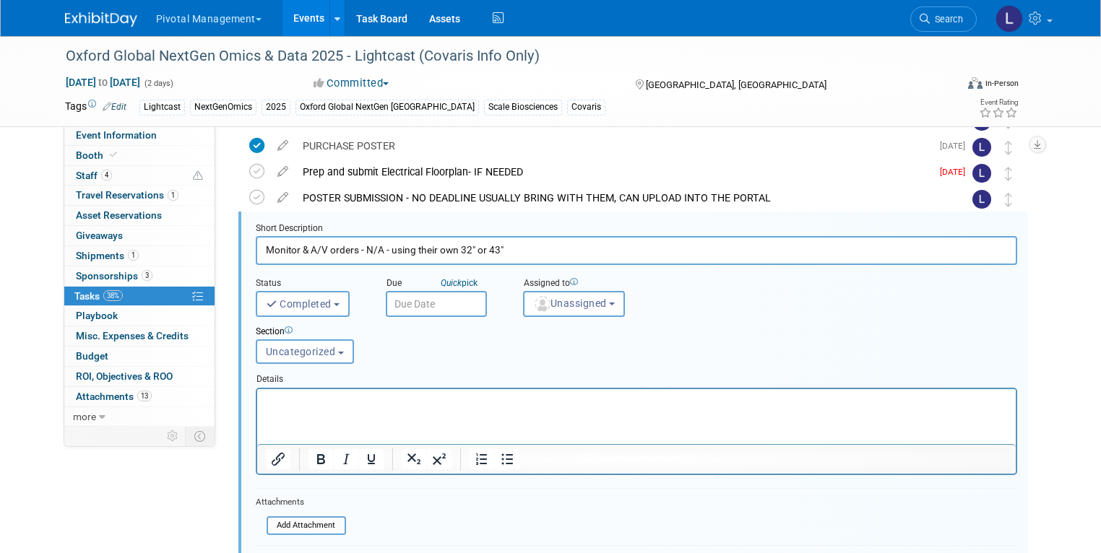
click at [431, 257] on input "Monitor & A/V orders - N/A - using their own 32" or 43"" at bounding box center [636, 250] width 761 height 28
drag, startPoint x: 463, startPoint y: 253, endPoint x: 525, endPoint y: 253, distance: 62.1
click at [525, 253] on input "Monitor & A/V orders - N/A - using their own 32" or 43"" at bounding box center [636, 250] width 761 height 28
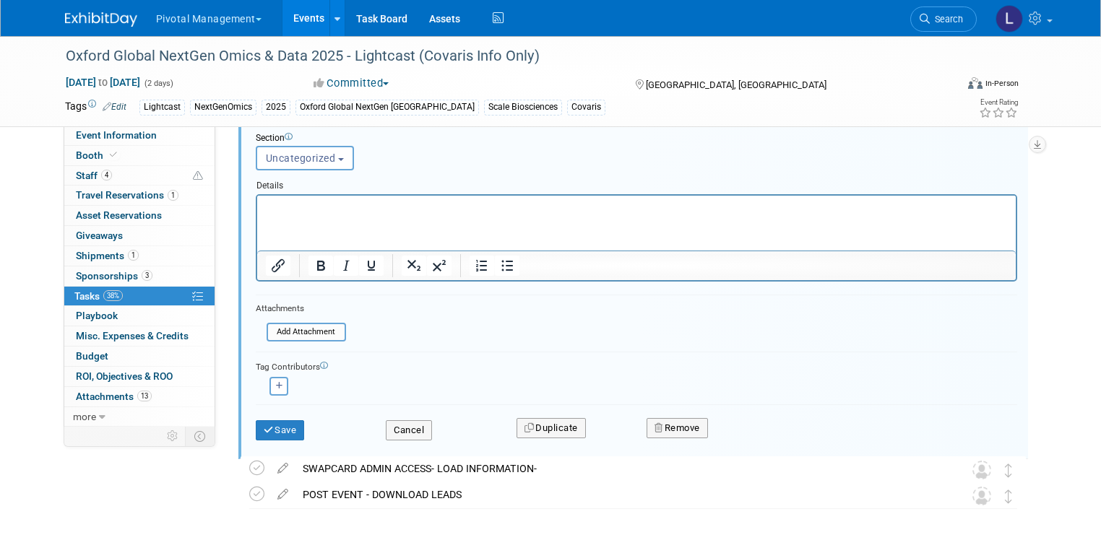
scroll to position [514, 0]
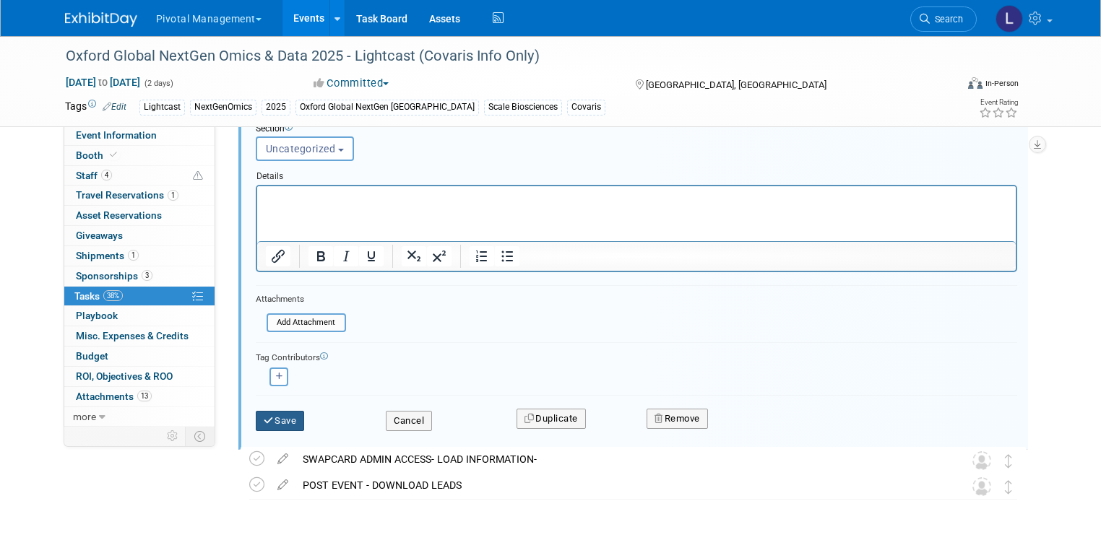
type input "Monitor & A/V orders - N/A - using their own 32" (Scott ordered in September an…"
click at [264, 416] on icon "submit" at bounding box center [270, 420] width 12 height 9
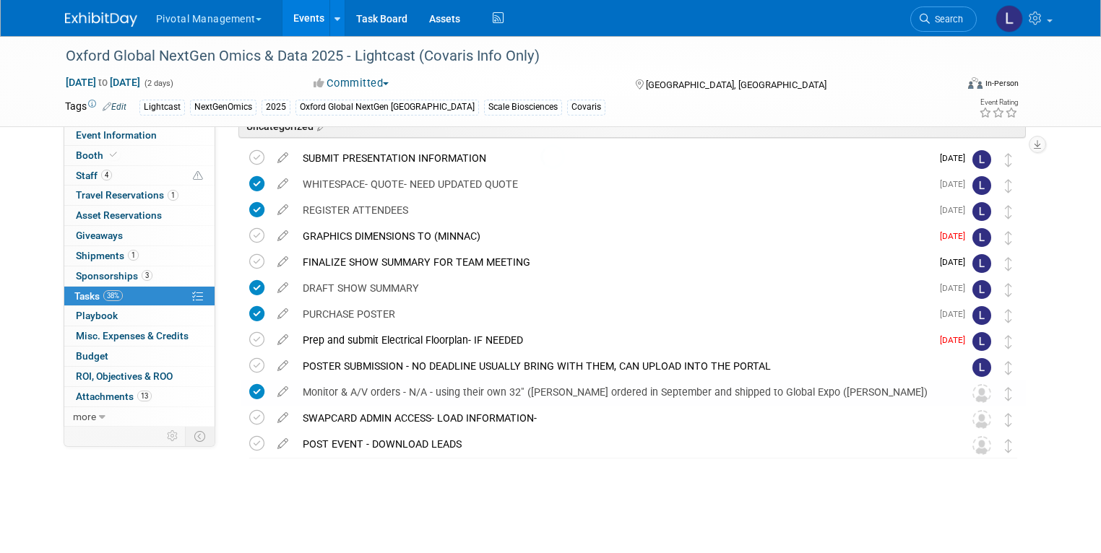
scroll to position [135, 0]
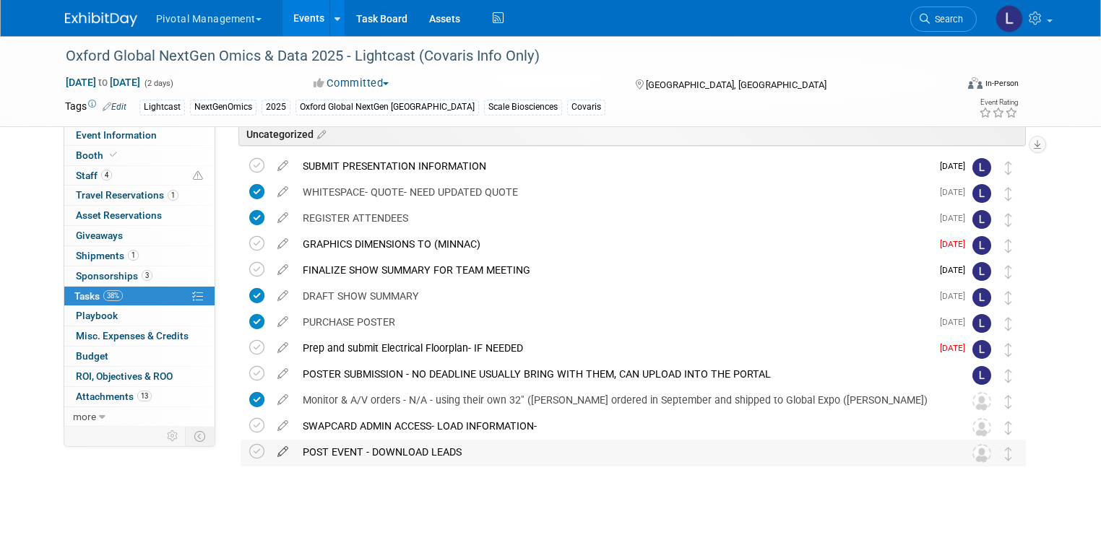
click at [270, 452] on icon at bounding box center [282, 449] width 25 height 18
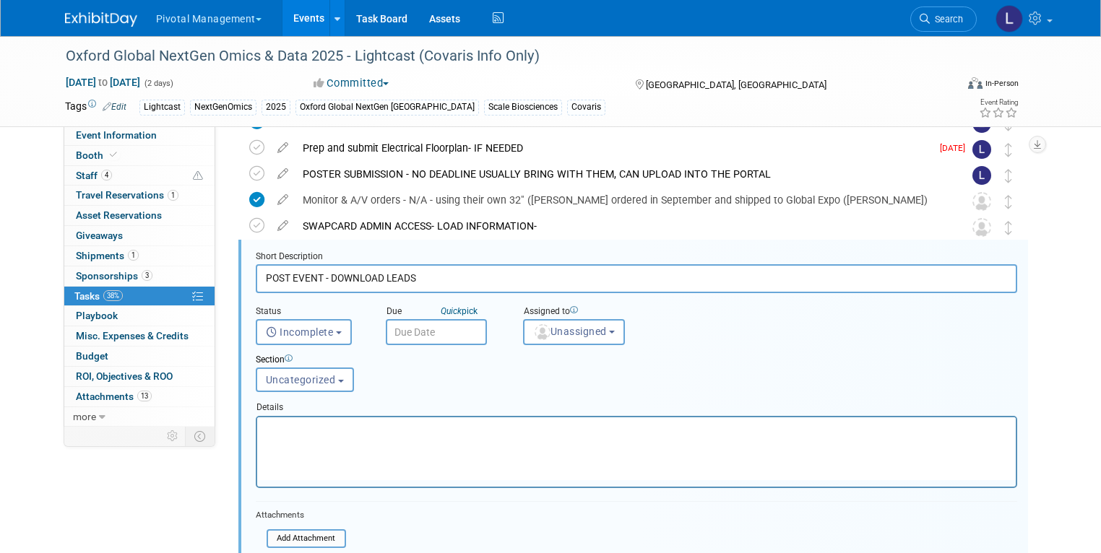
scroll to position [363, 0]
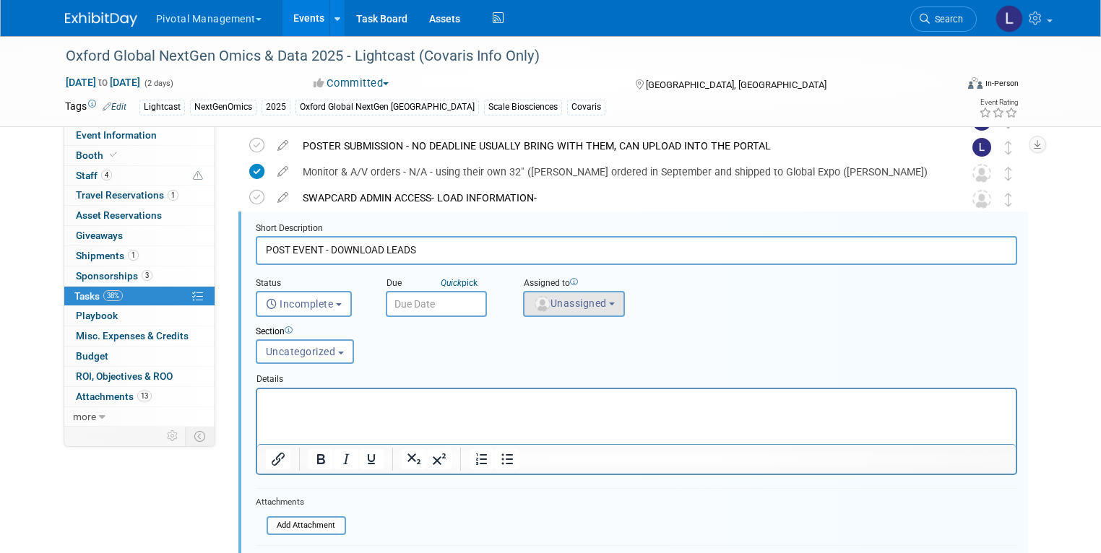
click at [579, 302] on span "Unassigned" at bounding box center [570, 304] width 74 height 12
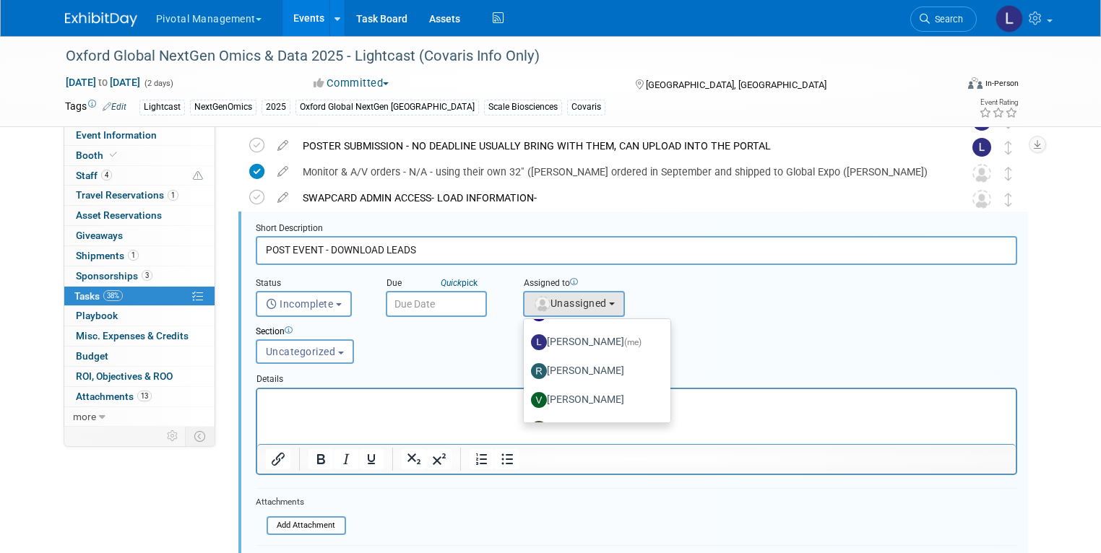
scroll to position [112, 0]
click at [588, 343] on label "Leslie Pelton (me)" at bounding box center [593, 340] width 125 height 23
click at [526, 343] on input "Leslie Pelton (me)" at bounding box center [520, 338] width 9 height 9
select select "dc5d874d-e65f-4397-9ee7-21f806dbe4f5"
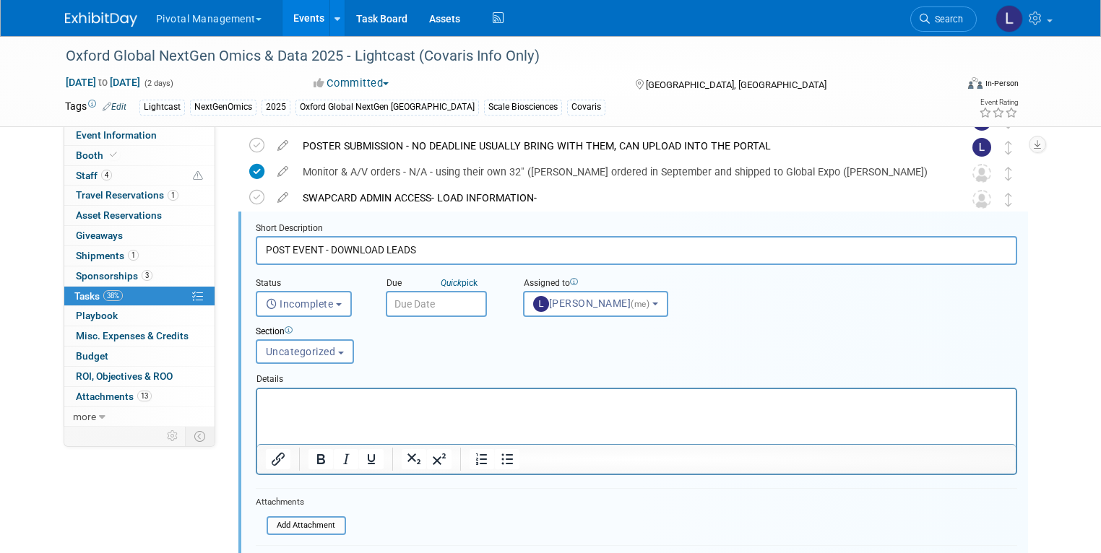
click at [464, 303] on input "text" at bounding box center [436, 304] width 101 height 26
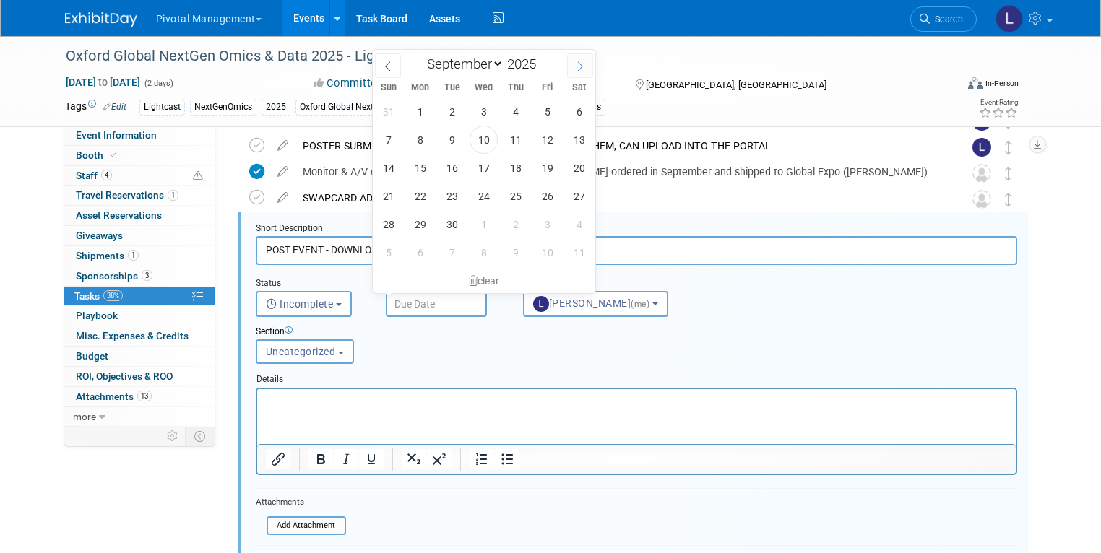
click at [578, 66] on icon at bounding box center [580, 66] width 10 height 10
select select "10"
click at [511, 169] on span "13" at bounding box center [515, 168] width 28 height 28
type input "Nov 13, 2025"
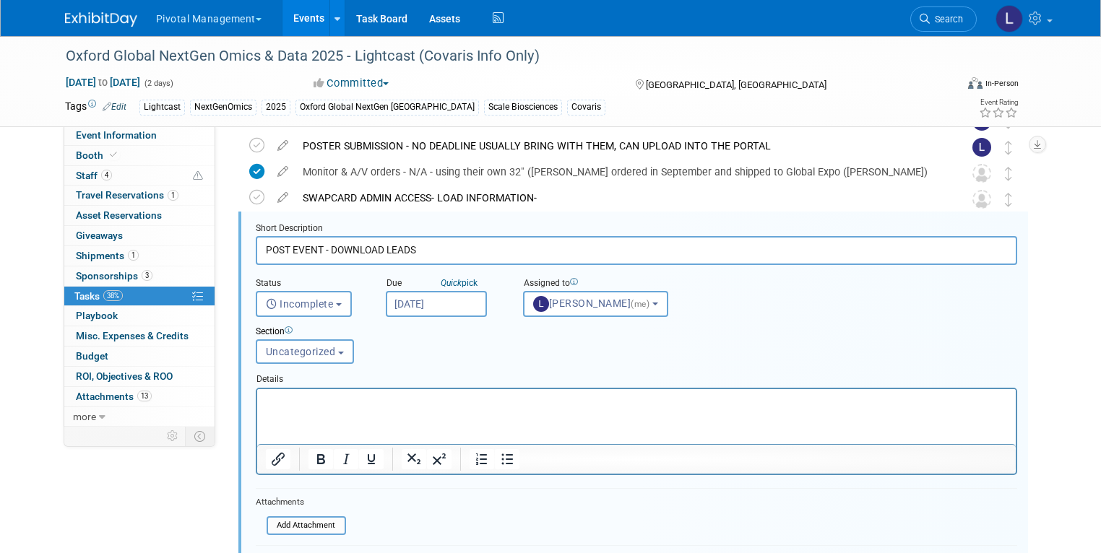
click at [308, 402] on p "Rich Text Area. Press ALT-0 for help." at bounding box center [636, 401] width 742 height 14
click at [300, 401] on p "Rich Text Area. Press ALT-0 for help." at bounding box center [636, 401] width 742 height 14
click at [287, 403] on p "Rich Text Area. Press ALT-0 for help." at bounding box center [636, 401] width 742 height 14
click at [451, 251] on input "POST EVENT - DOWNLOAD LEADS" at bounding box center [636, 250] width 761 height 28
click at [409, 245] on input "POST EVENT - DOWNLOAD LEADS" at bounding box center [636, 250] width 761 height 28
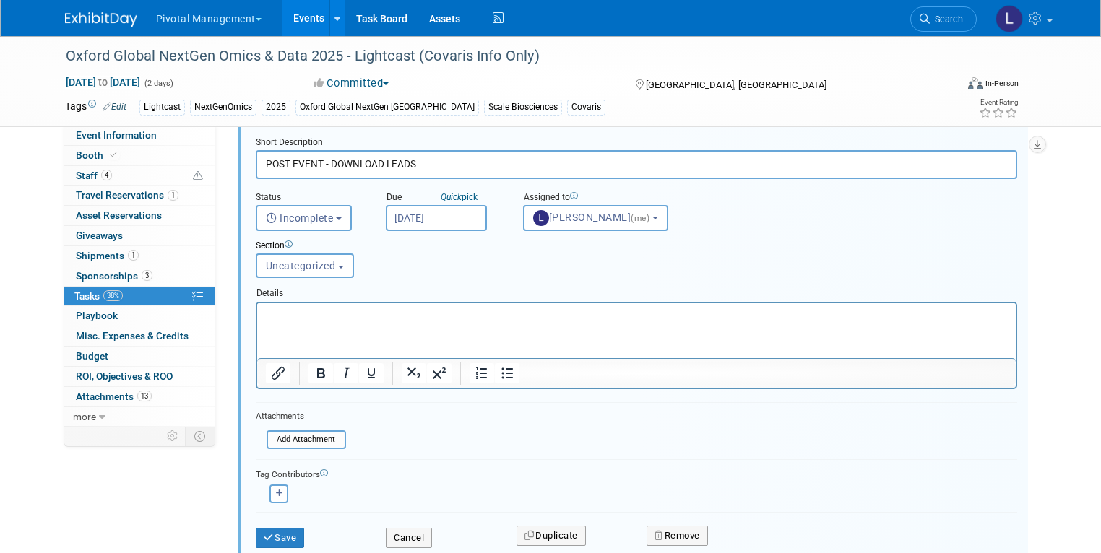
scroll to position [451, 0]
click at [274, 537] on button "Save" at bounding box center [280, 537] width 49 height 20
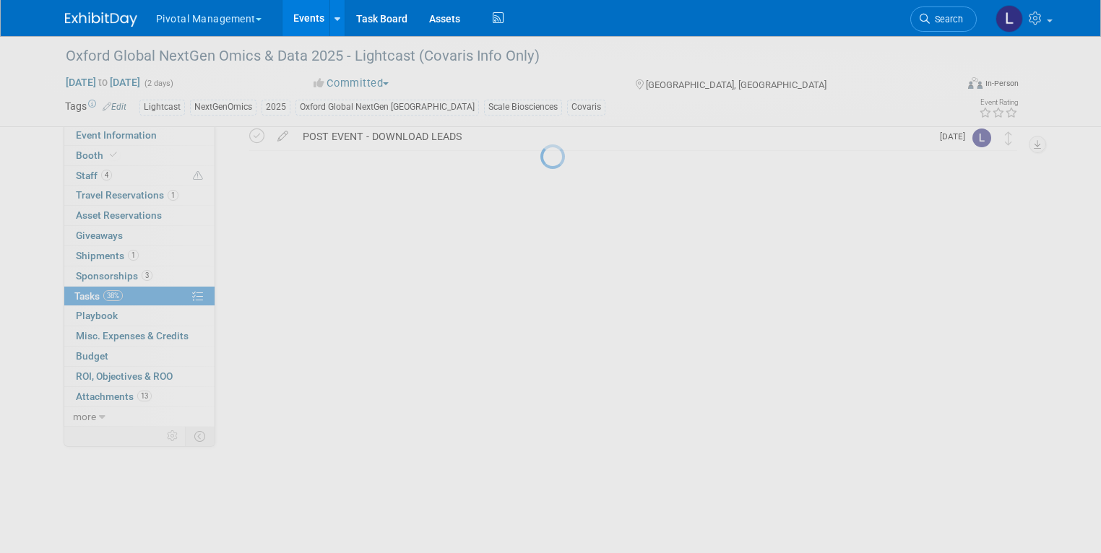
scroll to position [135, 0]
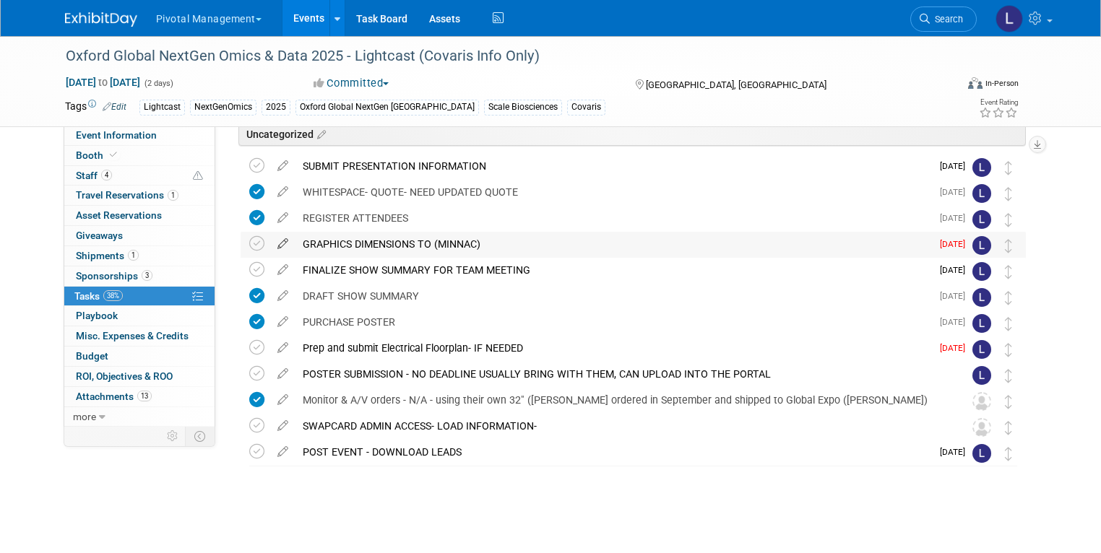
click at [270, 245] on icon at bounding box center [282, 241] width 25 height 18
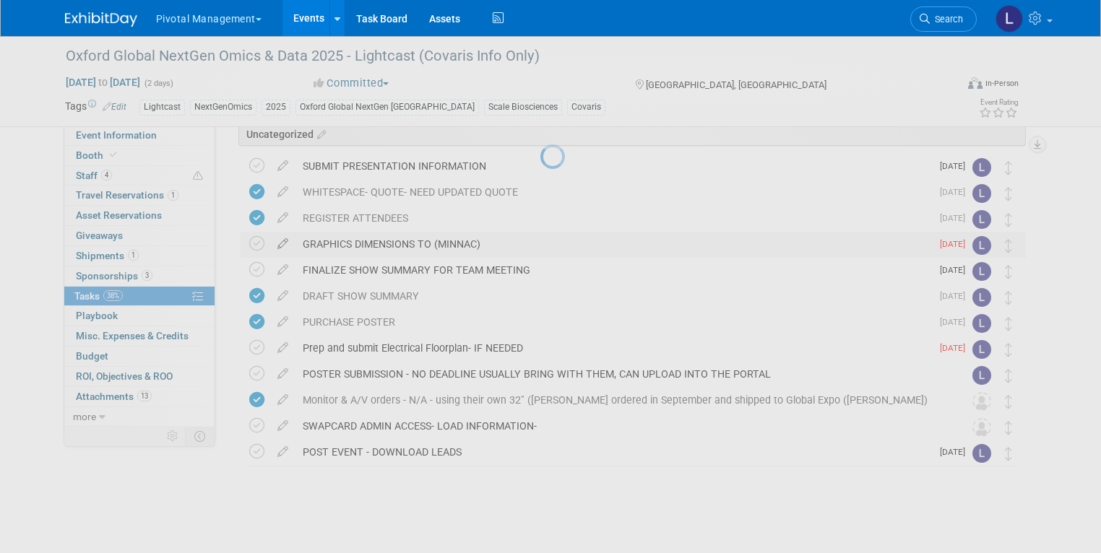
select select "8"
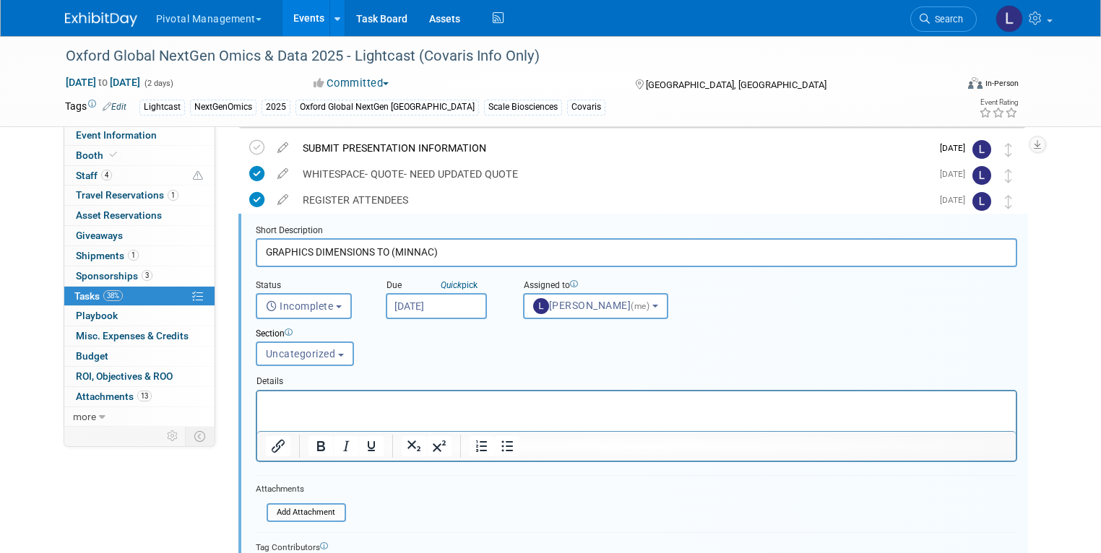
scroll to position [155, 0]
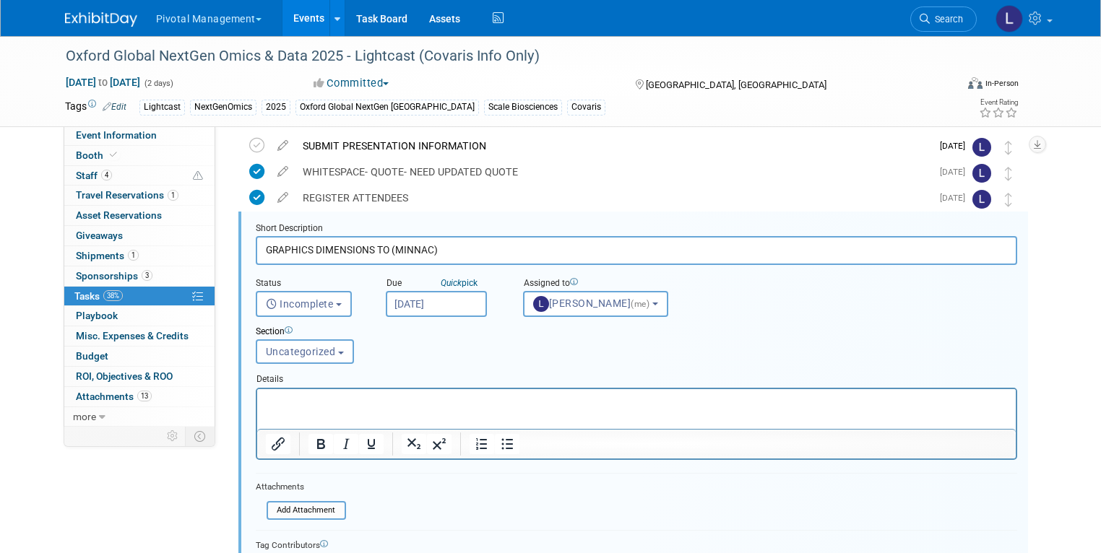
click at [446, 301] on input "Sep 5, 2025" at bounding box center [436, 304] width 101 height 26
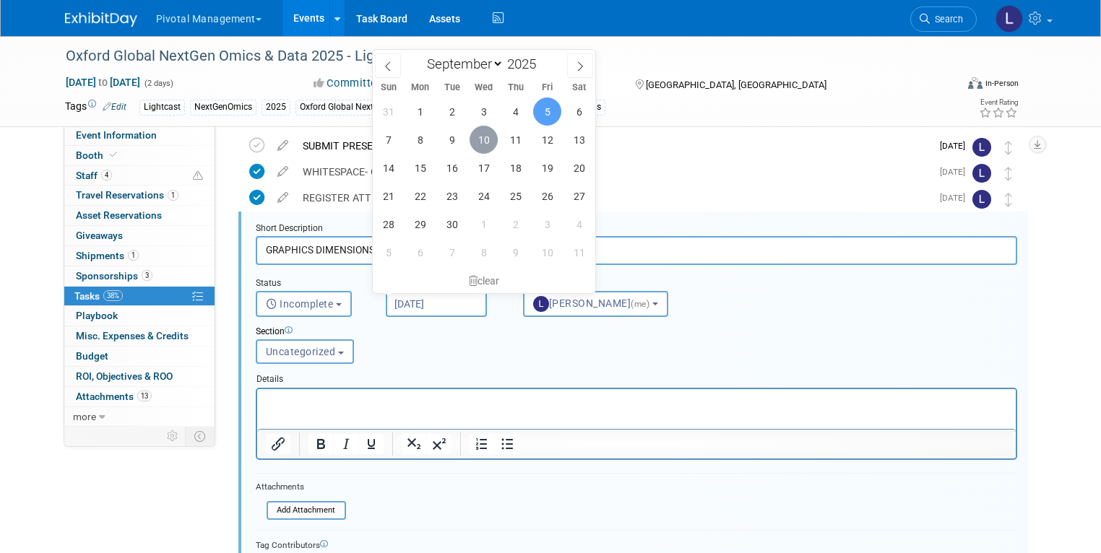
click at [480, 139] on span "10" at bounding box center [484, 140] width 28 height 28
type input "Sep 10, 2025"
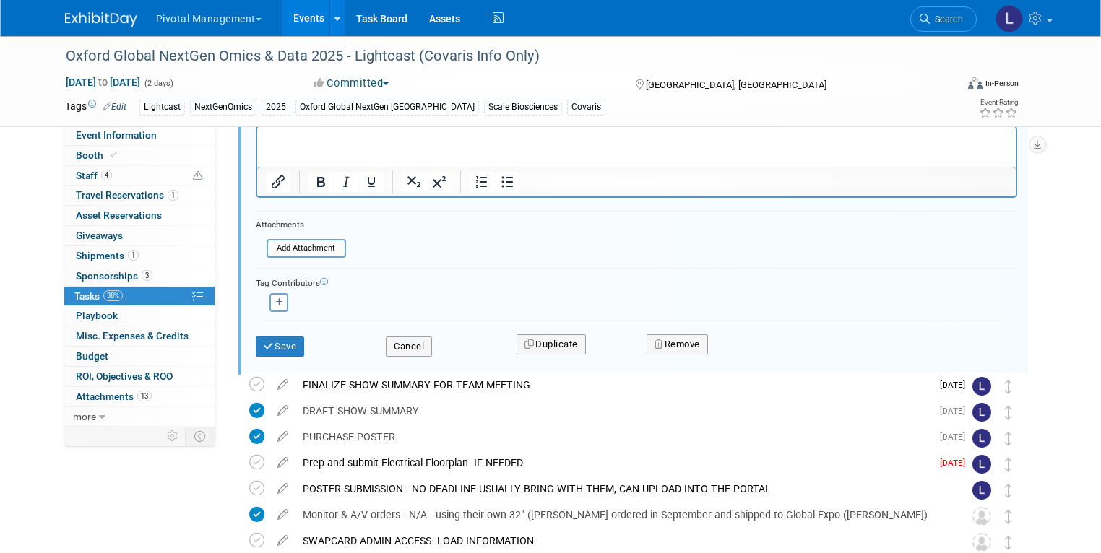
scroll to position [419, 0]
click at [277, 342] on button "Save" at bounding box center [280, 345] width 49 height 20
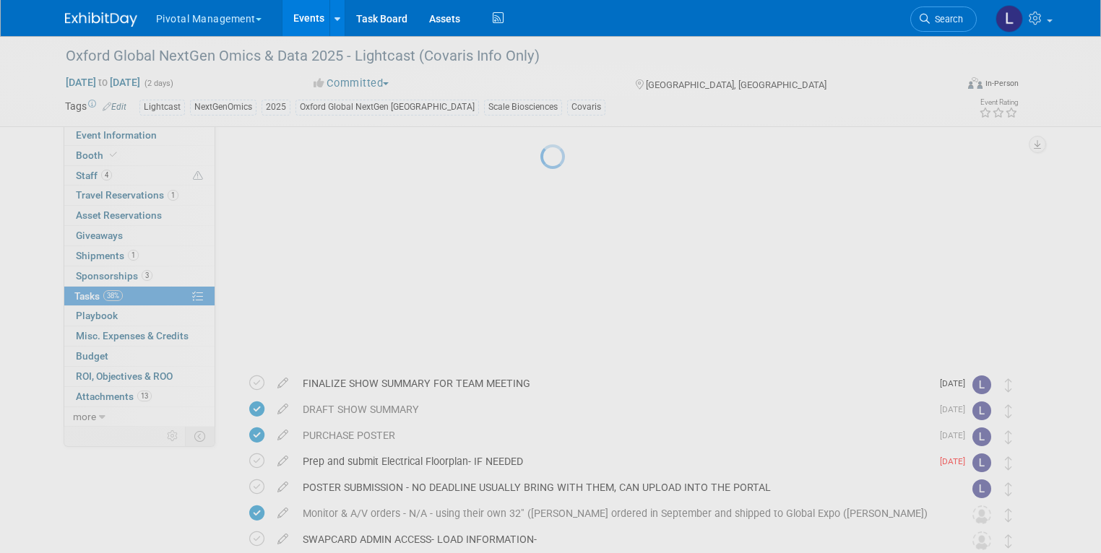
scroll to position [135, 0]
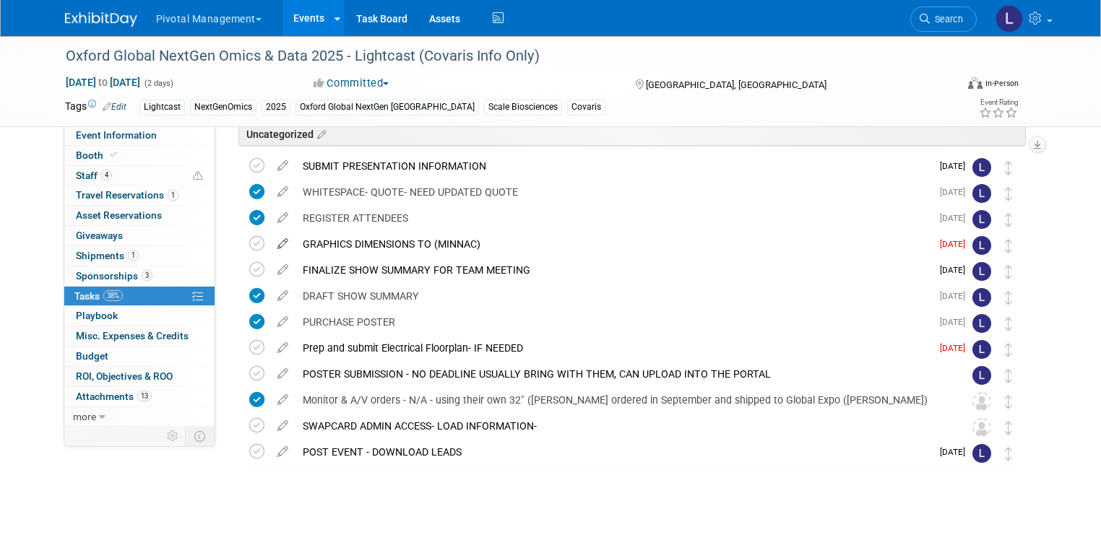
click at [270, 239] on icon at bounding box center [282, 241] width 25 height 18
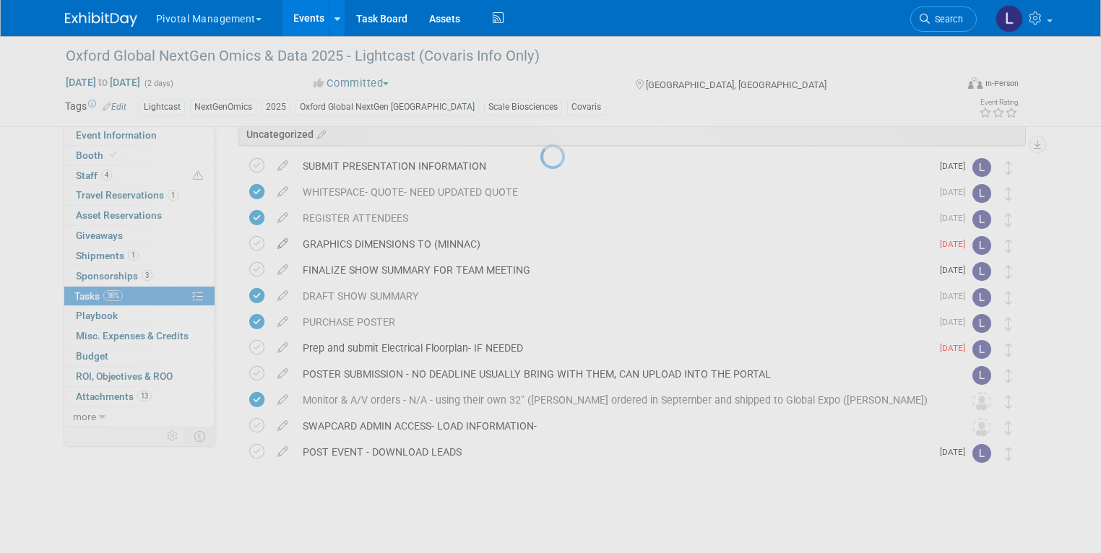
select select "8"
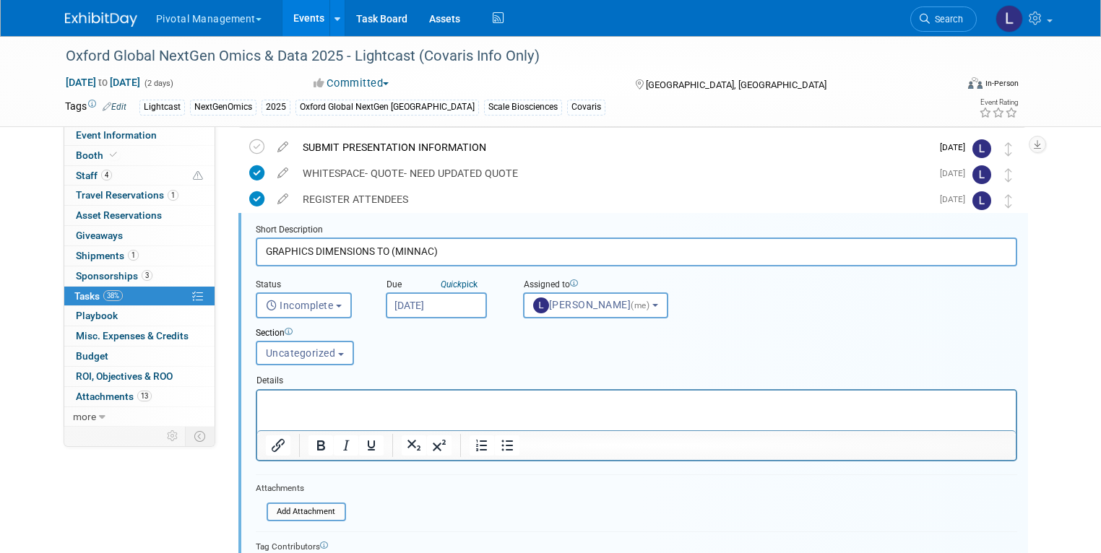
scroll to position [155, 0]
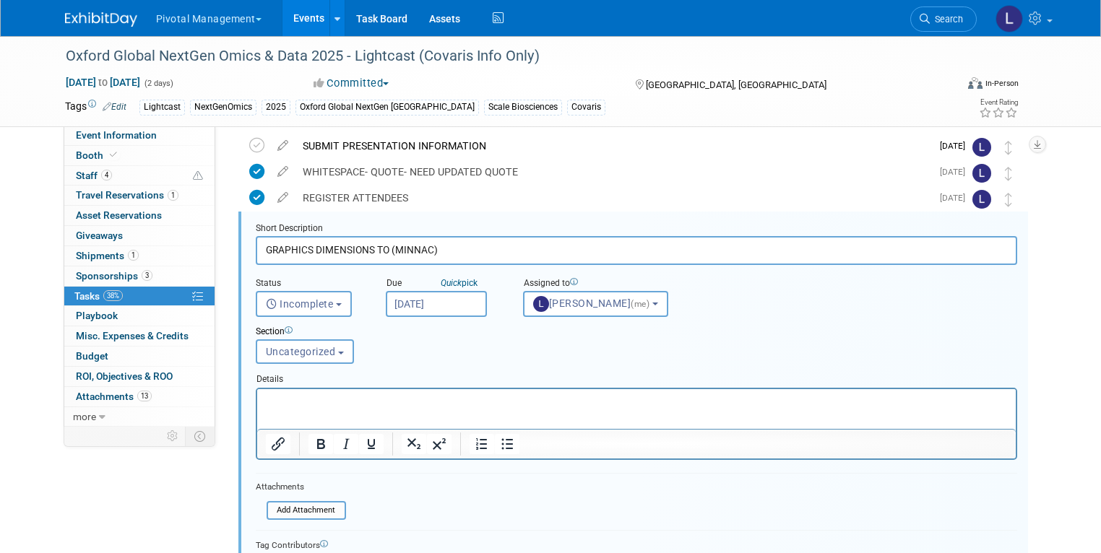
click at [431, 295] on input "Sep 10, 2025" at bounding box center [436, 304] width 101 height 26
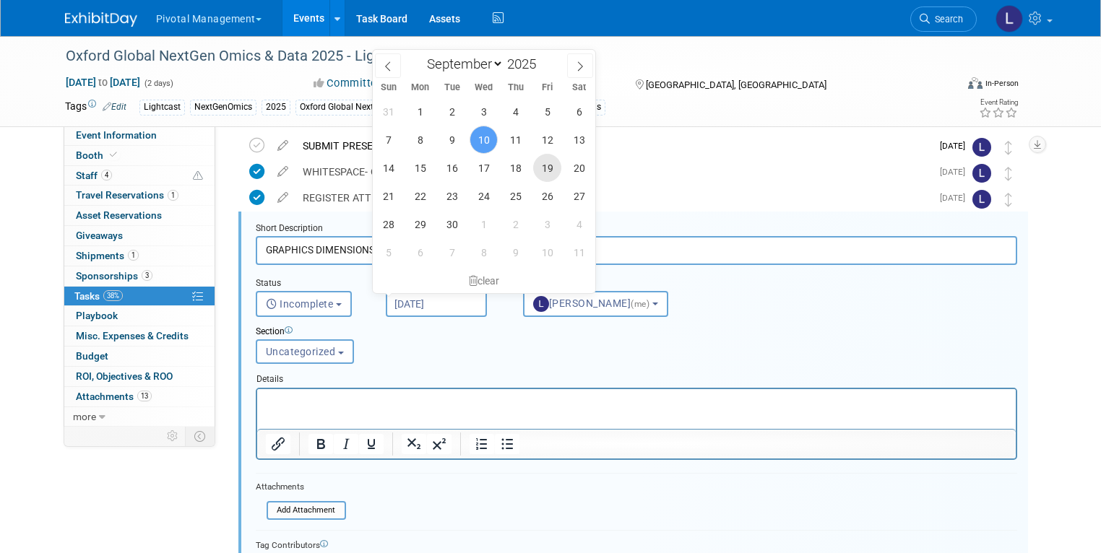
click at [550, 167] on span "19" at bounding box center [547, 168] width 28 height 28
type input "Sep 19, 2025"
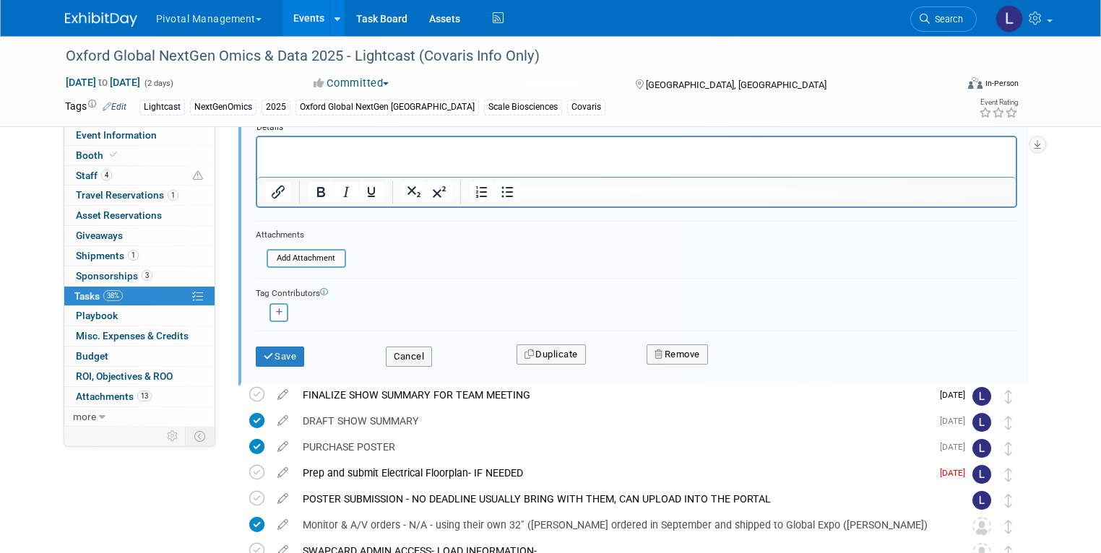
scroll to position [433, 0]
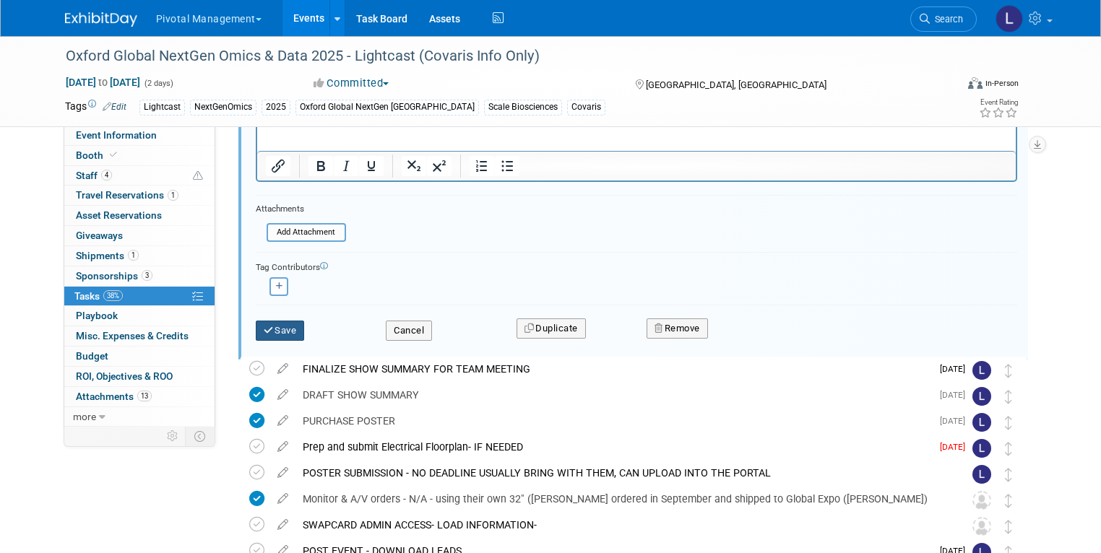
click at [282, 334] on button "Save" at bounding box center [280, 331] width 49 height 20
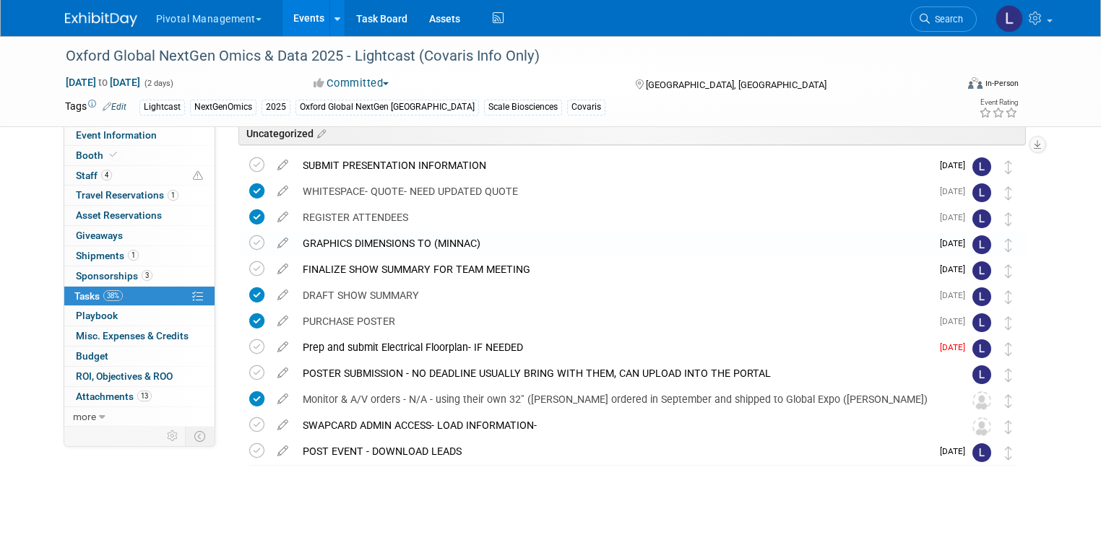
scroll to position [135, 0]
click at [965, 27] on link "Search" at bounding box center [943, 19] width 66 height 25
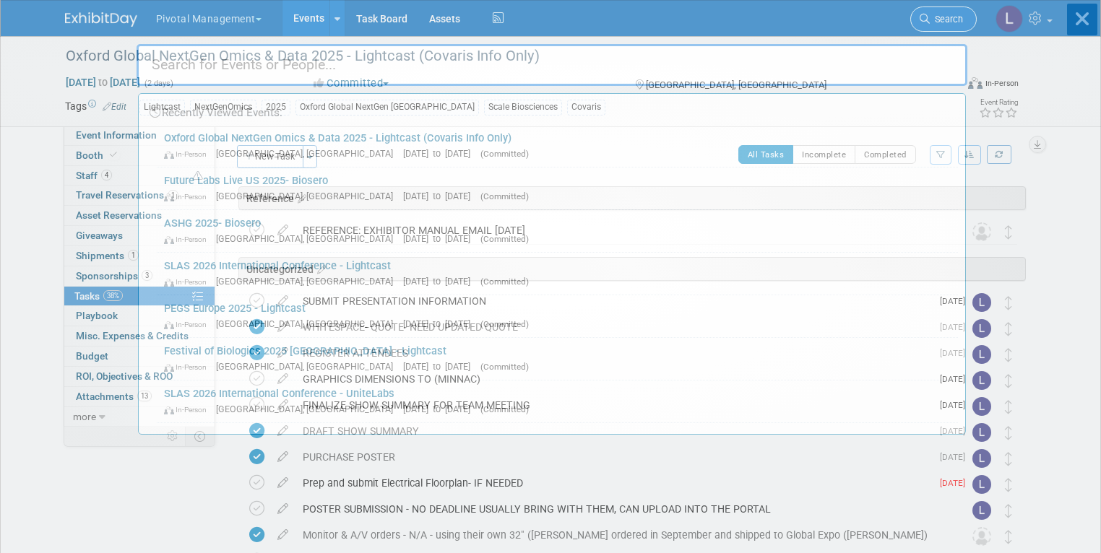
click at [965, 27] on div "Recently Viewed Events: Oxford Global NextGen Omics & Data 2025 - Lightcast (Co…" at bounding box center [552, 218] width 831 height 434
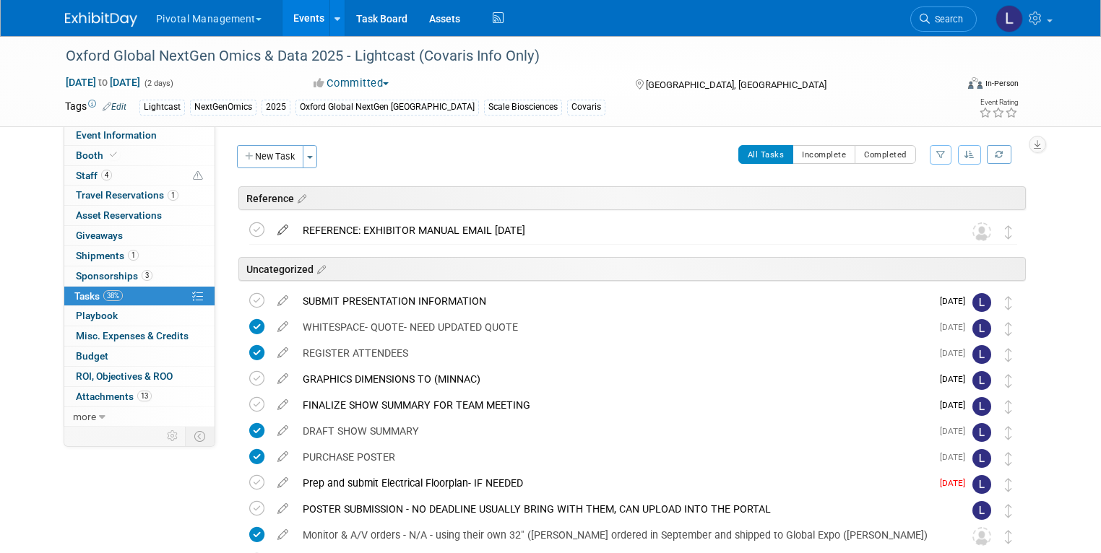
drag, startPoint x: 248, startPoint y: 230, endPoint x: 275, endPoint y: 225, distance: 28.1
click at [249, 230] on icon at bounding box center [256, 229] width 15 height 15
click at [373, 227] on div "REFERENCE: EXHIBITOR MANUAL EMAIL 9/10/25" at bounding box center [619, 230] width 648 height 25
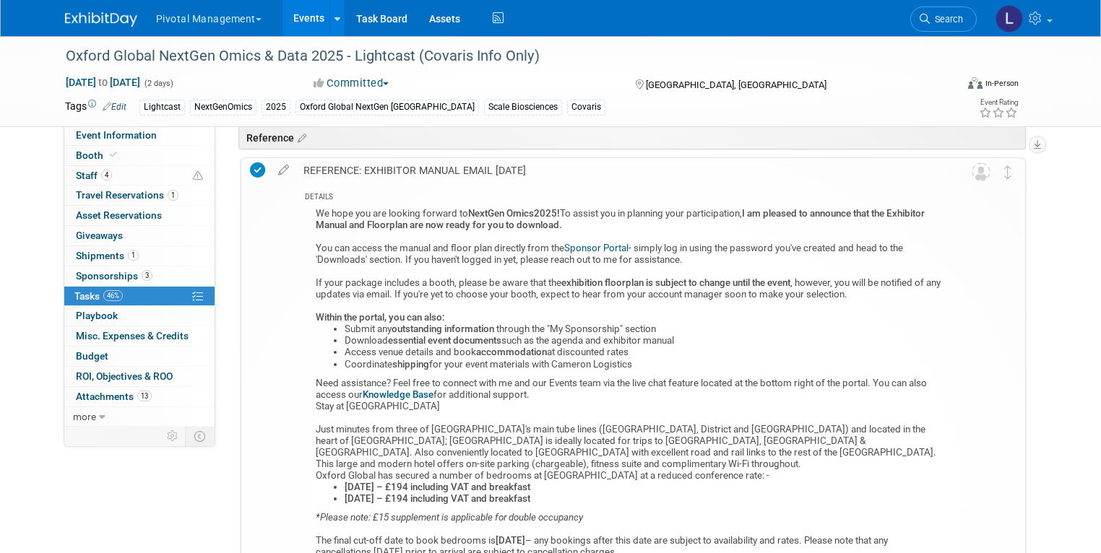
scroll to position [58, 0]
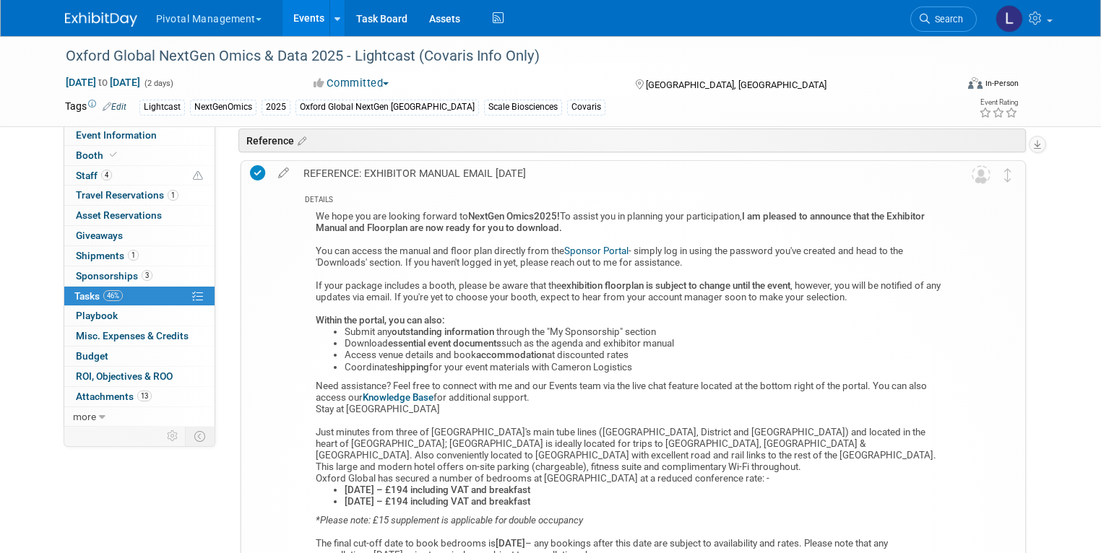
click at [587, 248] on link "Sponsor Portal" at bounding box center [596, 251] width 64 height 11
click at [82, 160] on span "Booth" at bounding box center [98, 156] width 44 height 12
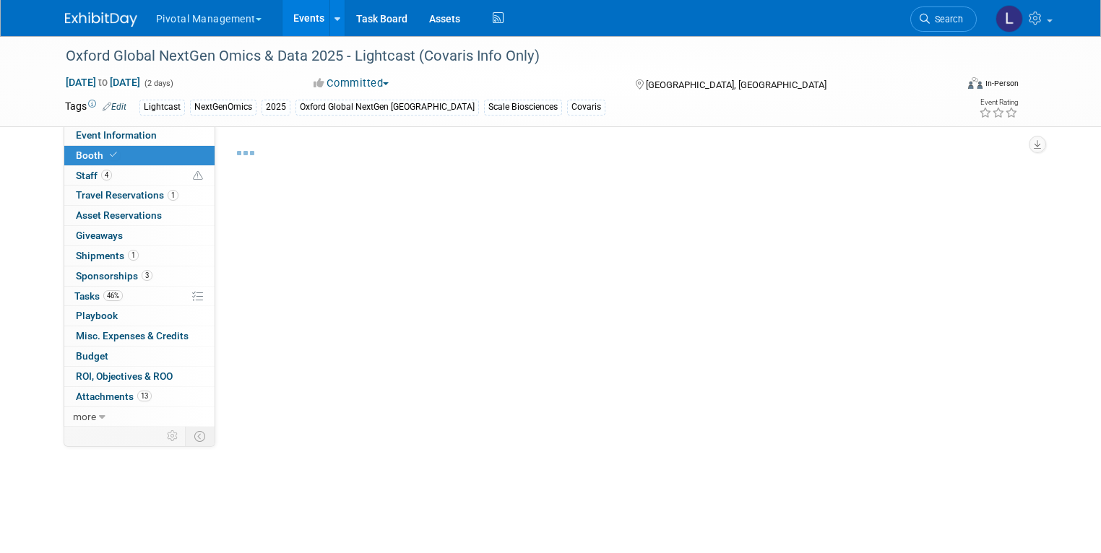
select select "Yes"
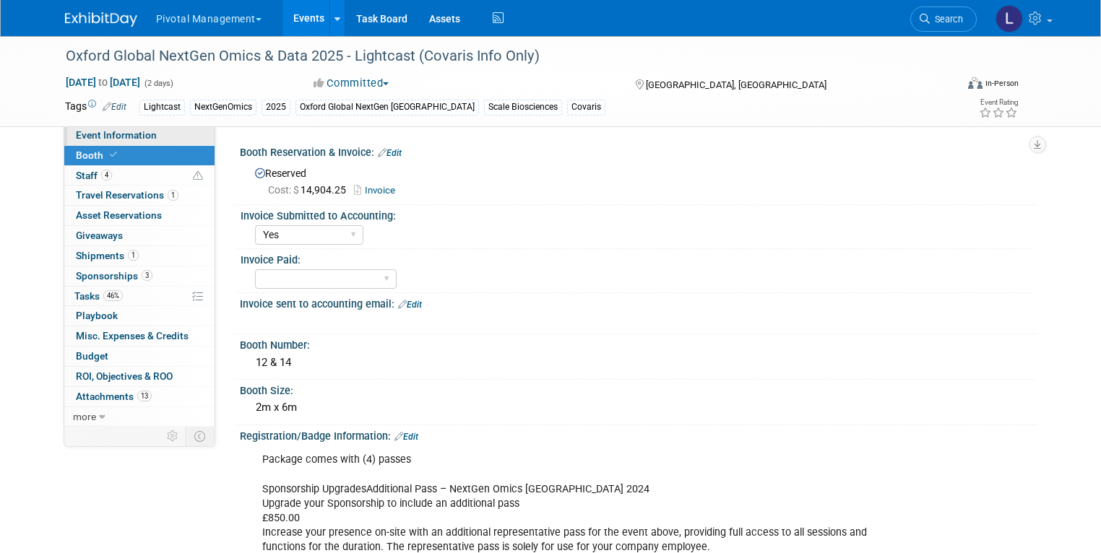
click at [103, 132] on span "Event Information" at bounding box center [116, 135] width 81 height 12
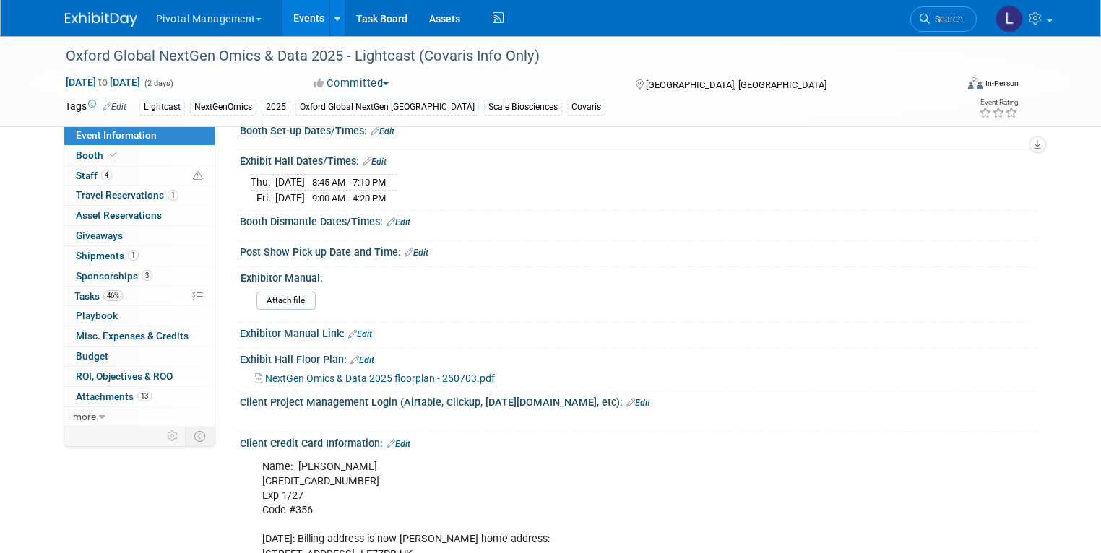
scroll to position [2112, 0]
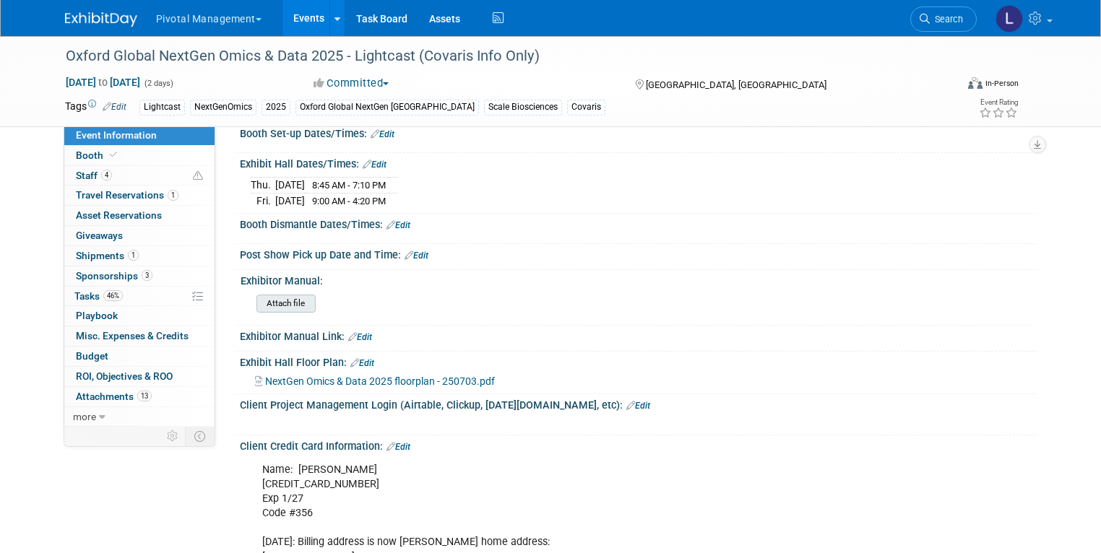
click at [251, 297] on input "file" at bounding box center [216, 303] width 196 height 17
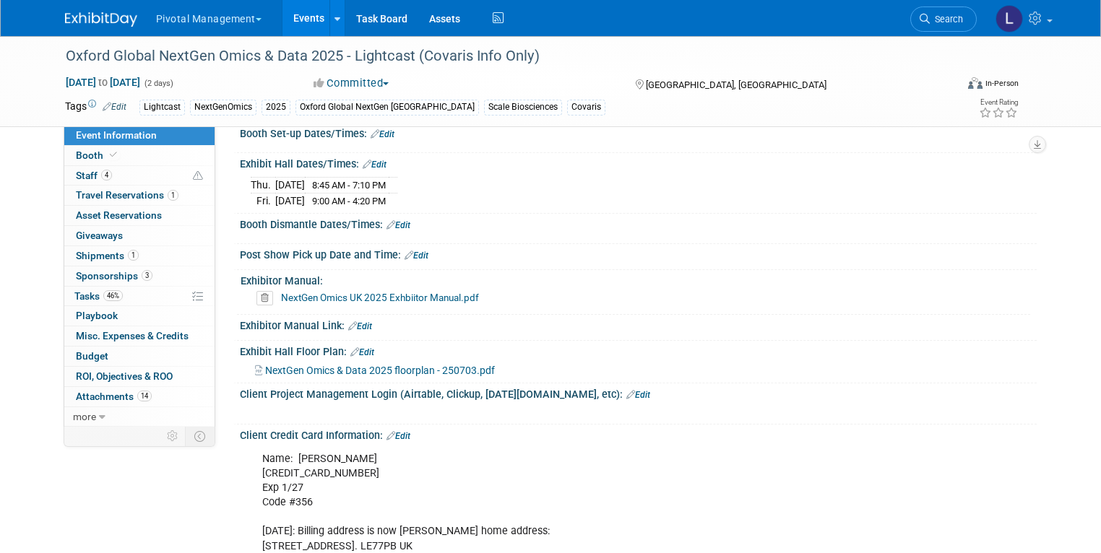
click at [758, 362] on div "NextGen Omics & Data 2025 floorplan - 250703.pdf" at bounding box center [640, 370] width 771 height 16
click at [976, 22] on link "Search" at bounding box center [943, 19] width 66 height 25
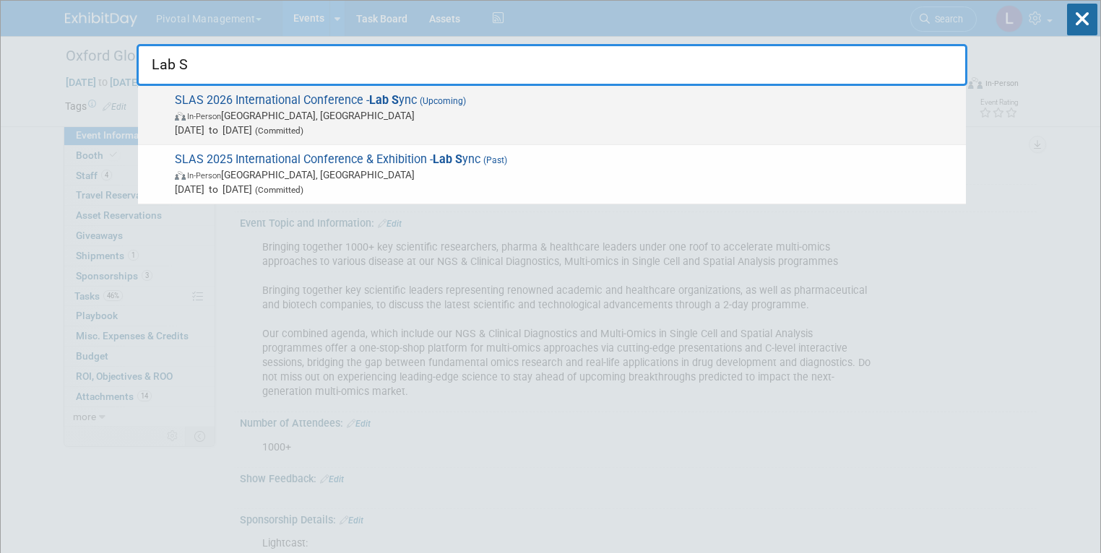
type input "Lab S"
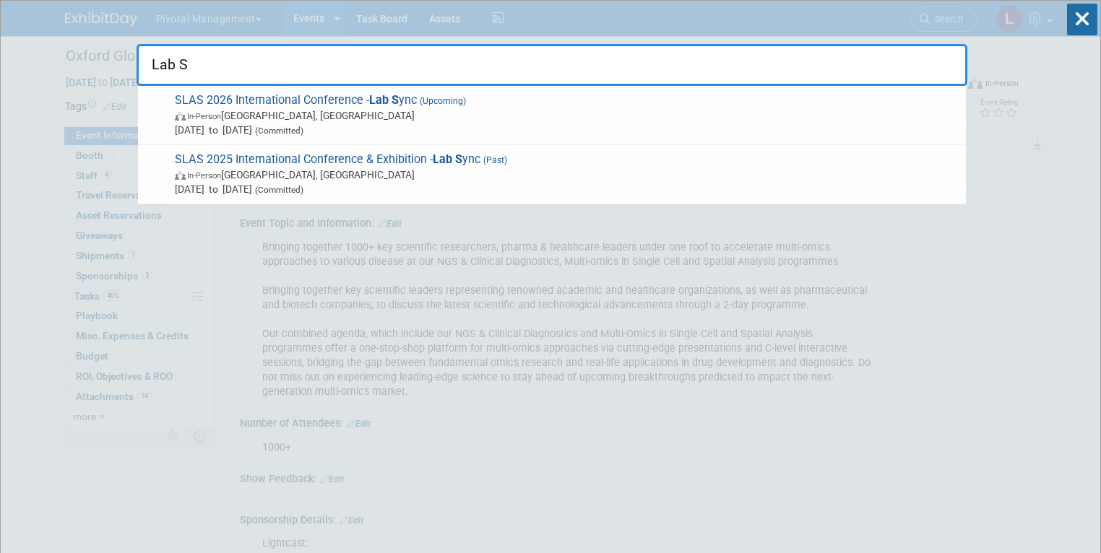
click at [274, 108] on span "In-Person Boston, MA" at bounding box center [567, 115] width 784 height 14
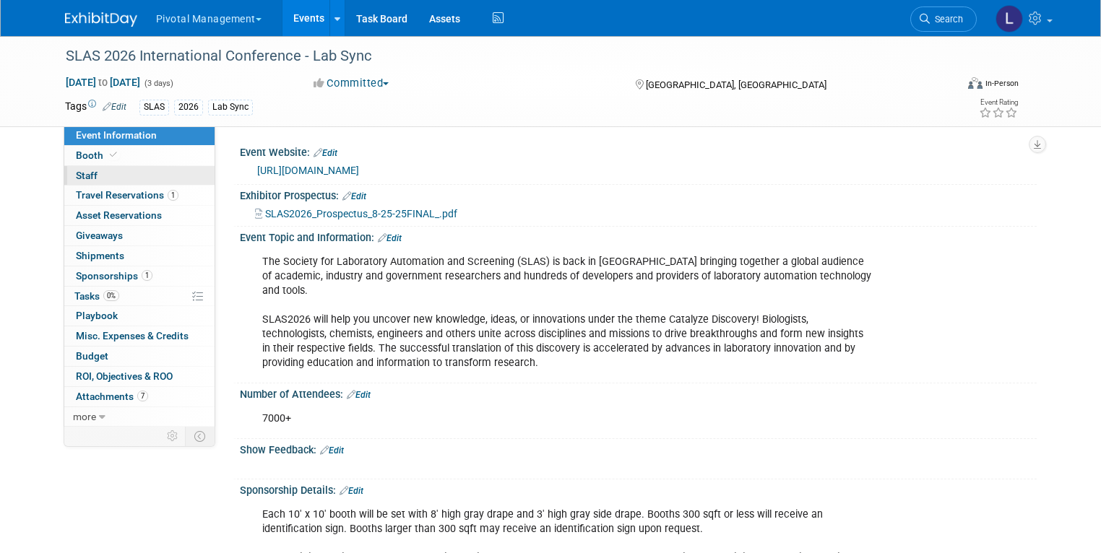
click at [79, 178] on span "Staff 0" at bounding box center [87, 176] width 22 height 12
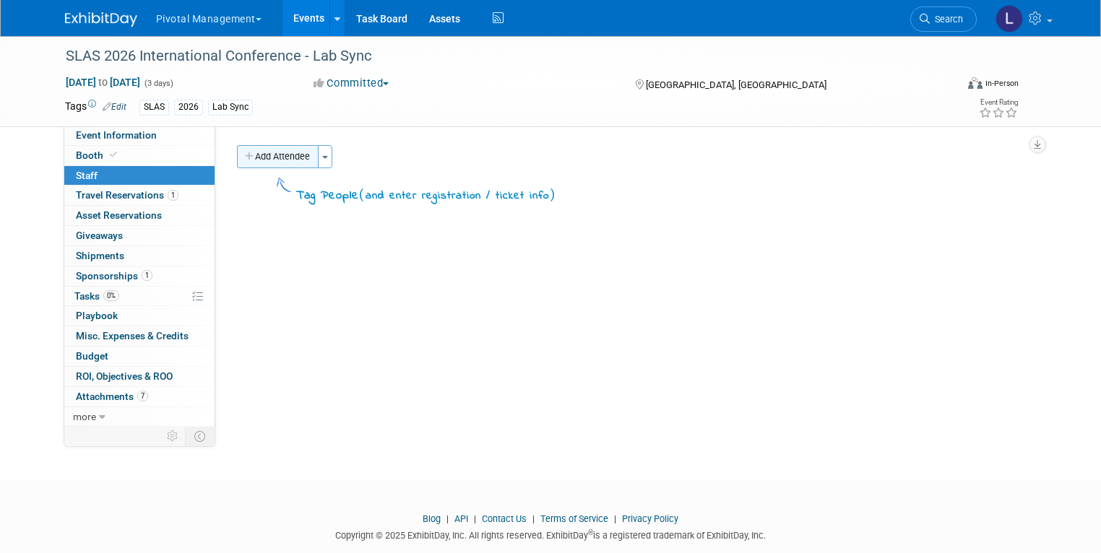
click at [293, 156] on button "Add Attendee" at bounding box center [278, 156] width 82 height 23
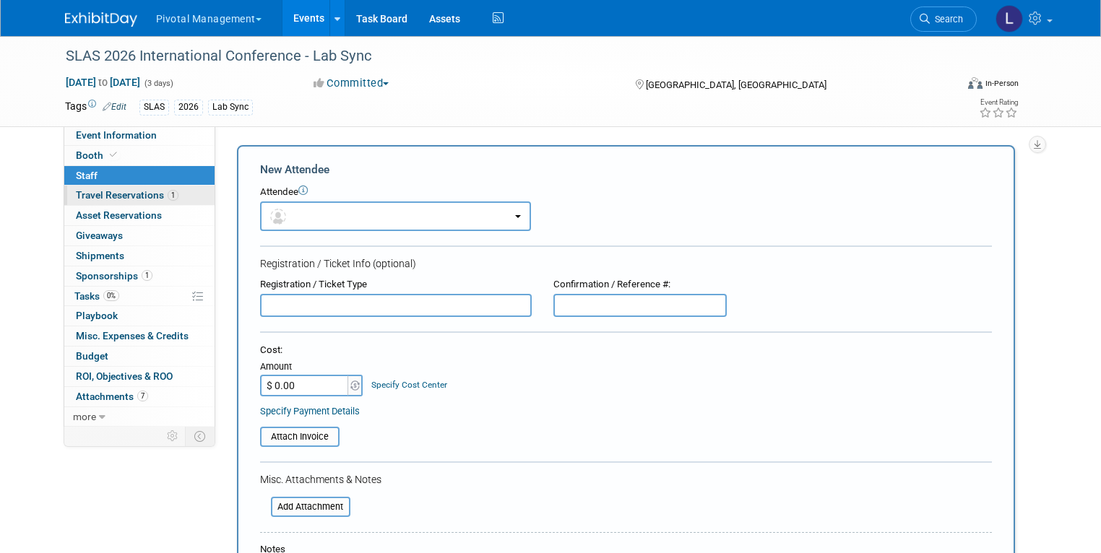
click at [77, 202] on link "1 Travel Reservations 1" at bounding box center [139, 196] width 150 height 20
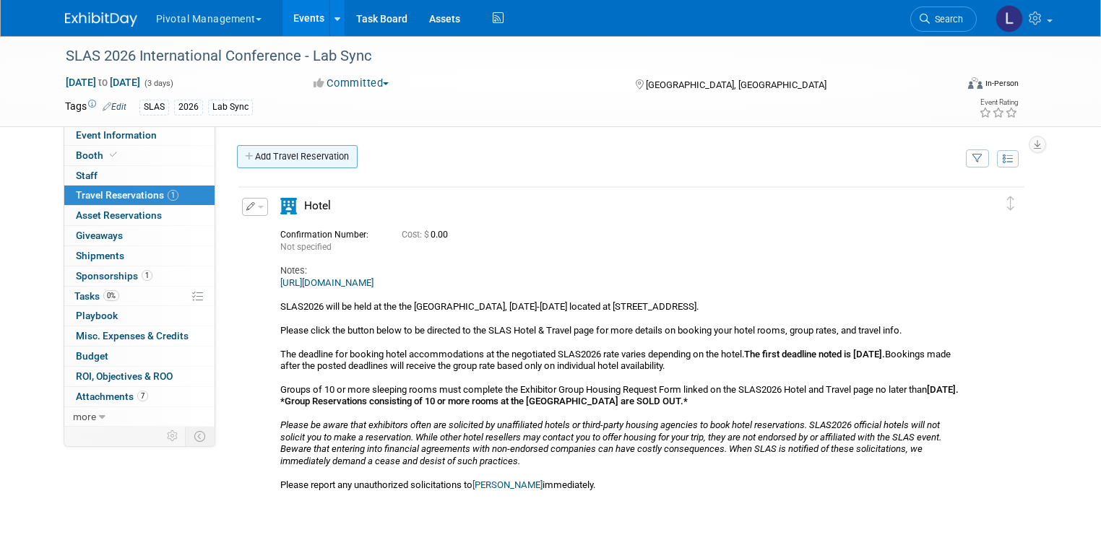
click at [291, 157] on link "Add Travel Reservation" at bounding box center [297, 156] width 121 height 23
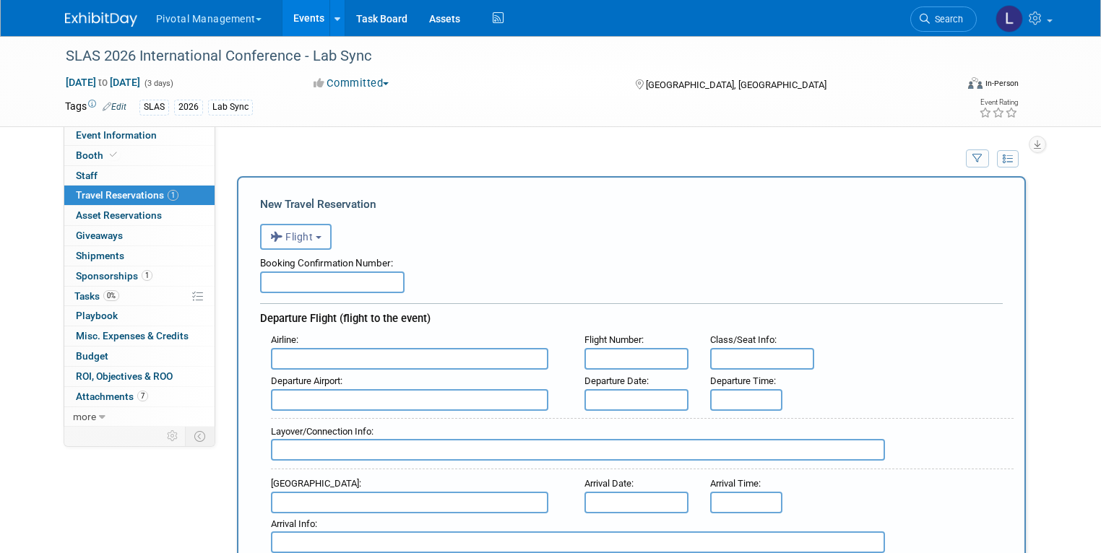
click at [270, 241] on icon "button" at bounding box center [278, 237] width 16 height 19
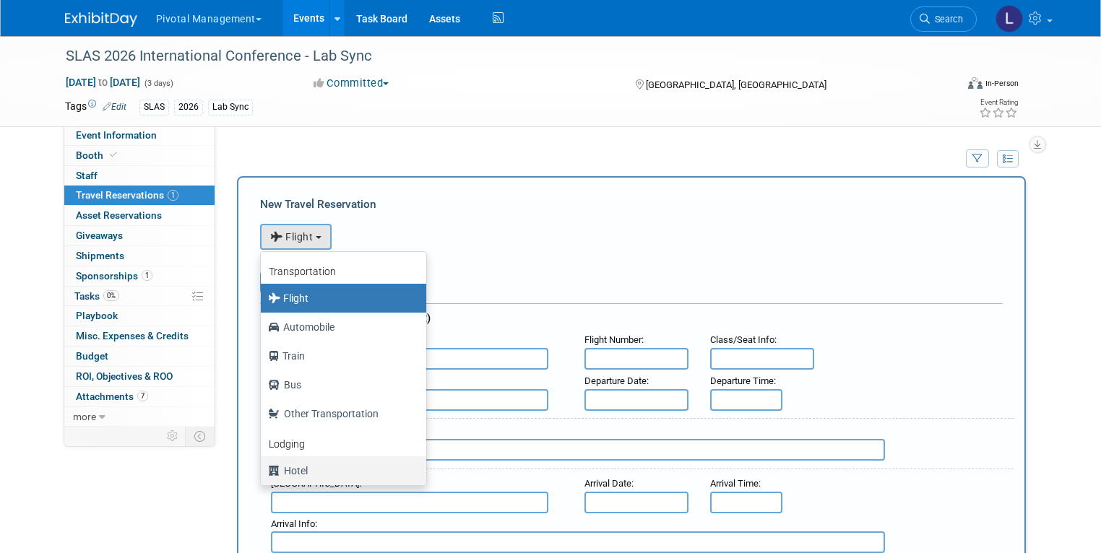
drag, startPoint x: 296, startPoint y: 475, endPoint x: 322, endPoint y: 454, distance: 33.4
click at [296, 475] on label "Hotel" at bounding box center [340, 470] width 144 height 23
click at [263, 474] on input "Hotel" at bounding box center [258, 468] width 9 height 9
select select "6"
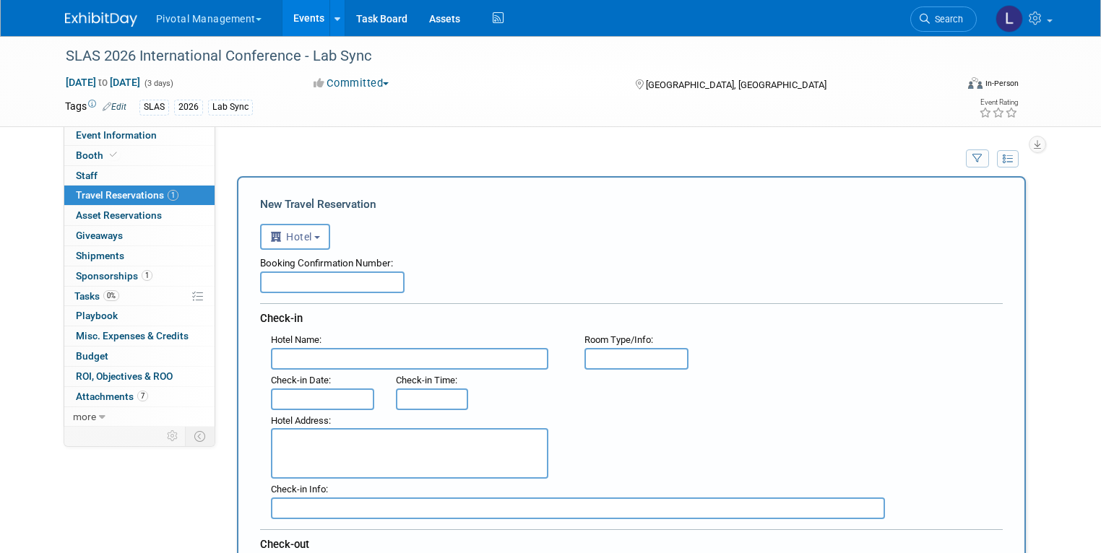
click at [362, 355] on input "text" at bounding box center [409, 359] width 277 height 22
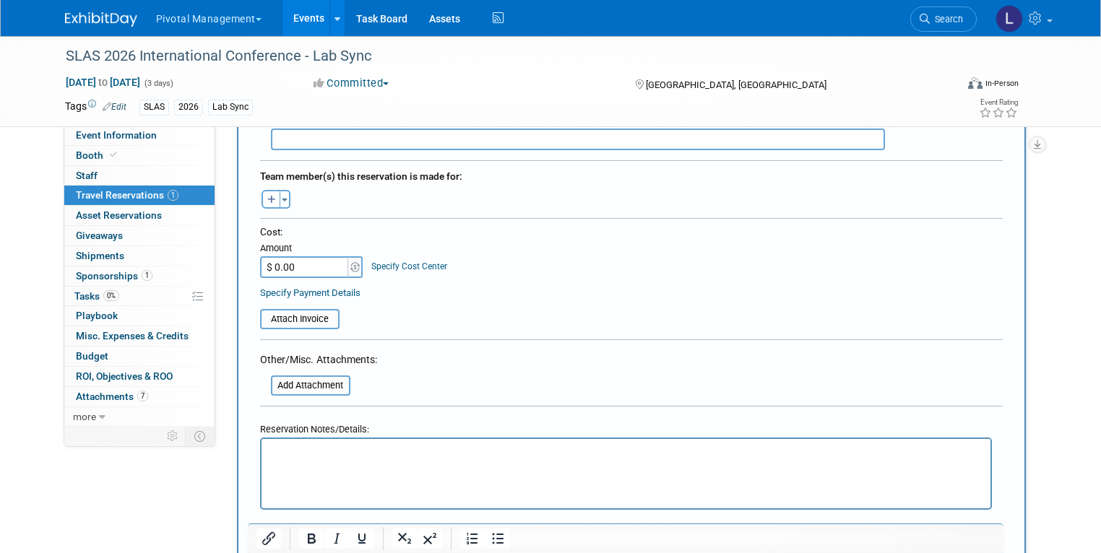
scroll to position [540, 0]
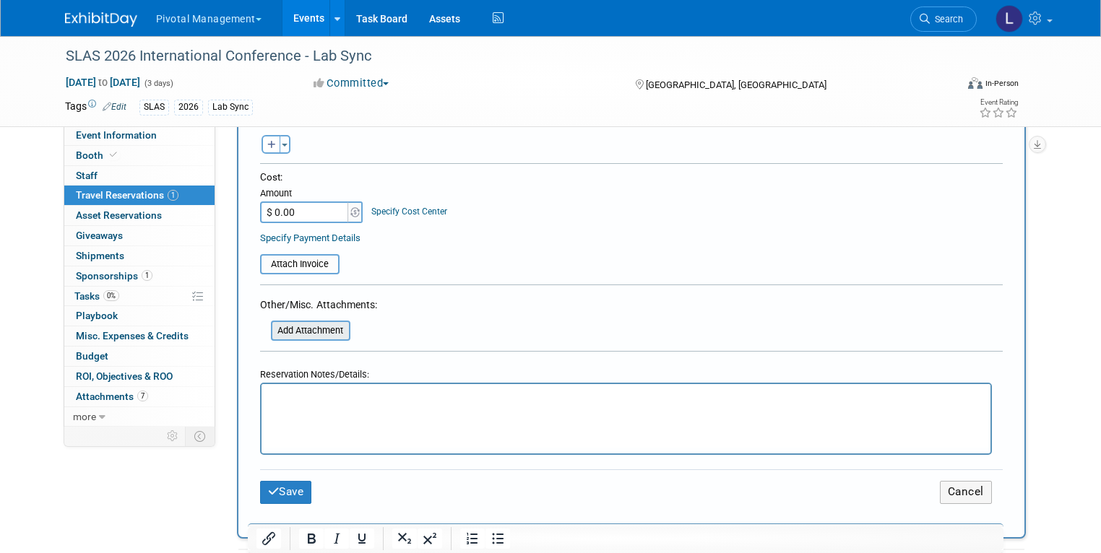
type input "Omni Hotel Group Block"
click at [312, 322] on input "file" at bounding box center [263, 330] width 172 height 17
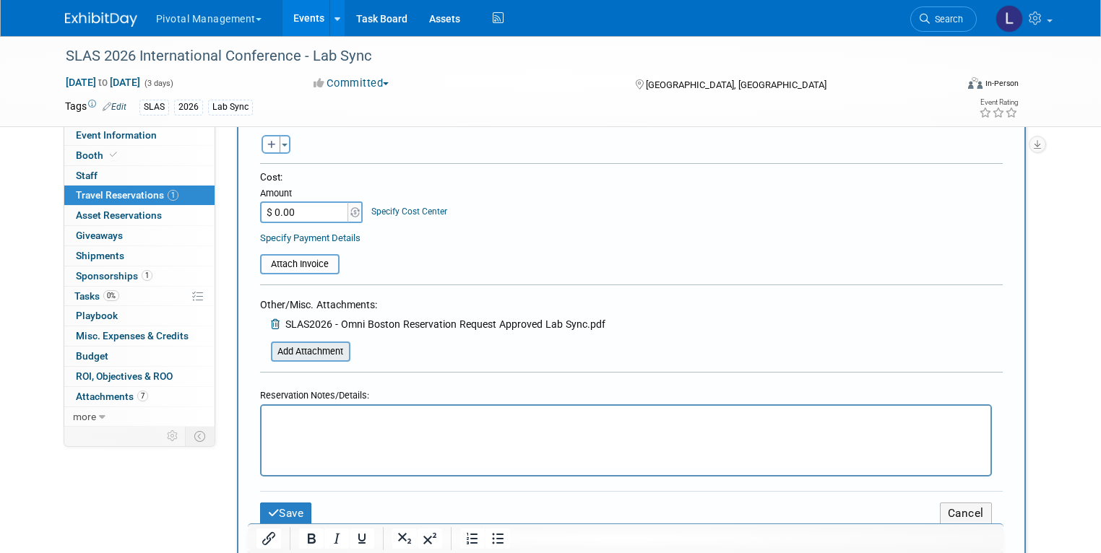
click at [313, 352] on input "file" at bounding box center [263, 351] width 172 height 17
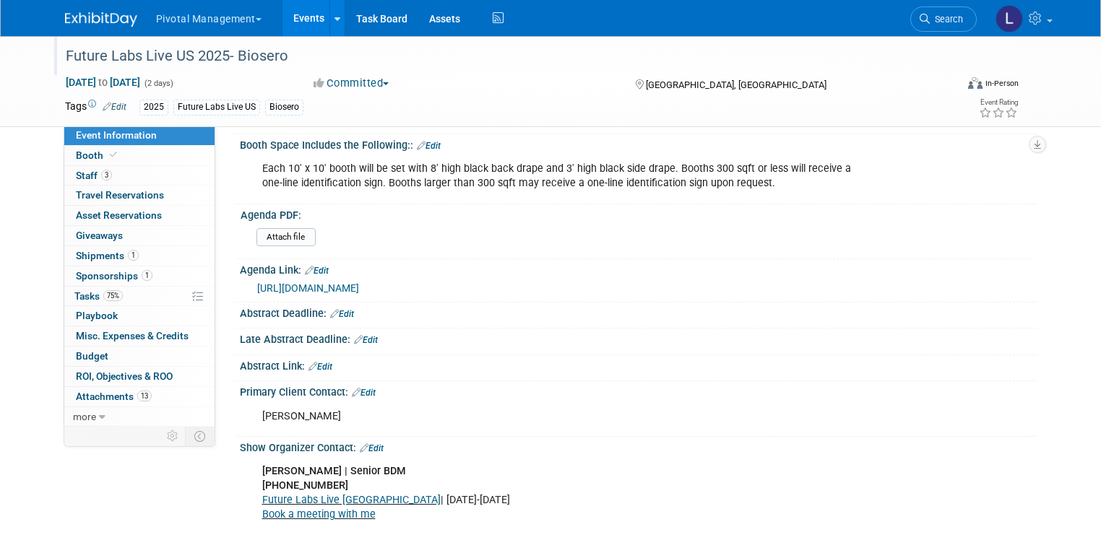
scroll to position [372, 0]
click at [950, 11] on link "Search" at bounding box center [943, 19] width 66 height 25
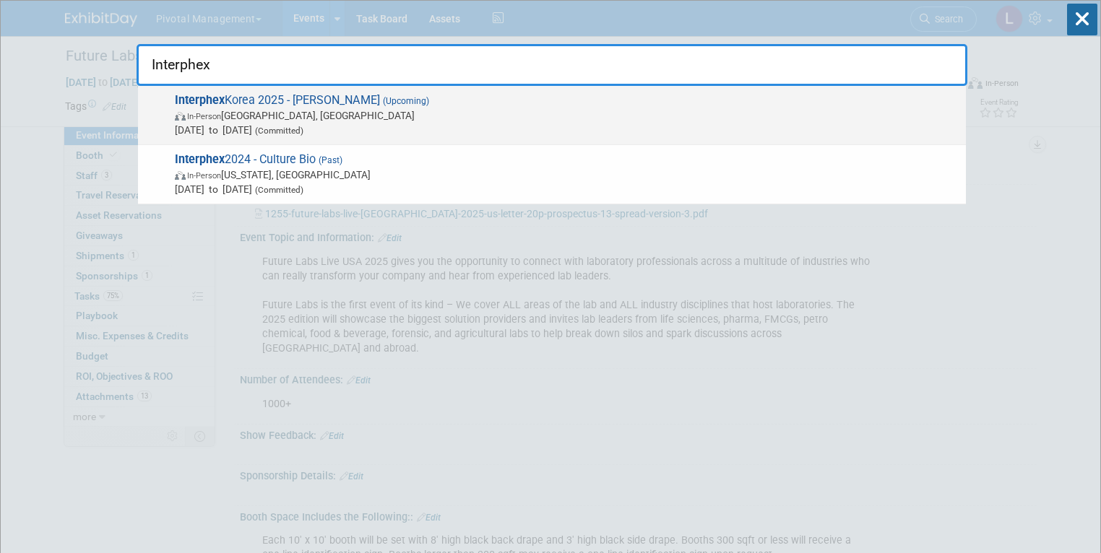
type input "Interphex"
click at [324, 123] on span "[DATE] to [DATE] (Committed)" at bounding box center [567, 130] width 784 height 14
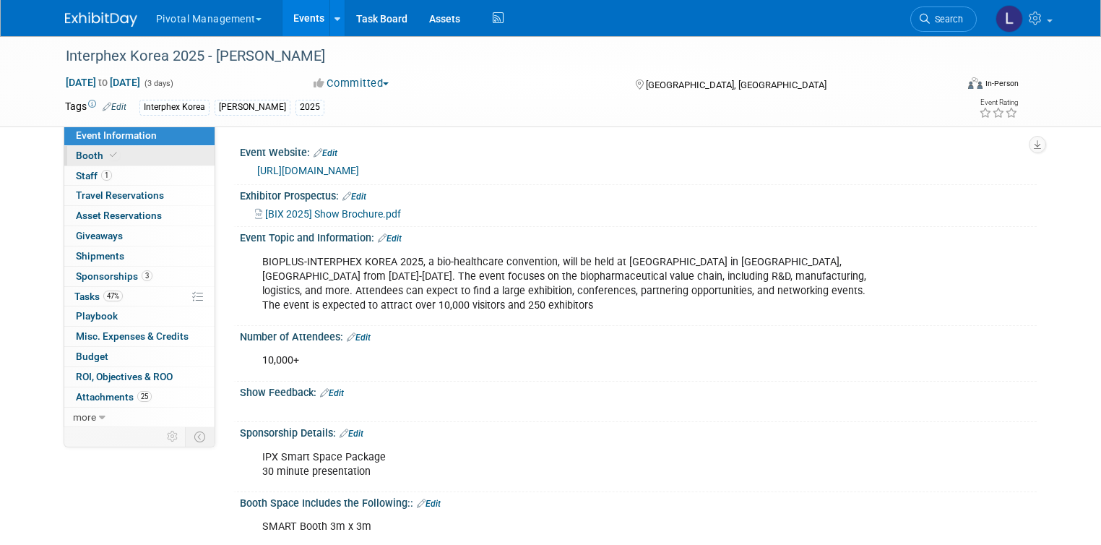
click at [76, 151] on span "Booth" at bounding box center [98, 156] width 44 height 12
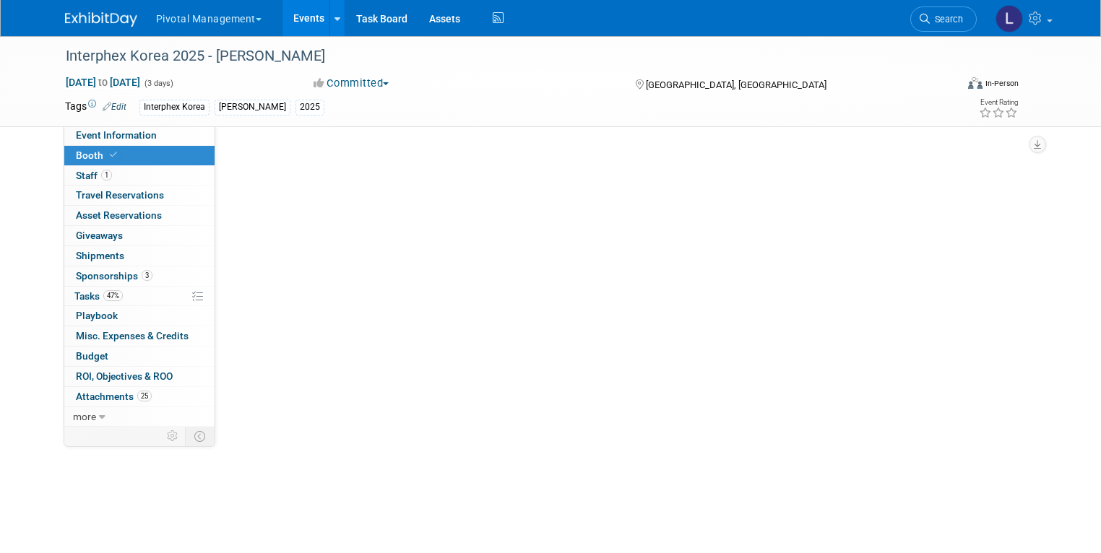
select select "Yes"
select select "No"
select select "Yes"
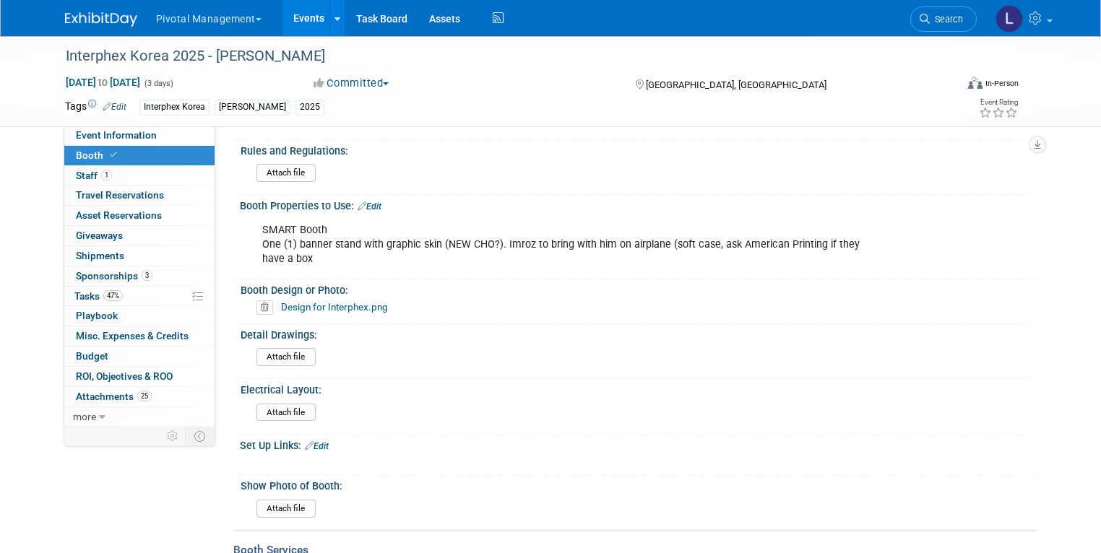
scroll to position [985, 0]
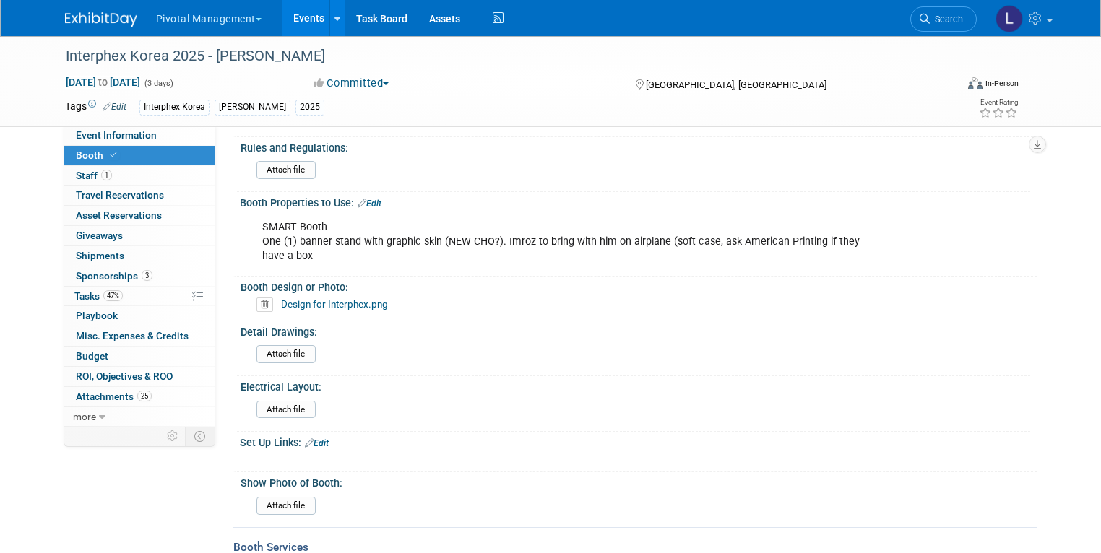
click at [363, 199] on link "Edit" at bounding box center [370, 204] width 24 height 10
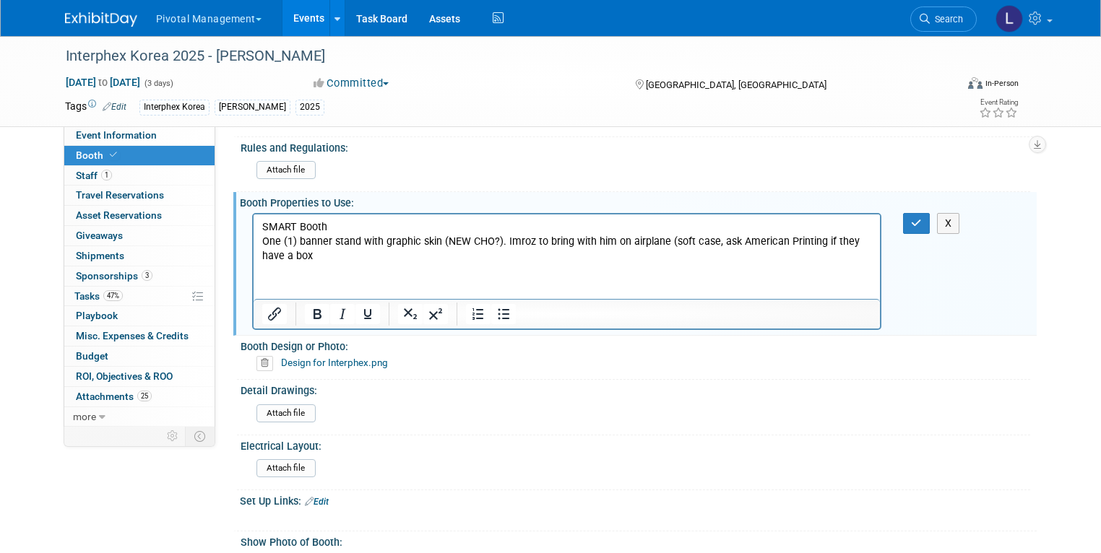
scroll to position [0, 0]
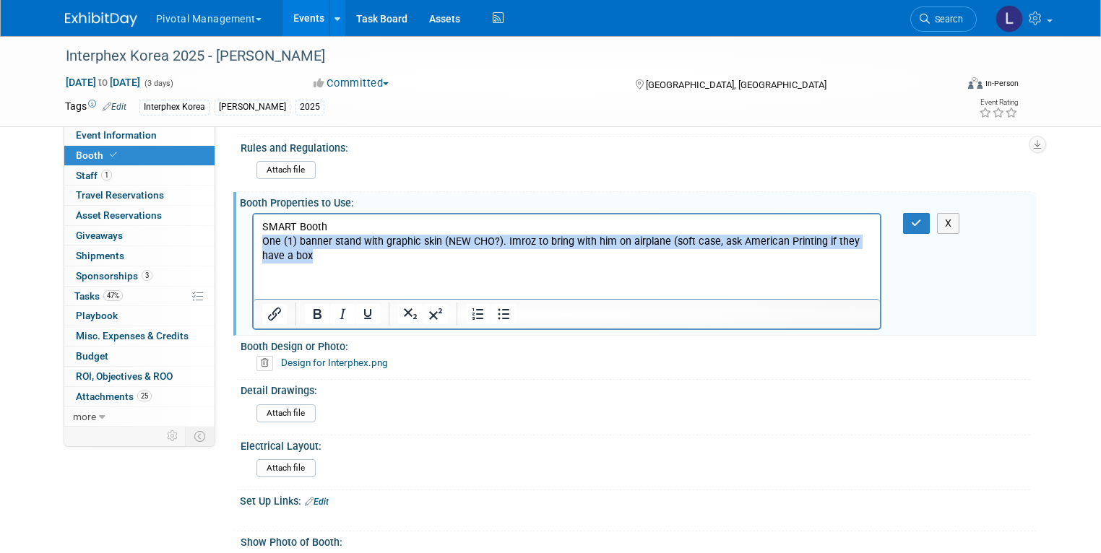
drag, startPoint x: 264, startPoint y: 243, endPoint x: 301, endPoint y: 256, distance: 39.7
click at [301, 256] on p "SMART Booth One (1) banner stand with graphic skin (NEW CHO?). Imroz to bring w…" at bounding box center [566, 241] width 610 height 43
click at [308, 306] on icon "Bold" at bounding box center [316, 314] width 17 height 17
click at [341, 258] on p "SMART Booth One (1) banner stand with graphic skin (NEW CHO?). Imroz to bring w…" at bounding box center [566, 241] width 610 height 43
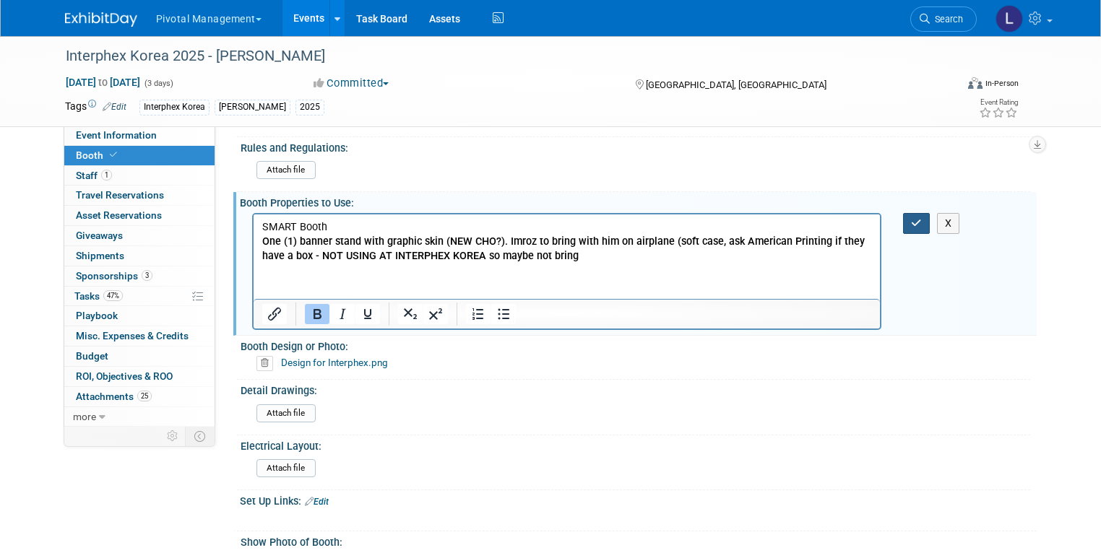
click at [920, 218] on icon "button" at bounding box center [916, 223] width 11 height 10
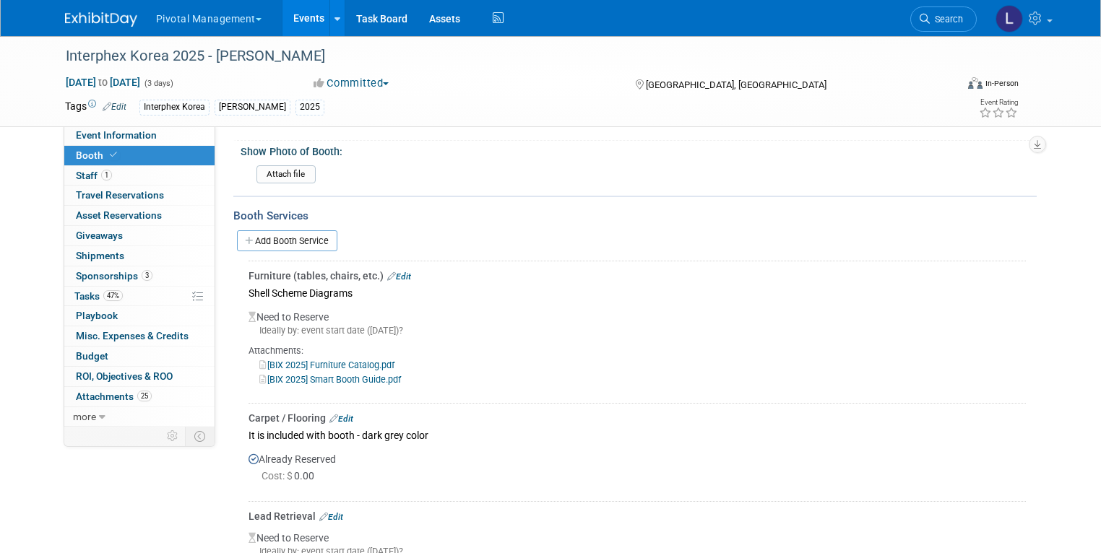
scroll to position [1443, 0]
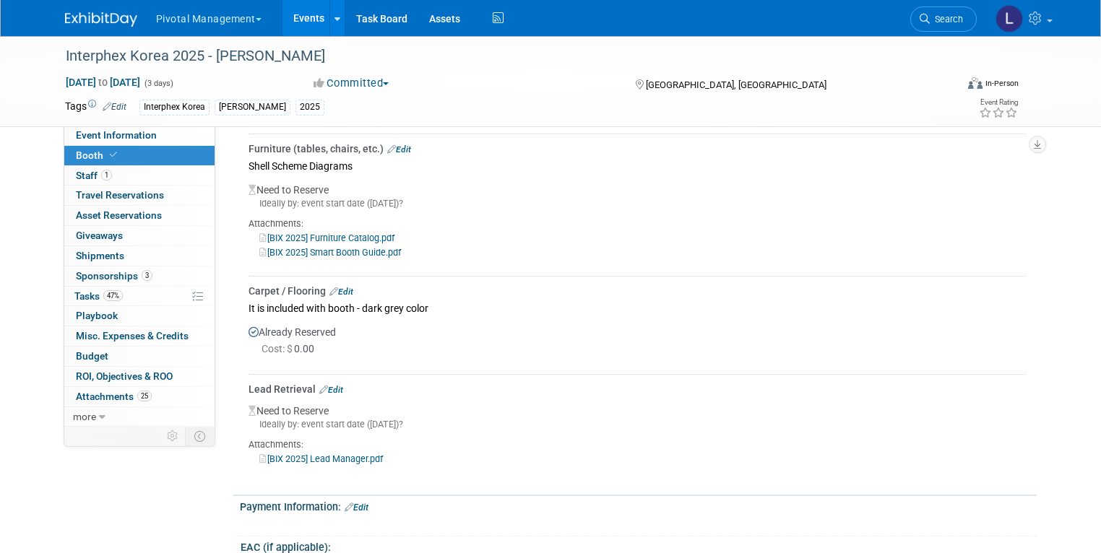
click at [336, 382] on div "Lead Retrieval Edit" at bounding box center [636, 389] width 777 height 14
click at [334, 382] on div "Lead Retrieval Edit" at bounding box center [636, 389] width 777 height 14
click at [327, 385] on link "Edit" at bounding box center [331, 390] width 24 height 10
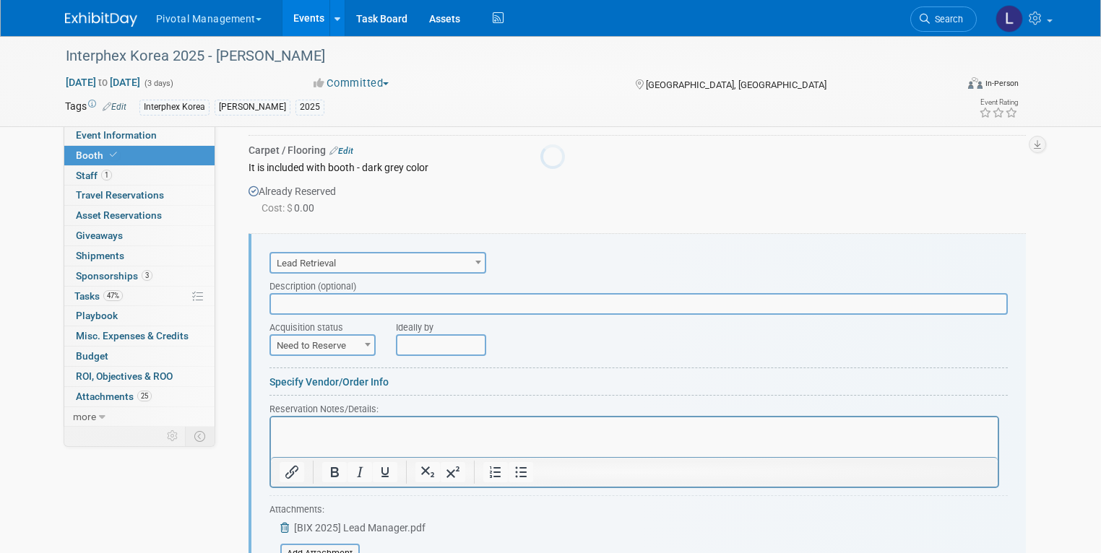
scroll to position [1601, 0]
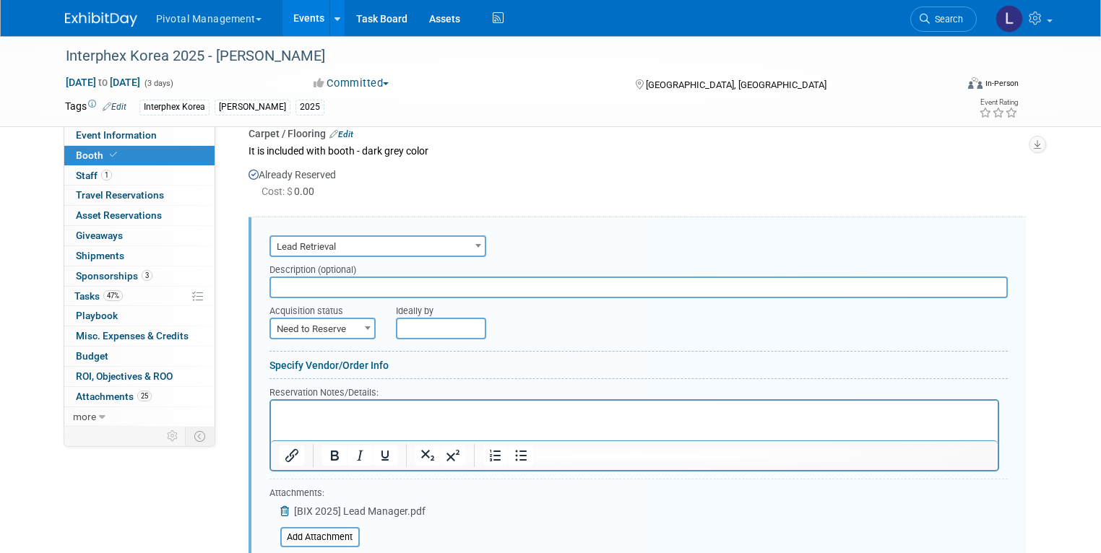
click at [315, 277] on input "text" at bounding box center [638, 288] width 738 height 22
type input "Lead Retrieval"
click at [308, 319] on span "Need to Reserve" at bounding box center [322, 329] width 103 height 20
select select "2"
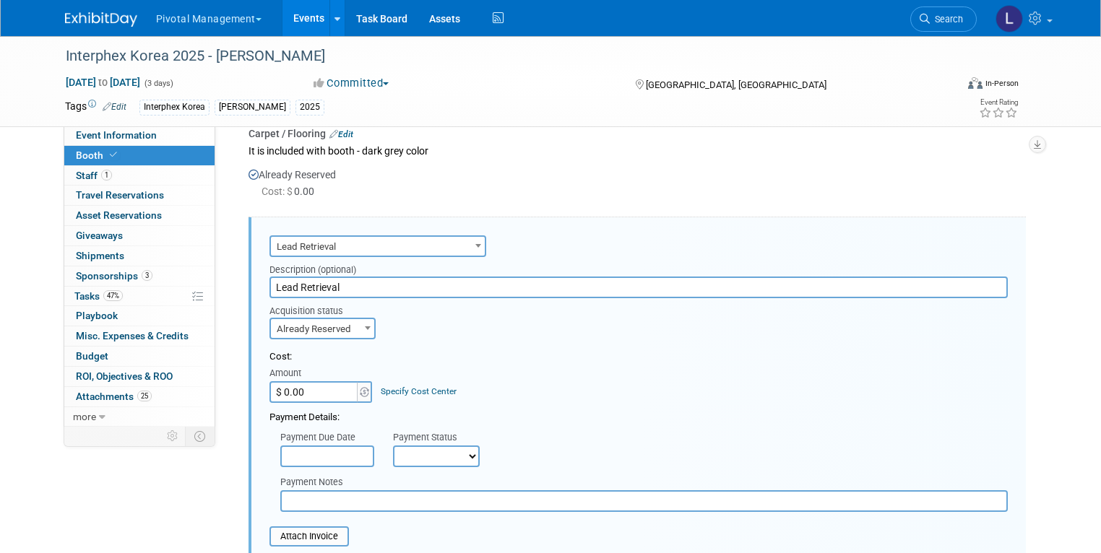
click at [293, 381] on input "$ 0.00" at bounding box center [314, 392] width 90 height 22
type input "$ 300.00"
click at [431, 446] on select "Not Paid Yet Partially Paid Paid in Full" at bounding box center [436, 457] width 87 height 22
select select "3"
click at [393, 446] on select "Not Paid Yet Partially Paid Paid in Full" at bounding box center [436, 457] width 87 height 22
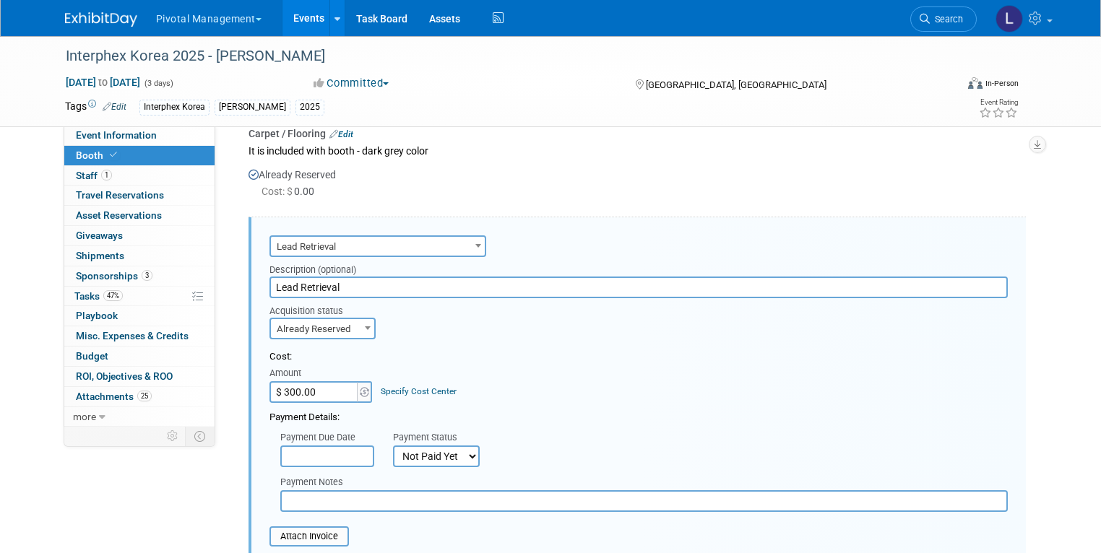
click at [315, 446] on input "text" at bounding box center [327, 457] width 94 height 22
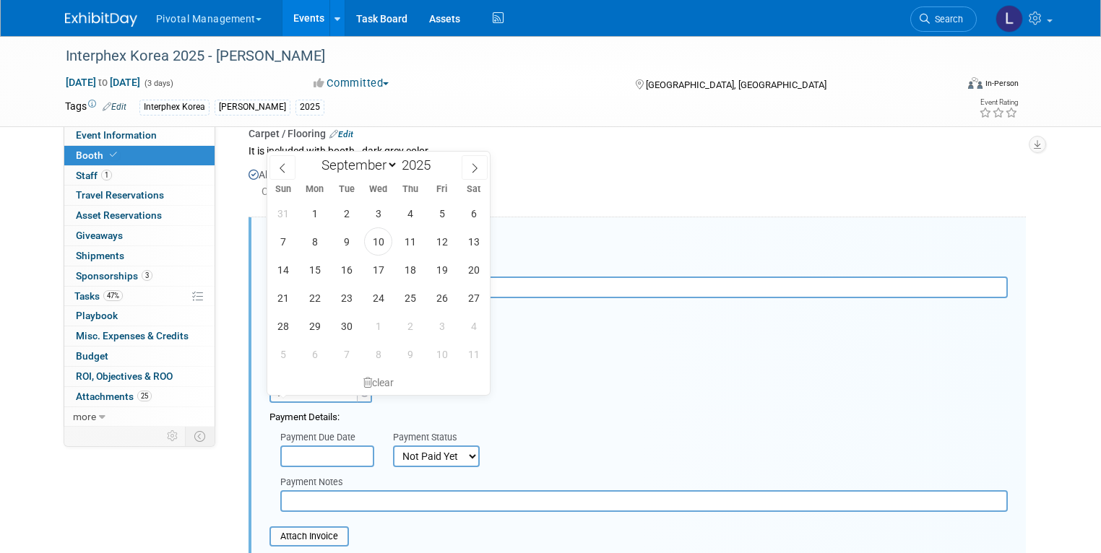
click at [323, 490] on input "text" at bounding box center [643, 501] width 727 height 22
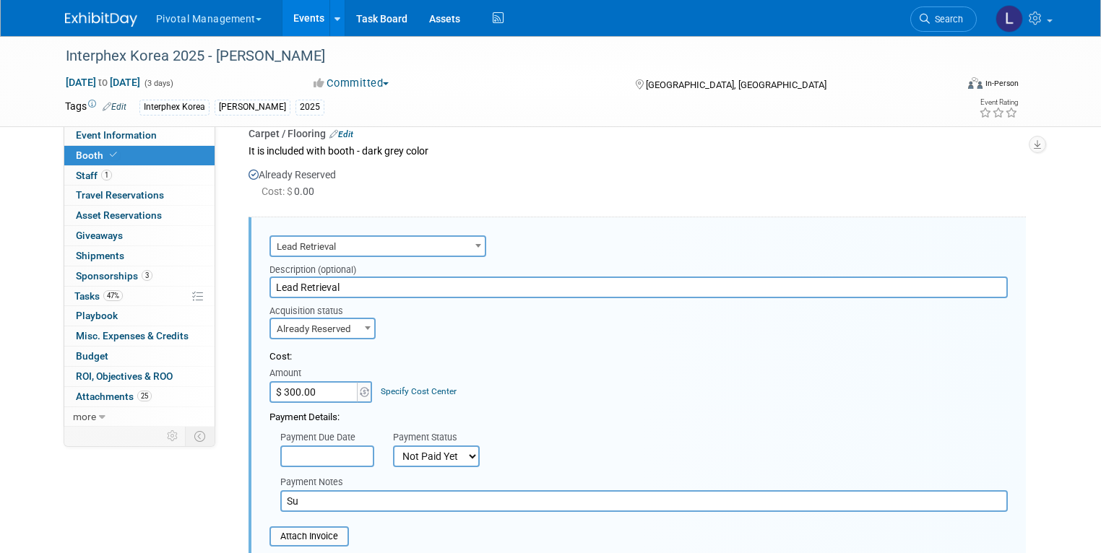
type input "S"
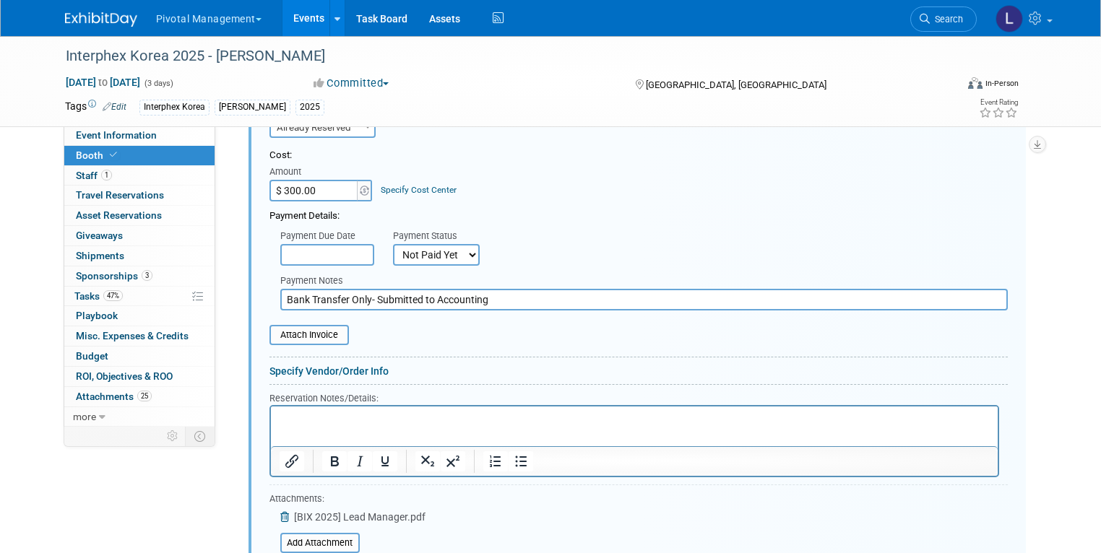
scroll to position [1805, 0]
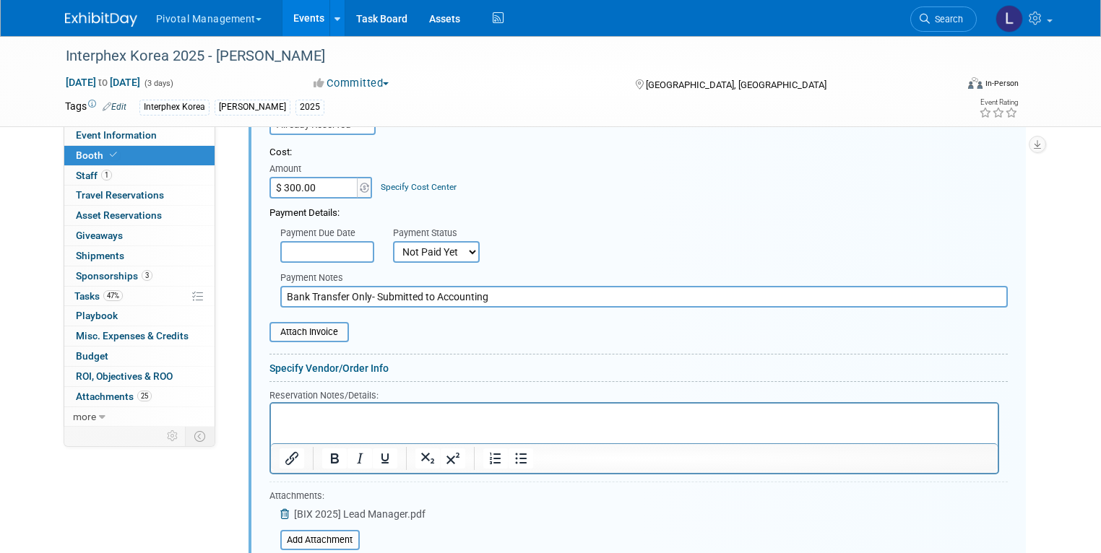
type input "Bank Transfer Only- Submitted to Accounting"
click at [299, 363] on link "Specify Vendor/Order Info" at bounding box center [328, 369] width 119 height 12
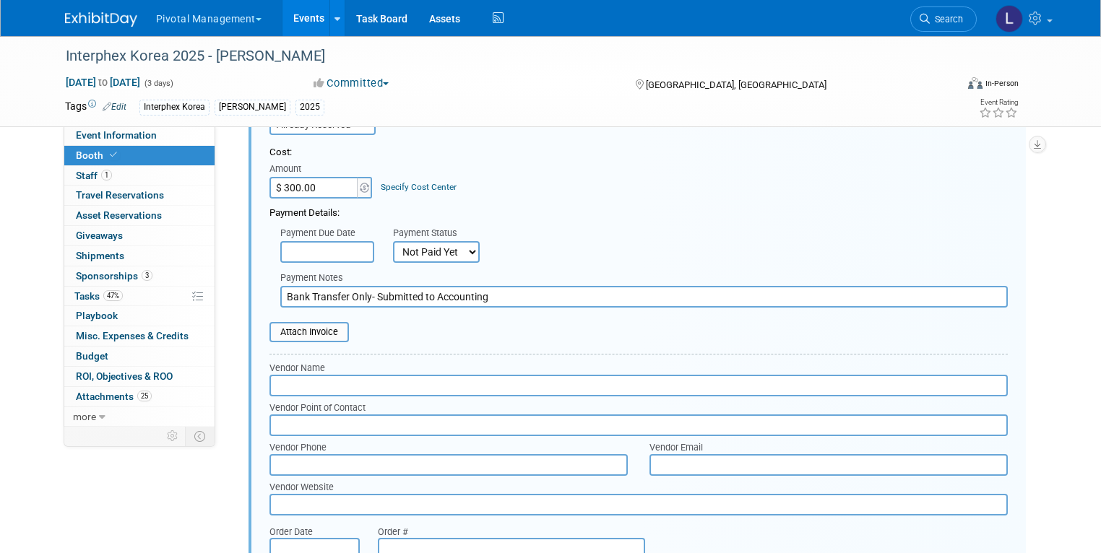
click at [349, 375] on input "text" at bounding box center [638, 386] width 738 height 22
click at [367, 375] on input "Reed Exhibition" at bounding box center [638, 386] width 738 height 22
click at [382, 375] on input "Reed Exhibition" at bounding box center [638, 386] width 738 height 22
type input "Reed Exhibition Korea"
click at [319, 415] on input "text" at bounding box center [638, 426] width 738 height 22
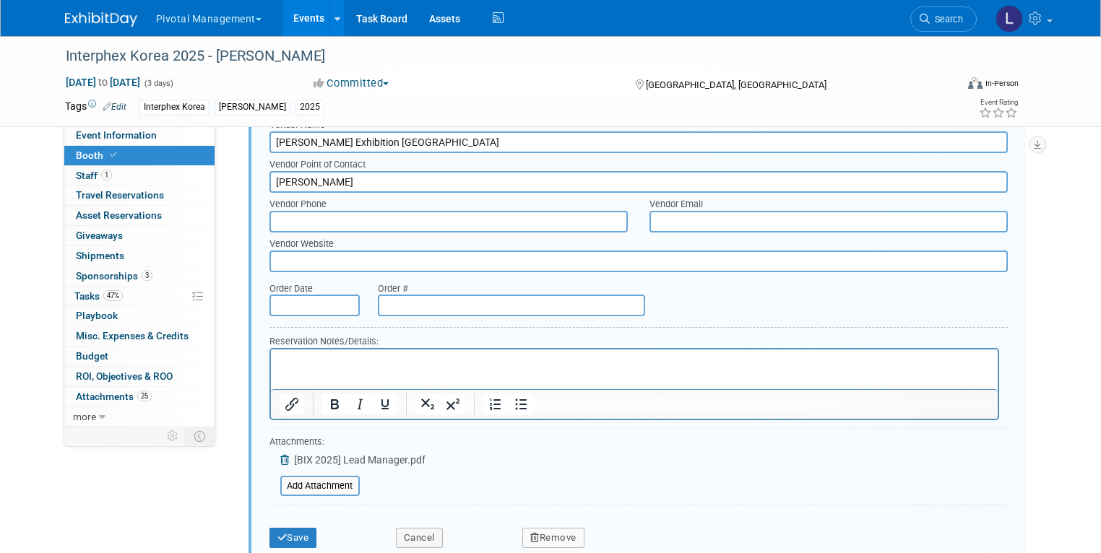
scroll to position [2046, 0]
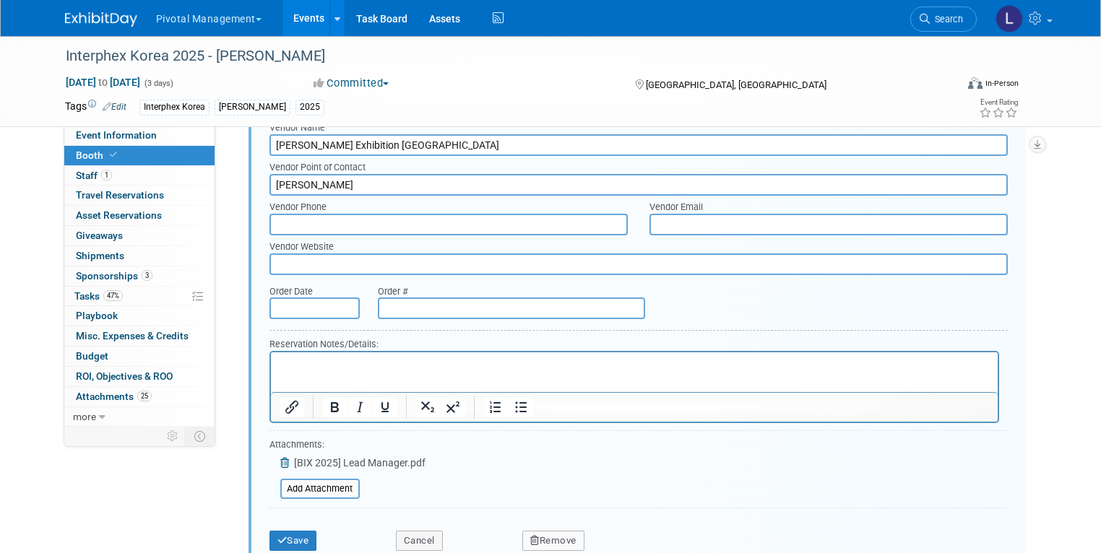
type input "Lily King"
click at [289, 298] on input "text" at bounding box center [314, 309] width 90 height 22
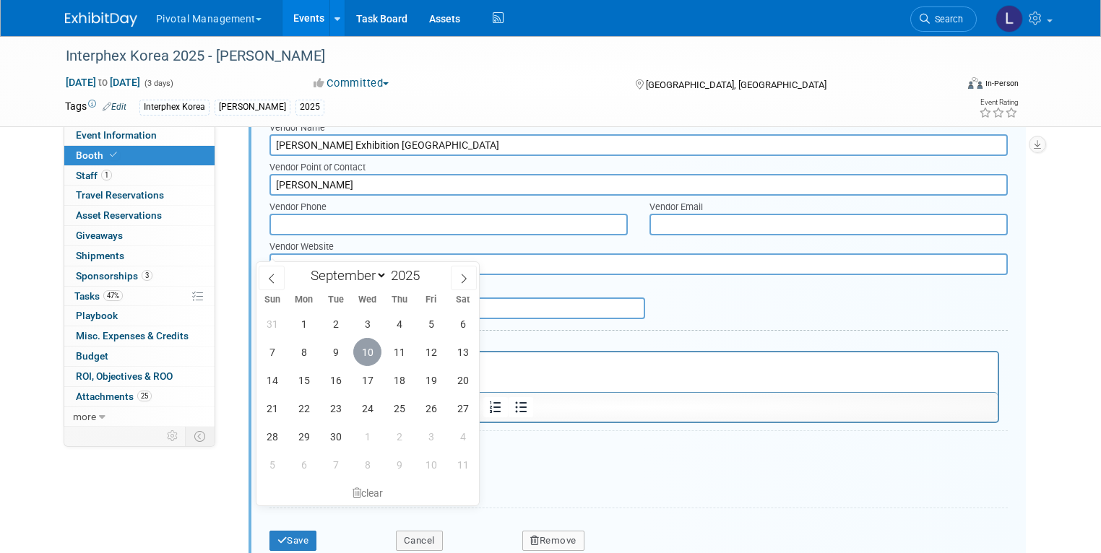
click at [363, 354] on span "10" at bounding box center [367, 352] width 28 height 28
type input "Sep 10, 2025"
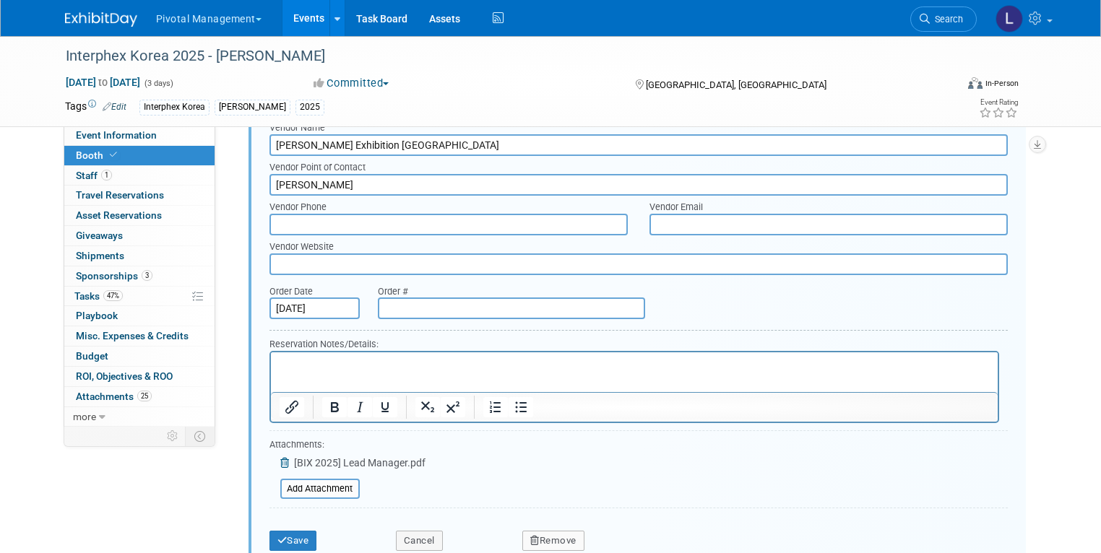
click at [431, 298] on input "text" at bounding box center [511, 309] width 267 height 22
click at [292, 531] on button "Save" at bounding box center [293, 541] width 48 height 20
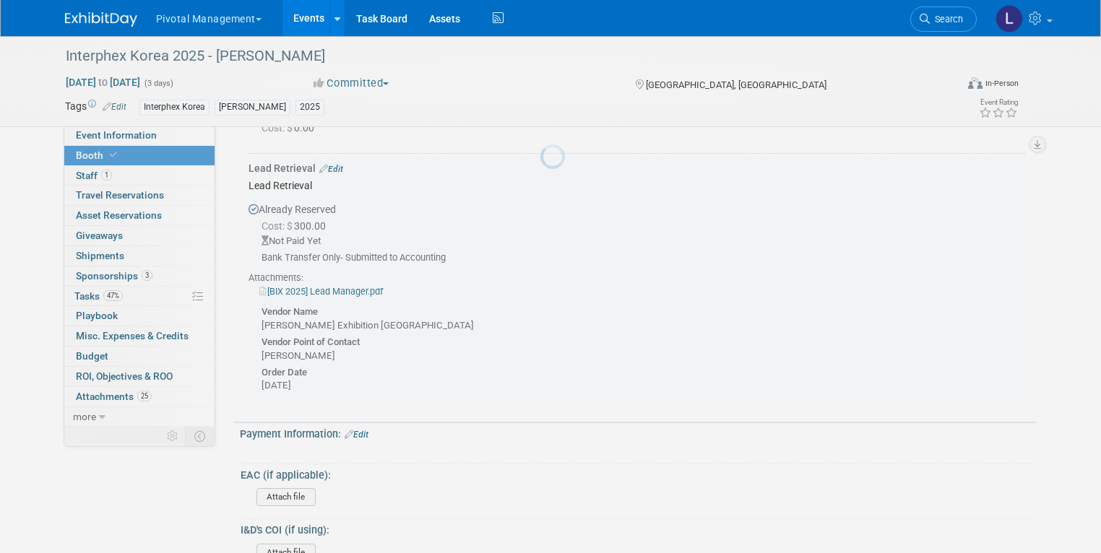
scroll to position [1601, 0]
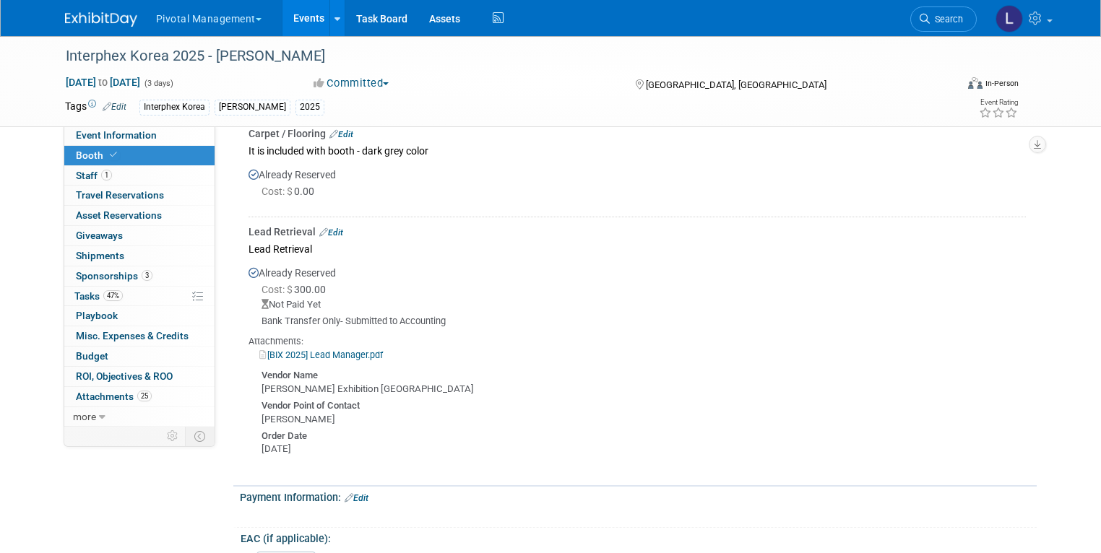
click at [329, 228] on link "Edit" at bounding box center [331, 233] width 24 height 10
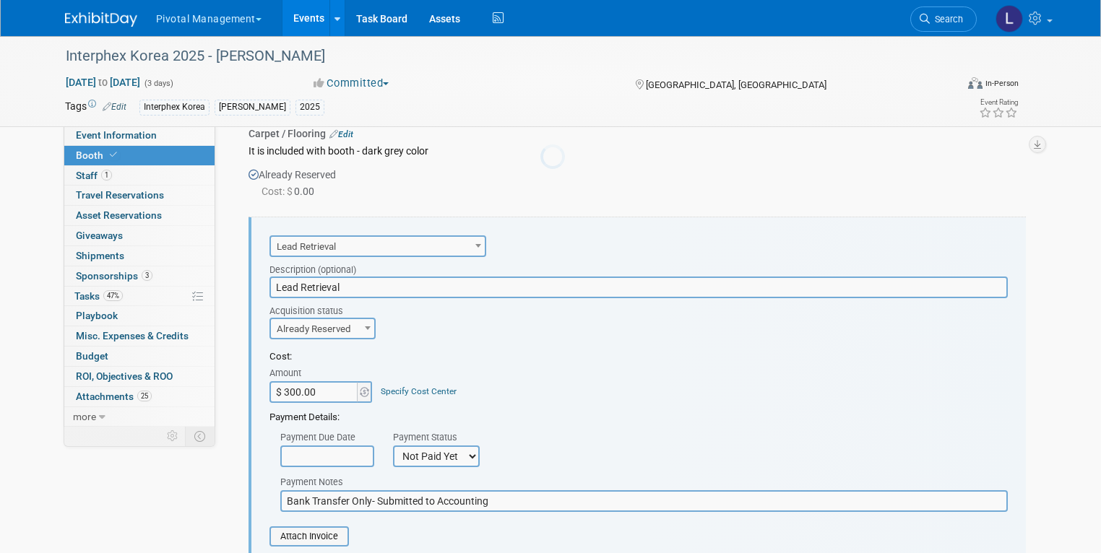
scroll to position [0, 0]
click at [334, 446] on input "text" at bounding box center [327, 457] width 94 height 22
click at [730, 350] on div "Cost: Amount $ 300.00 Specify Cost Center Cost Center -- Not Specified --" at bounding box center [638, 376] width 738 height 53
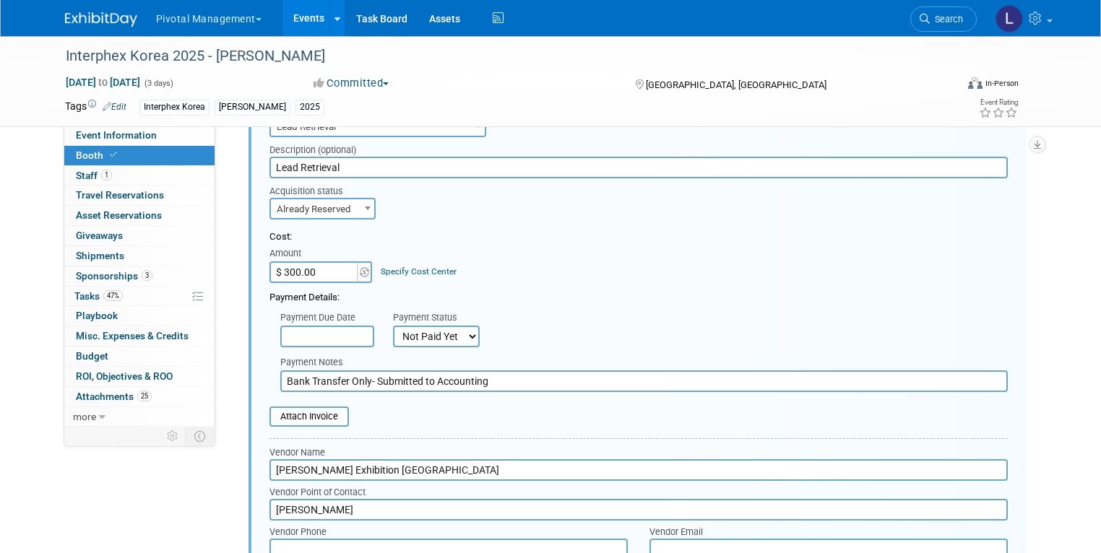
scroll to position [1714, 0]
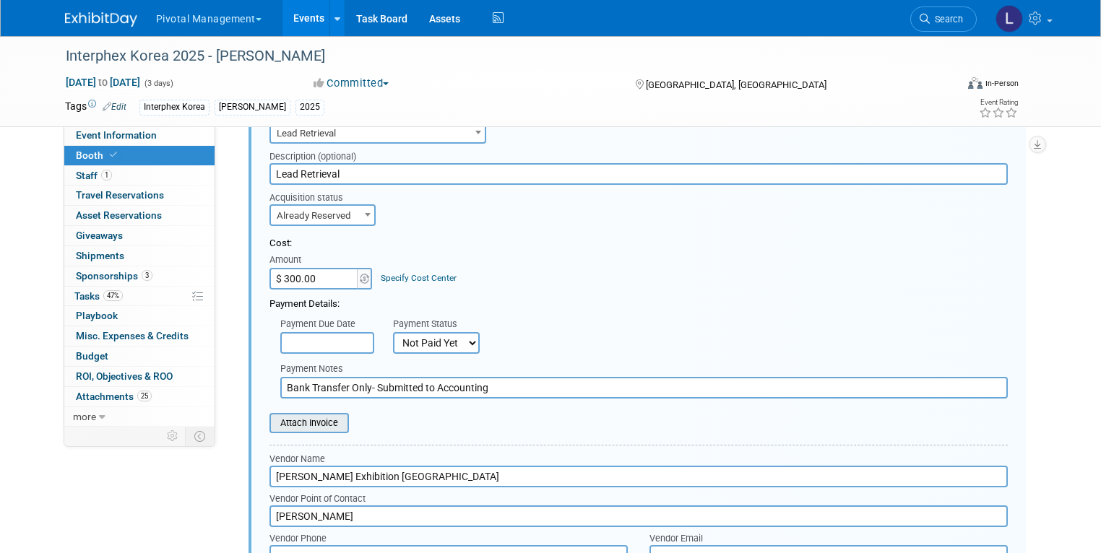
click at [329, 415] on input "file" at bounding box center [262, 423] width 172 height 17
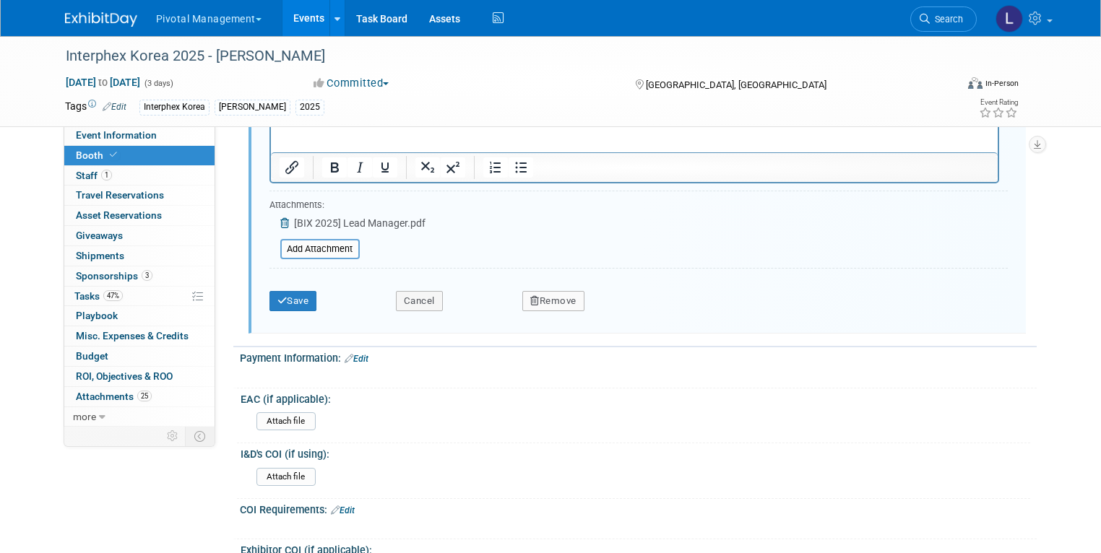
scroll to position [2313, 0]
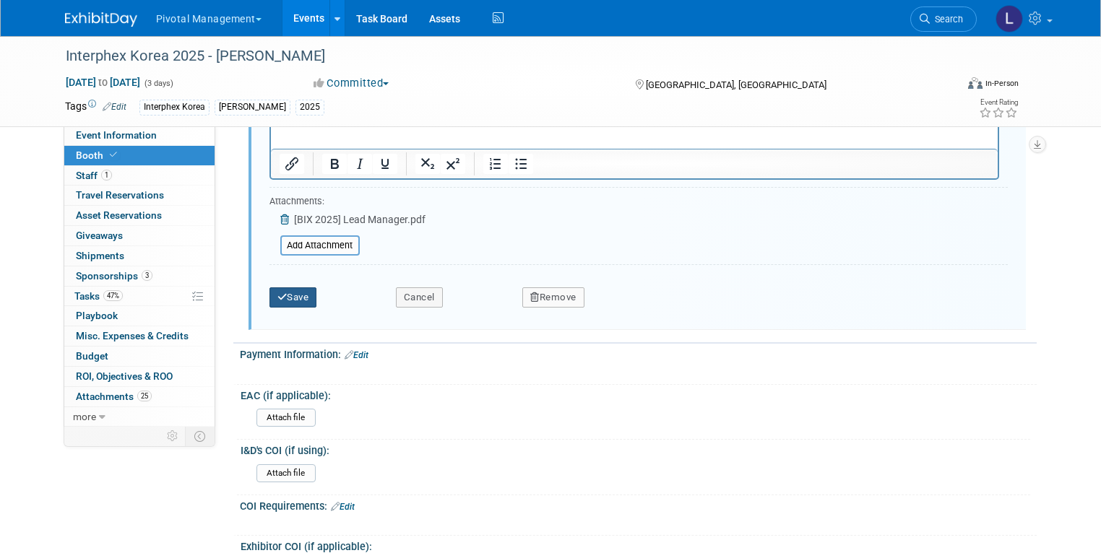
click at [280, 287] on button "Save" at bounding box center [293, 297] width 48 height 20
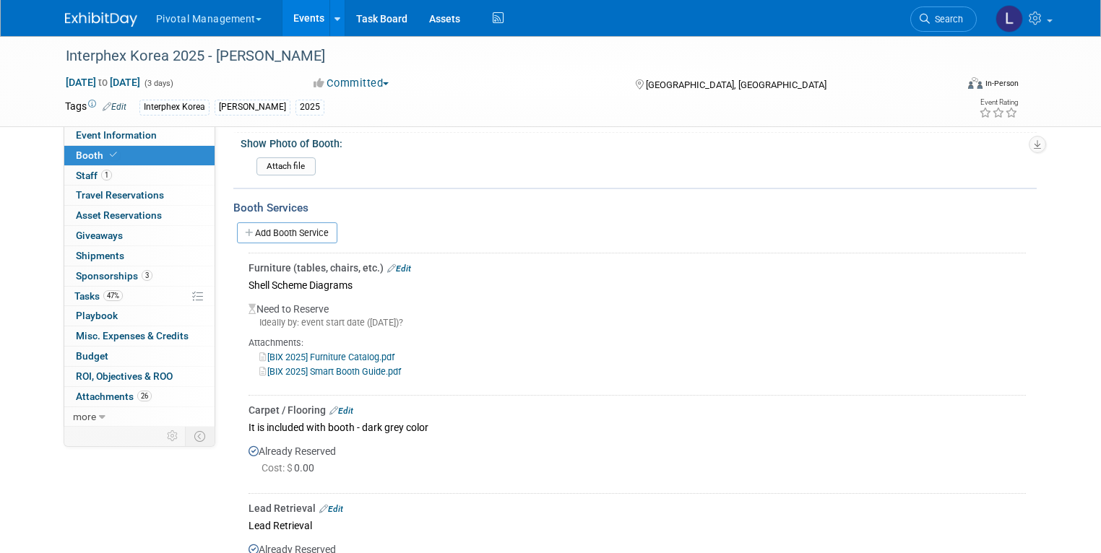
scroll to position [1326, 0]
click at [387, 261] on link "Edit" at bounding box center [399, 266] width 24 height 10
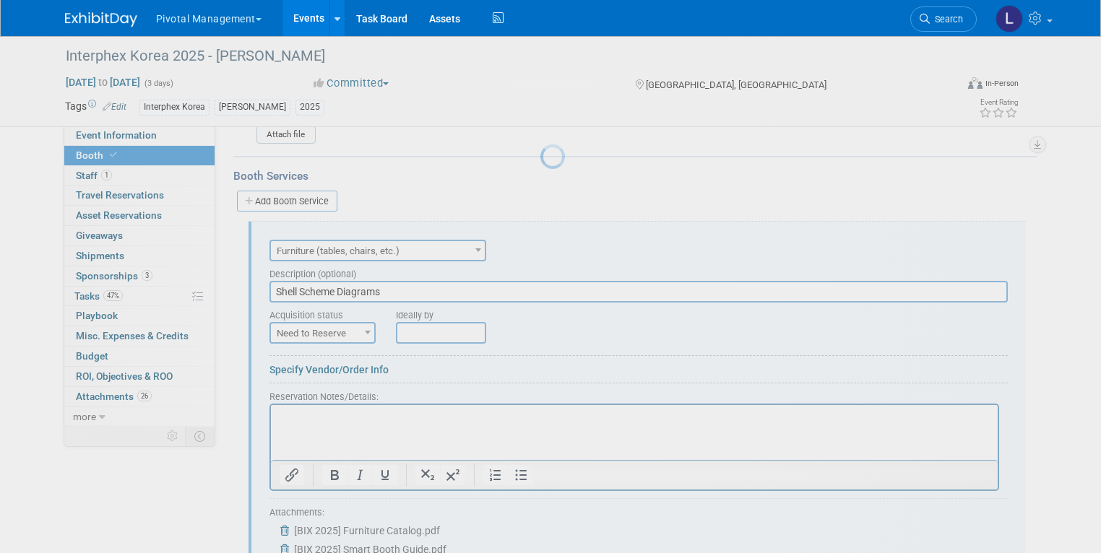
scroll to position [0, 0]
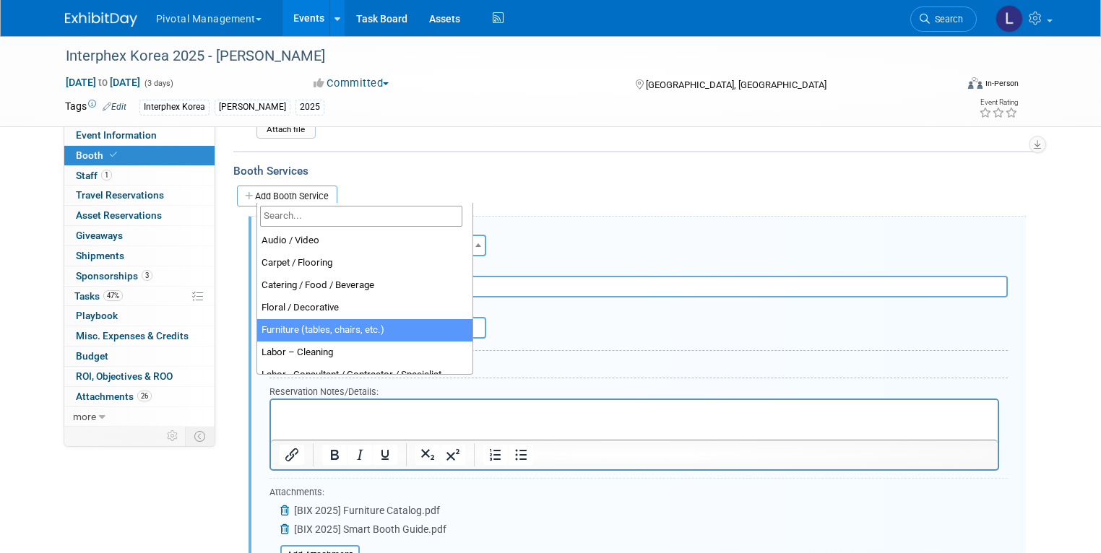
click at [381, 236] on span "Furniture (tables, chairs, etc.)" at bounding box center [378, 246] width 214 height 20
click at [639, 298] on div "Ideally by" at bounding box center [670, 318] width 548 height 41
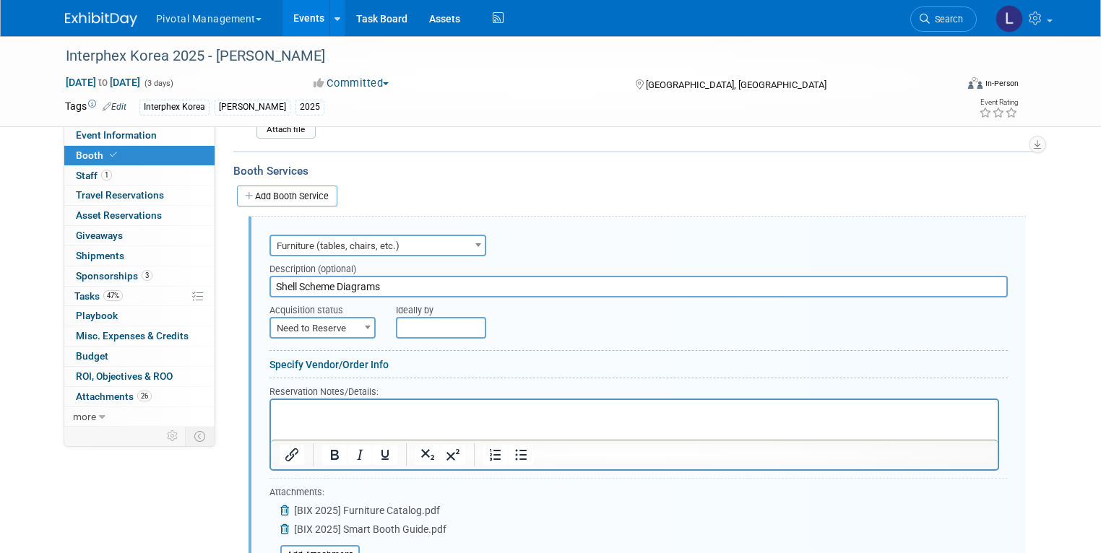
click at [392, 276] on input "Shell Scheme Diagrams" at bounding box center [638, 287] width 738 height 22
click at [269, 276] on input "Shell Scheme Diagrams" at bounding box center [638, 287] width 738 height 22
type input "REFERENCE: Shell Scheme Diagrams"
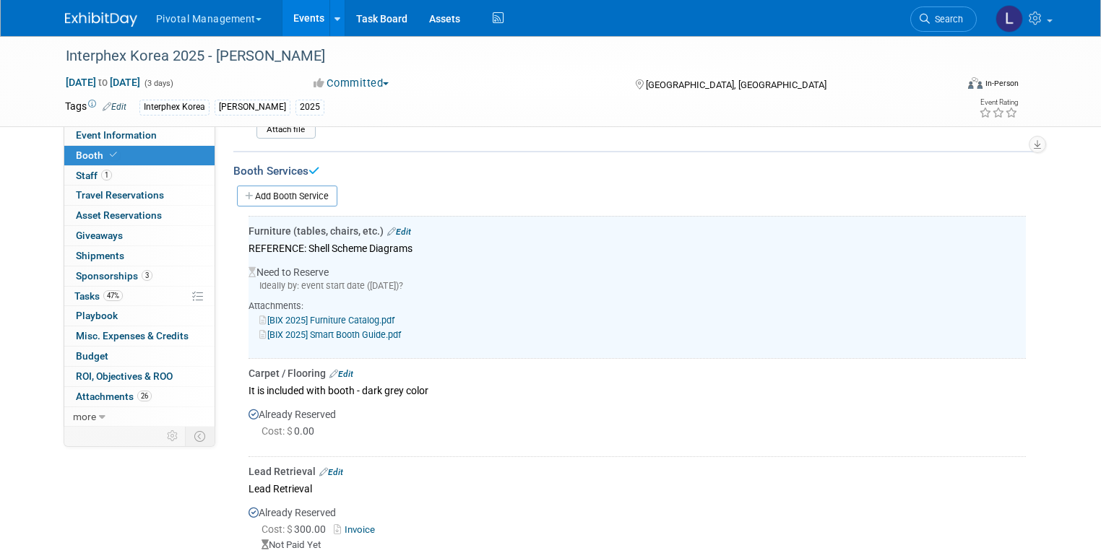
click at [312, 186] on link "Add Booth Service" at bounding box center [287, 196] width 100 height 21
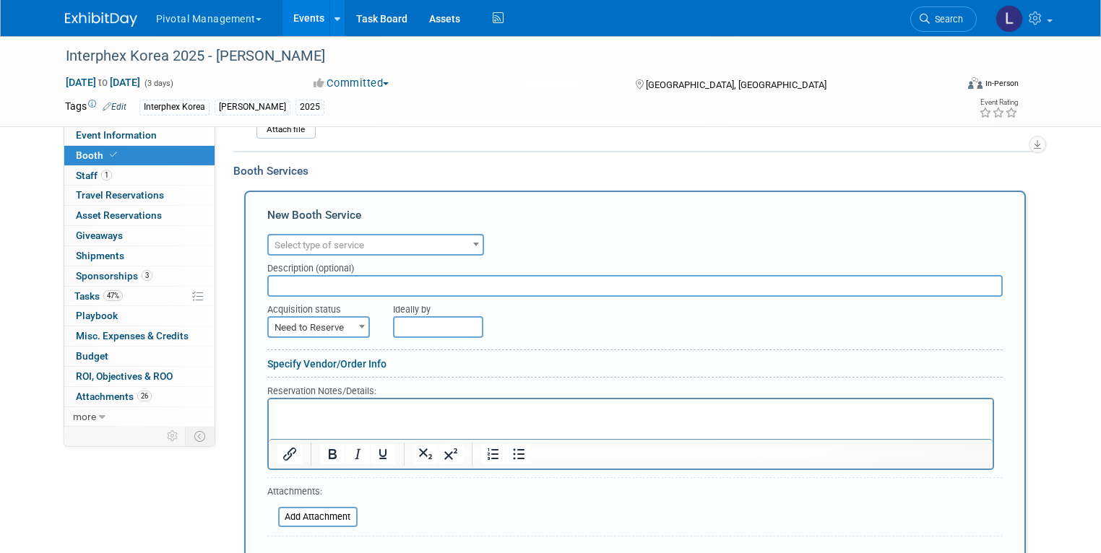
click at [329, 240] on span "Select type of service" at bounding box center [319, 245] width 90 height 11
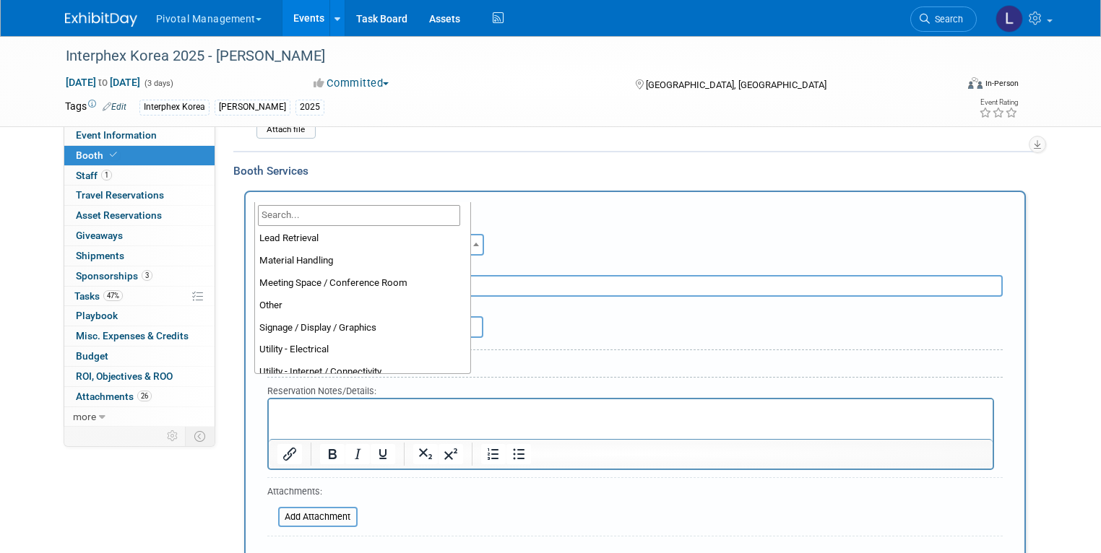
scroll to position [336, 0]
drag, startPoint x: 464, startPoint y: 251, endPoint x: 227, endPoint y: 1, distance: 344.9
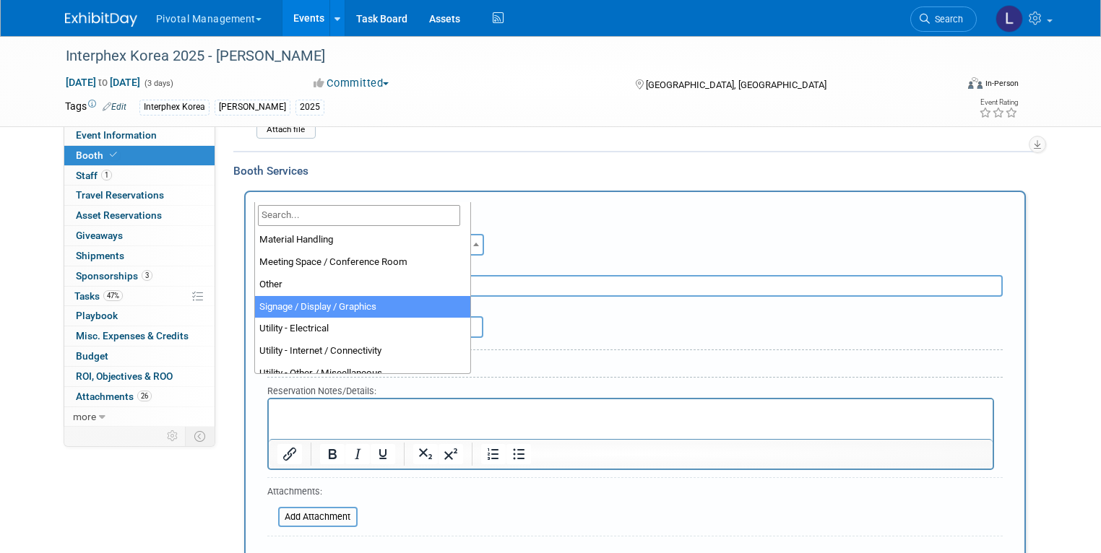
select select "3"
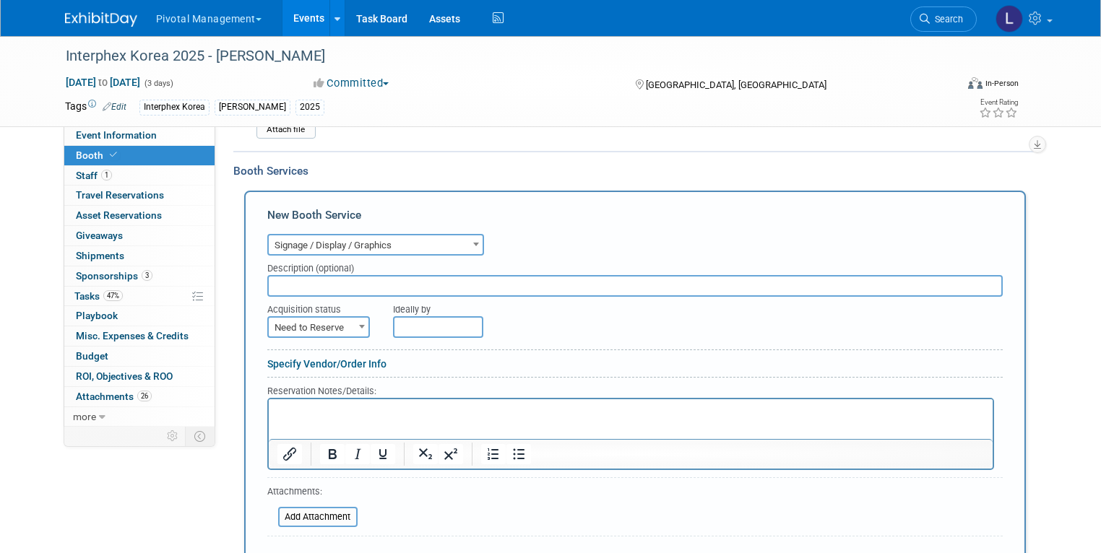
click at [295, 275] on input "text" at bounding box center [634, 286] width 735 height 22
type input "Wall and Counter Graphics and Set up"
click at [324, 318] on span "Need to Reserve" at bounding box center [319, 328] width 100 height 20
select select "2"
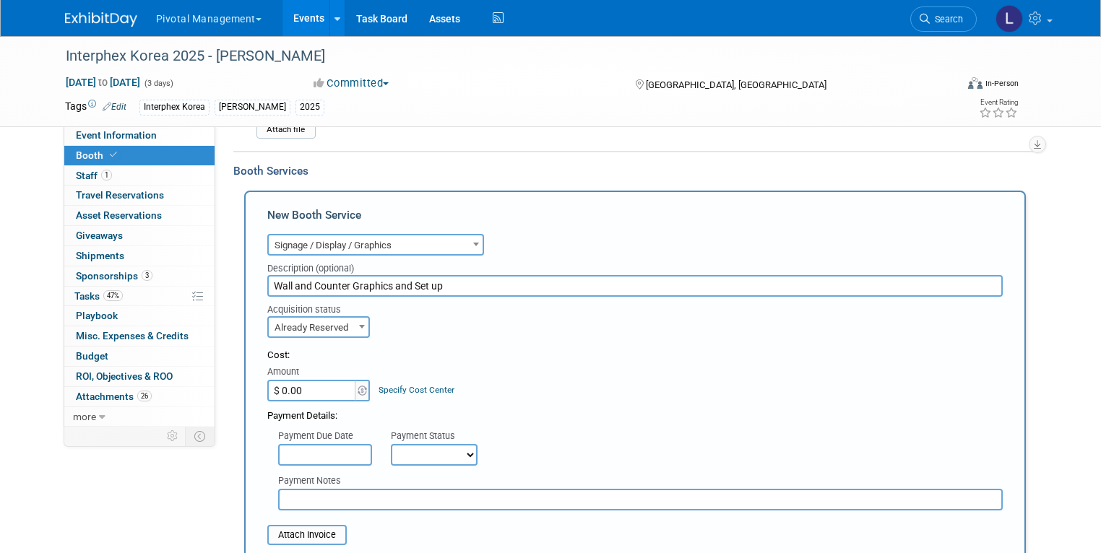
click at [431, 444] on select "Not Paid Yet Partially Paid Paid in Full" at bounding box center [434, 455] width 87 height 22
select select "3"
click at [391, 444] on select "Not Paid Yet Partially Paid Paid in Full" at bounding box center [434, 455] width 87 height 22
click at [286, 444] on input "text" at bounding box center [325, 455] width 94 height 22
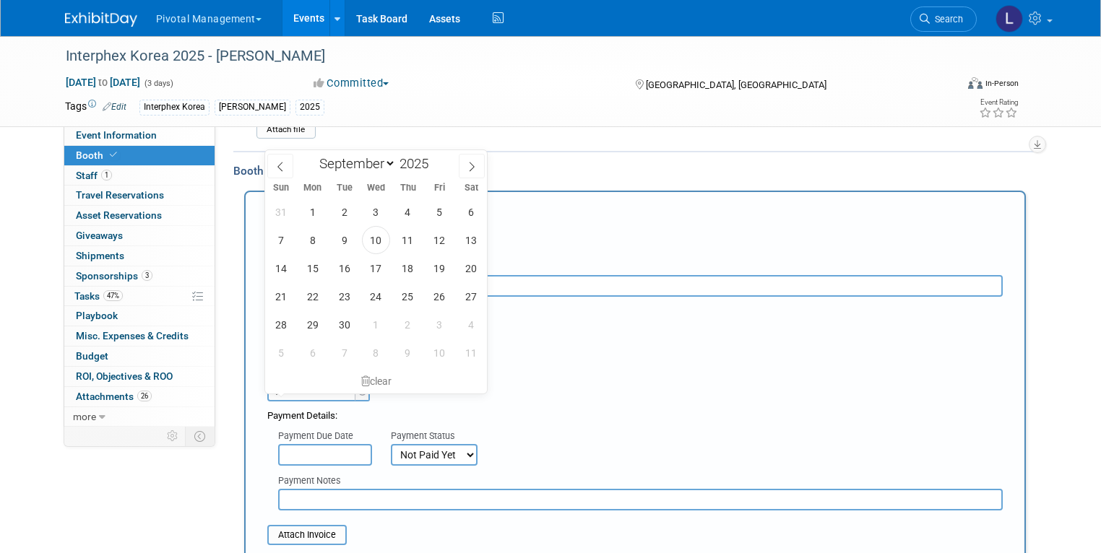
click at [623, 423] on div "Payment Due Date Payment Status Not Paid Yet Partially Paid Paid in Full Next P…" at bounding box center [634, 444] width 757 height 43
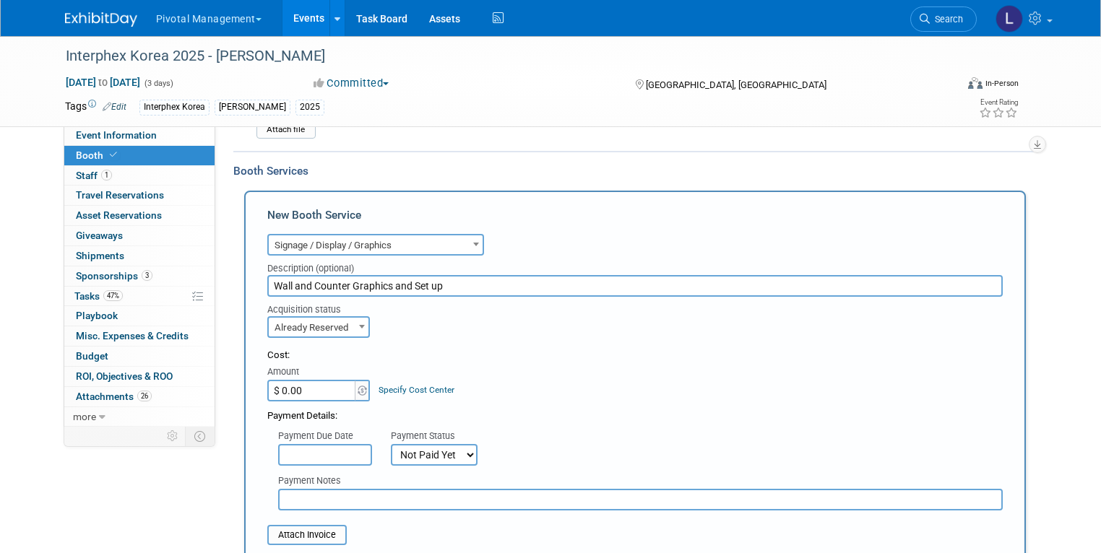
click at [311, 489] on input "text" at bounding box center [640, 500] width 725 height 22
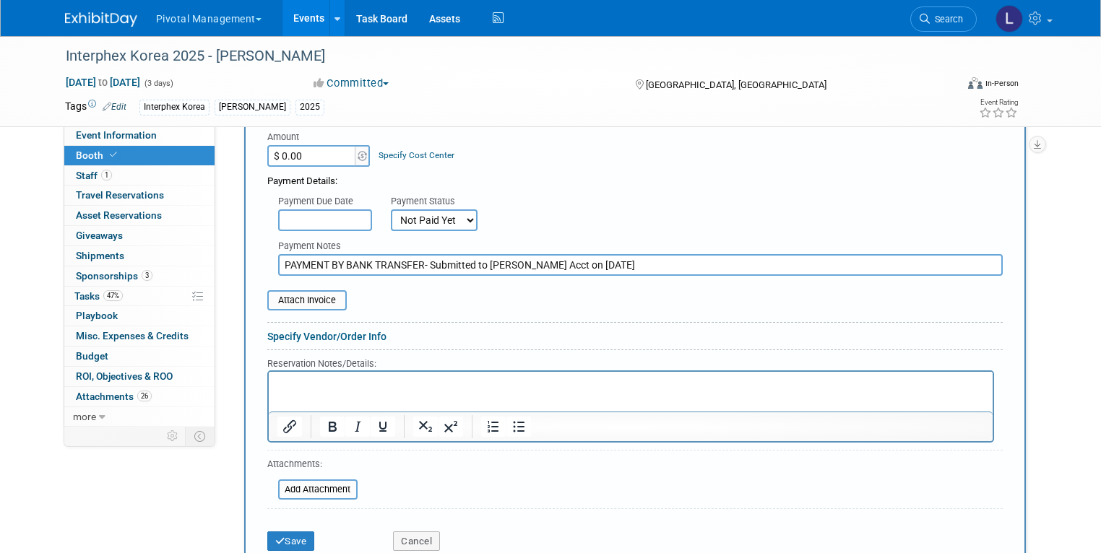
scroll to position [1599, 0]
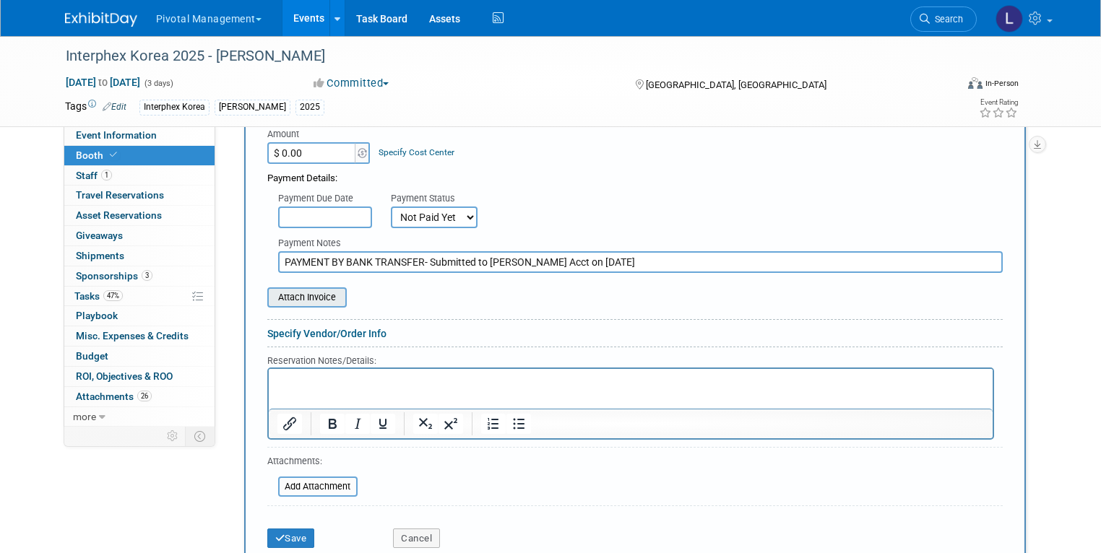
type input "PAYMENT BY BANK TRANSFER- Submitted to Asimov Acct on 9/10/25"
click at [295, 289] on input "file" at bounding box center [259, 297] width 172 height 17
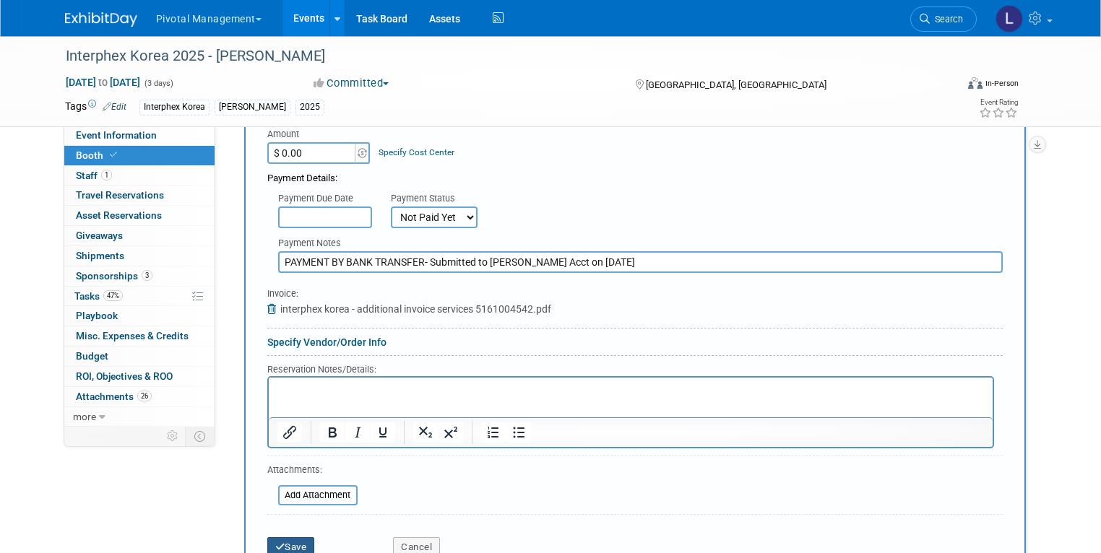
click at [283, 537] on button "Save" at bounding box center [291, 547] width 48 height 20
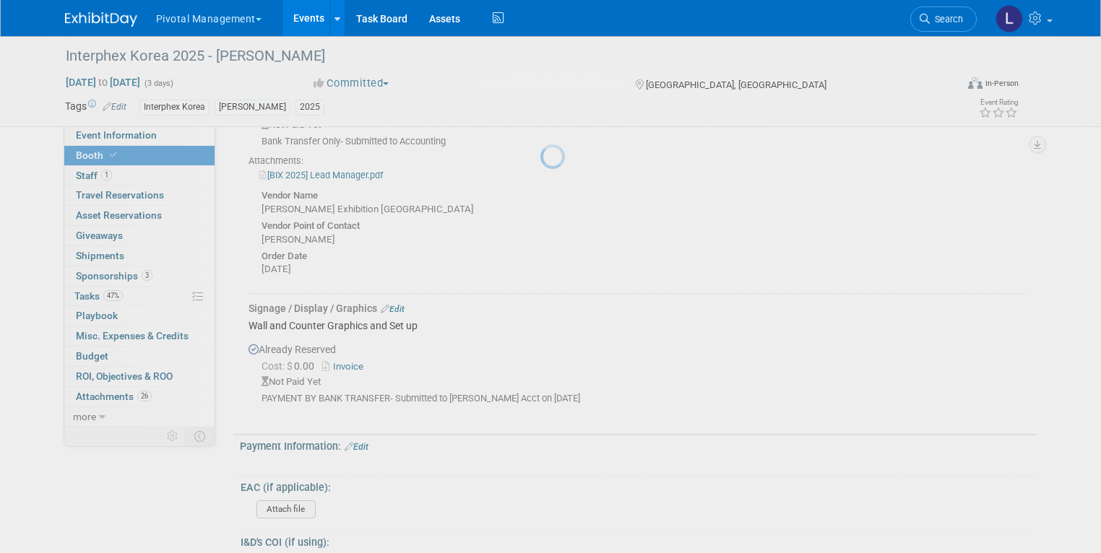
scroll to position [1869, 0]
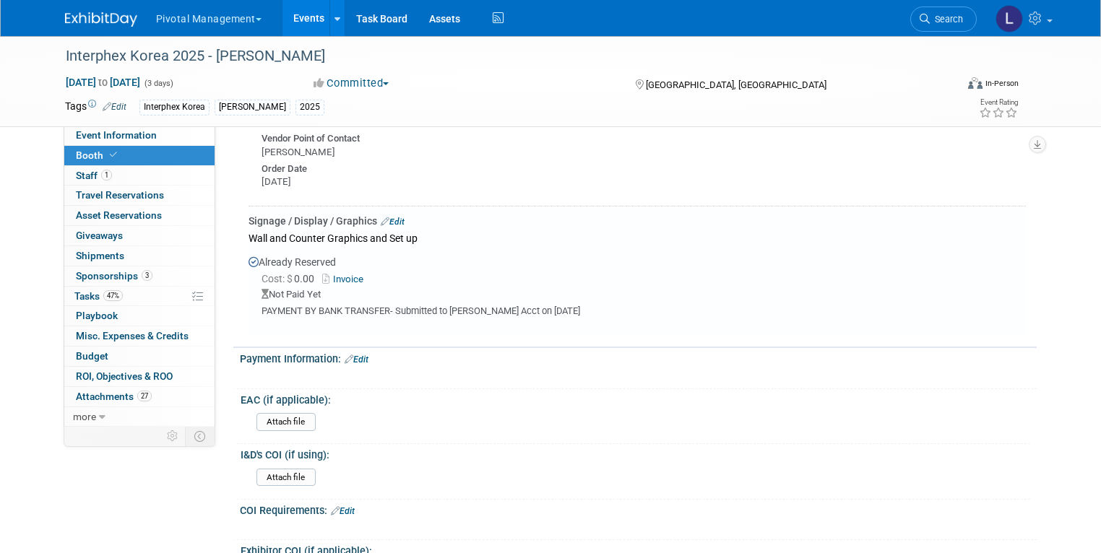
click at [337, 274] on link "Invoice" at bounding box center [345, 279] width 47 height 11
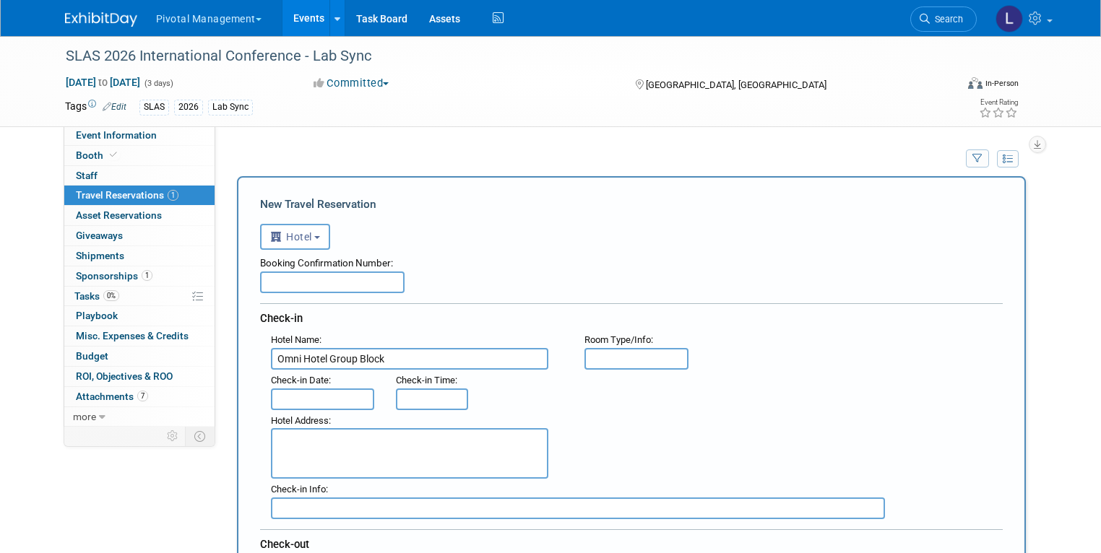
select select "6"
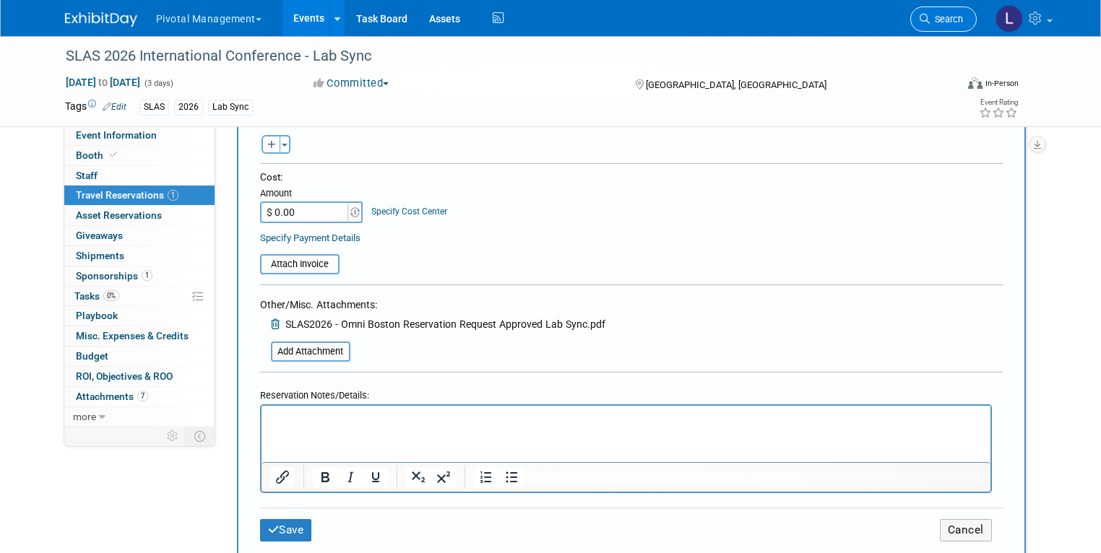
scroll to position [540, 0]
click at [960, 20] on span "Search" at bounding box center [946, 19] width 33 height 11
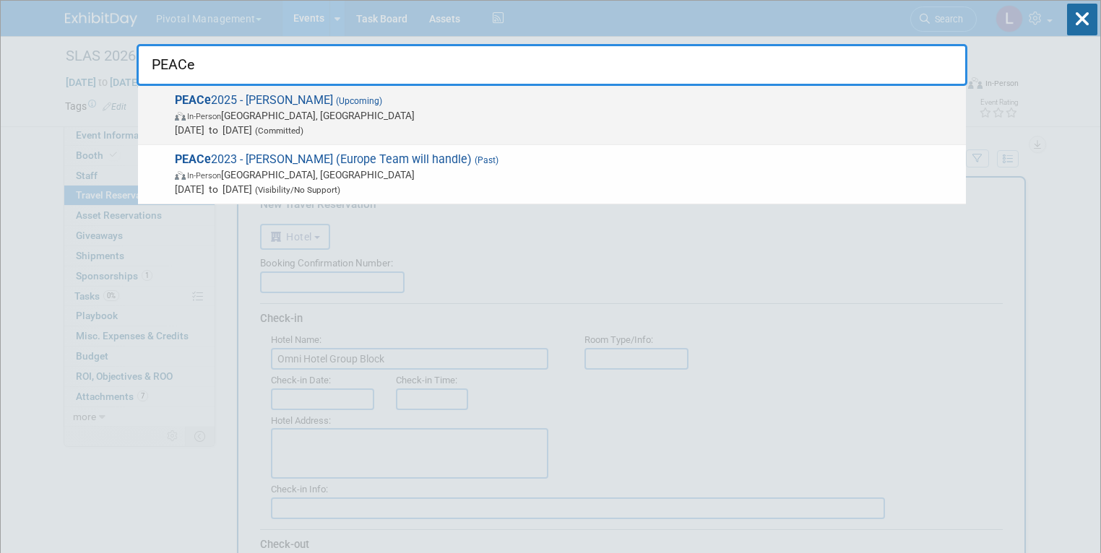
type input "PEACe"
click at [333, 105] on span "(Upcoming)" at bounding box center [357, 101] width 49 height 10
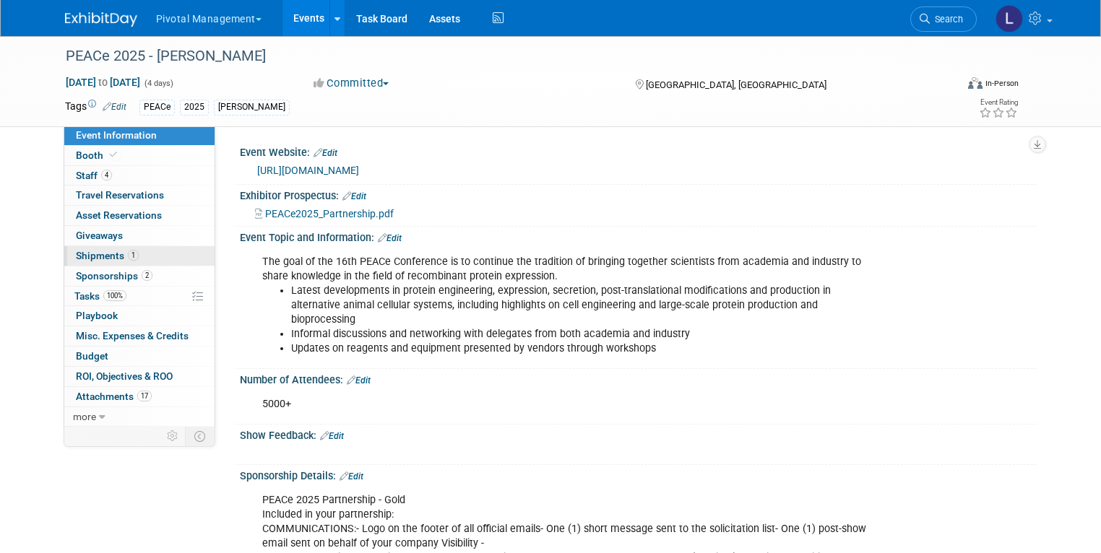
click at [103, 258] on span "Shipments 1" at bounding box center [107, 256] width 63 height 12
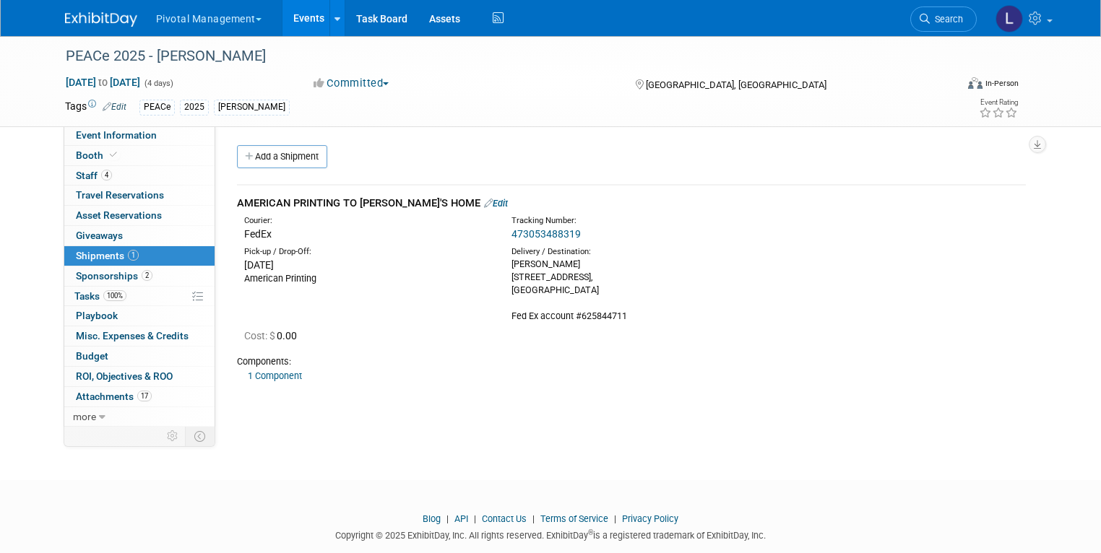
click at [531, 236] on link "473053488319" at bounding box center [545, 234] width 69 height 12
